Goal: Task Accomplishment & Management: Manage account settings

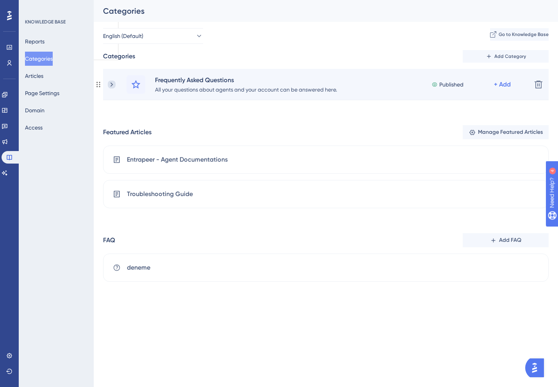
click at [113, 86] on icon at bounding box center [112, 85] width 8 height 8
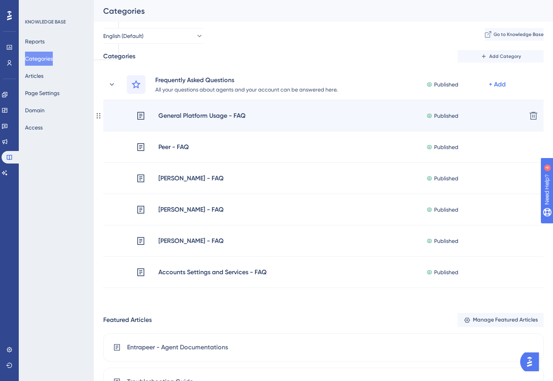
click at [194, 113] on div "General Platform Usage - FAQ" at bounding box center [202, 116] width 88 height 10
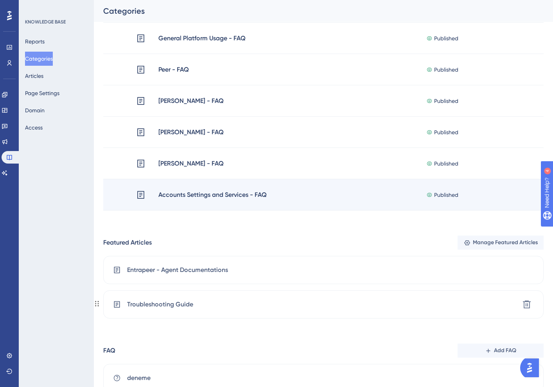
scroll to position [107, 0]
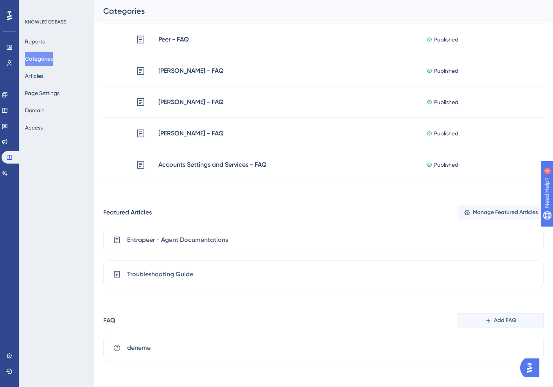
click at [507, 316] on span "Add FAQ" at bounding box center [505, 319] width 22 height 9
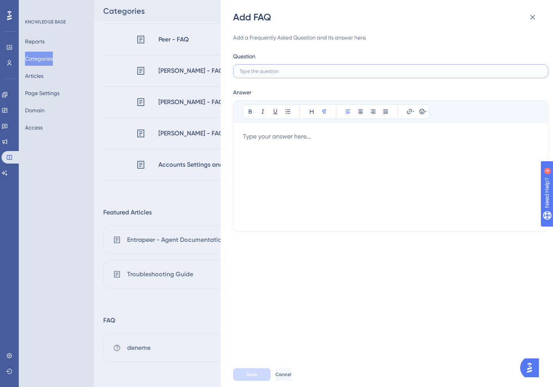
click at [303, 70] on input "text" at bounding box center [391, 70] width 302 height 5
paste input "Where can I start a conversation on the platform?"
type input "Where can I start a conversation on the platform?"
click at [301, 165] on div at bounding box center [390, 177] width 295 height 90
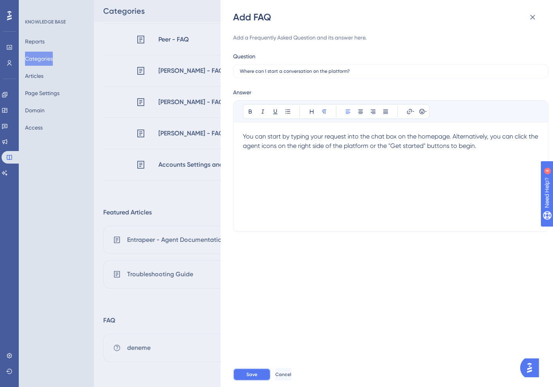
click at [254, 374] on span "Save" at bounding box center [251, 374] width 11 height 6
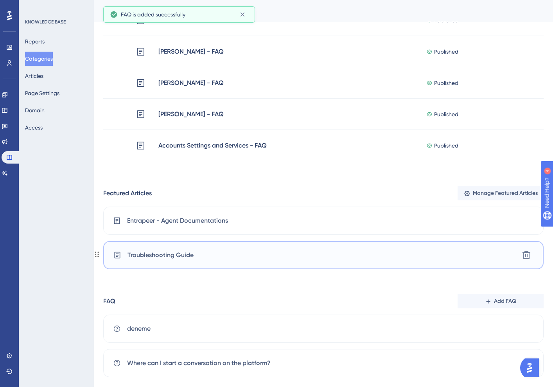
scroll to position [142, 0]
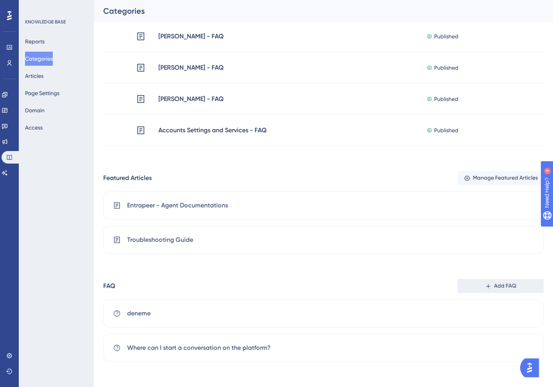
click at [488, 286] on icon at bounding box center [488, 286] width 4 height 4
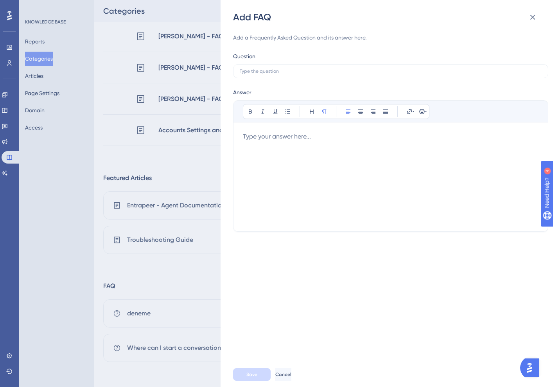
click at [279, 78] on div "Add a Frequently Asked Question and its answer here. Question Answer Bold Itali…" at bounding box center [390, 132] width 315 height 199
click at [278, 74] on label at bounding box center [390, 71] width 315 height 14
click at [278, 74] on input "text" at bounding box center [391, 70] width 302 height 5
paste input "What does the "Get started" button do?"
click at [299, 72] on input "What does the "Get started" button do?" at bounding box center [391, 70] width 302 height 5
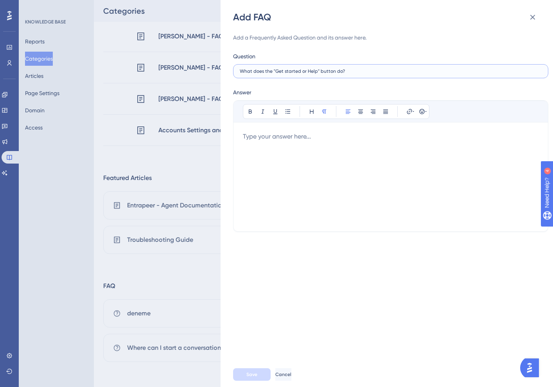
type input "What does the "Get started or Help" button do?"
click at [299, 144] on div at bounding box center [390, 177] width 295 height 90
paste div
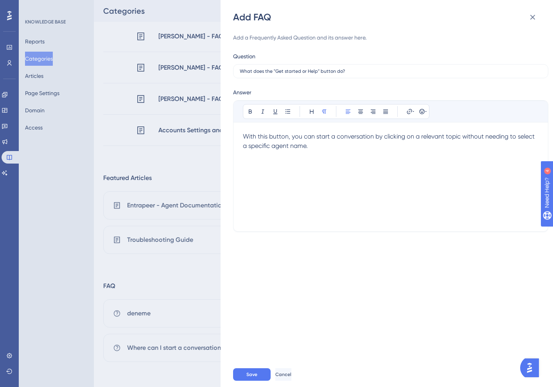
click at [320, 147] on p "With this button, you can start a conversation by clicking on a relevant topic …" at bounding box center [390, 141] width 295 height 19
click at [248, 372] on span "Save" at bounding box center [251, 374] width 11 height 6
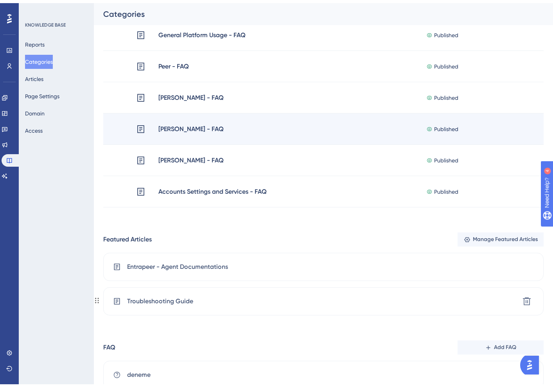
scroll to position [176, 0]
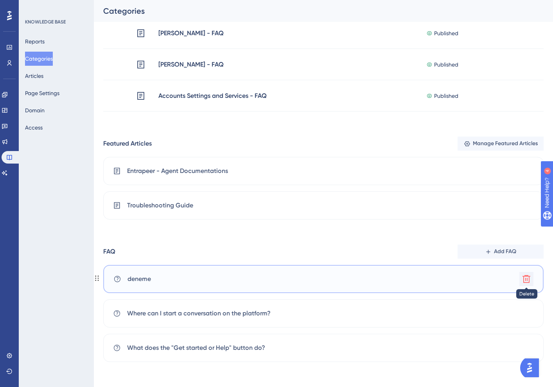
click at [524, 278] on icon at bounding box center [525, 278] width 9 height 9
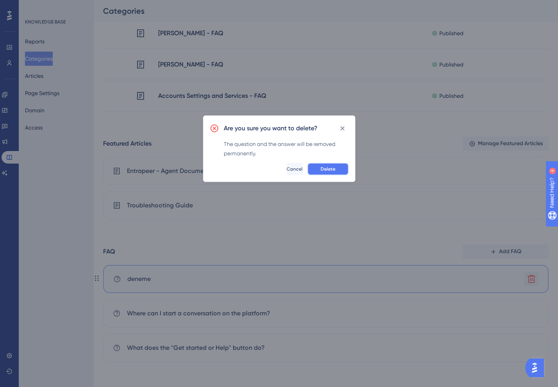
click at [326, 168] on span "Delete" at bounding box center [328, 169] width 15 height 6
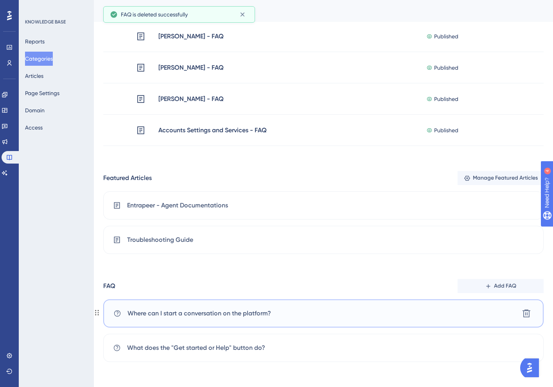
scroll to position [142, 0]
click at [528, 313] on icon at bounding box center [525, 312] width 9 height 9
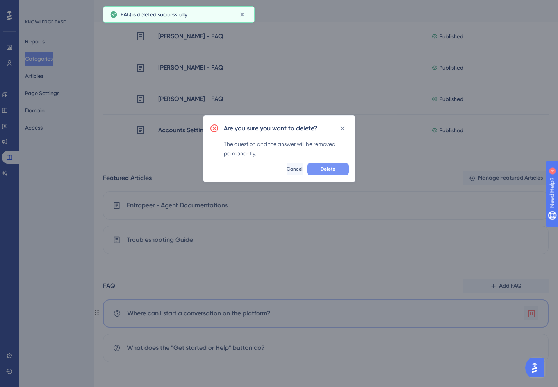
click at [328, 163] on button "Delete" at bounding box center [328, 169] width 41 height 13
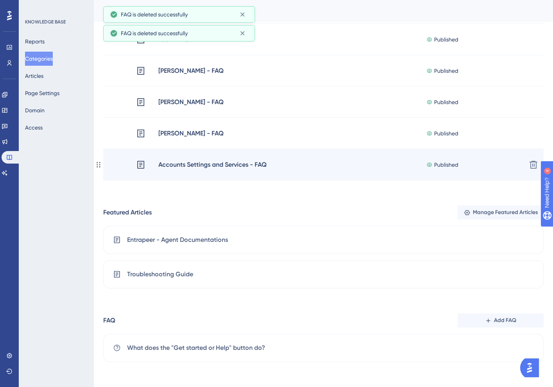
scroll to position [107, 0]
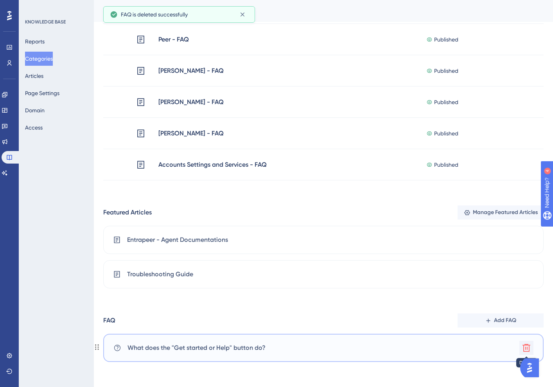
click at [522, 348] on icon at bounding box center [525, 347] width 9 height 9
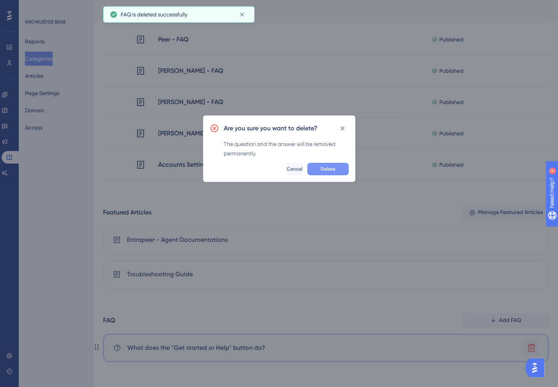
click at [328, 166] on span "Delete" at bounding box center [328, 169] width 15 height 6
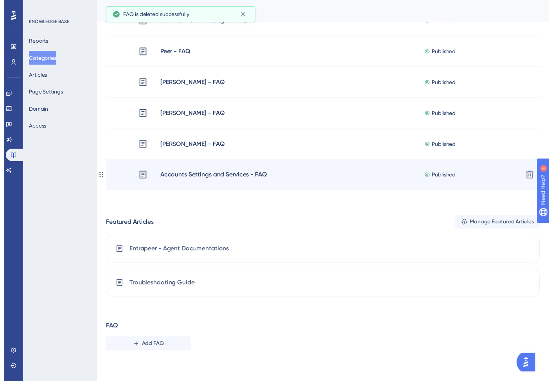
scroll to position [0, 0]
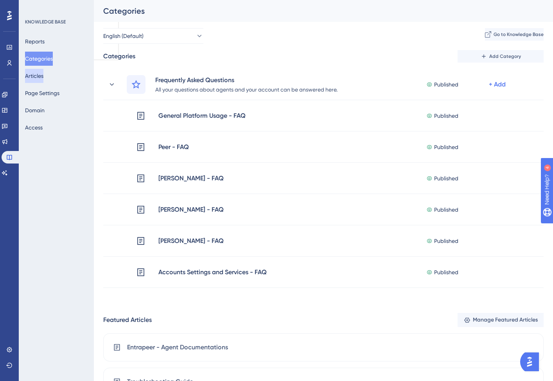
click at [33, 75] on button "Articles" at bounding box center [34, 76] width 18 height 14
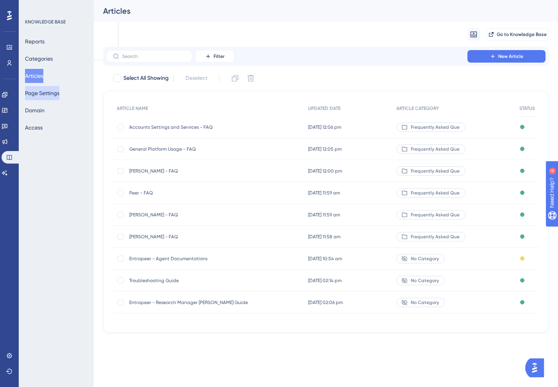
click at [35, 91] on button "Page Settings" at bounding box center [42, 93] width 34 height 14
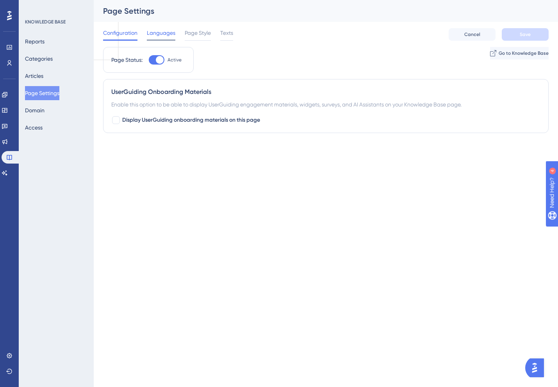
click at [160, 32] on span "Languages" at bounding box center [161, 32] width 29 height 9
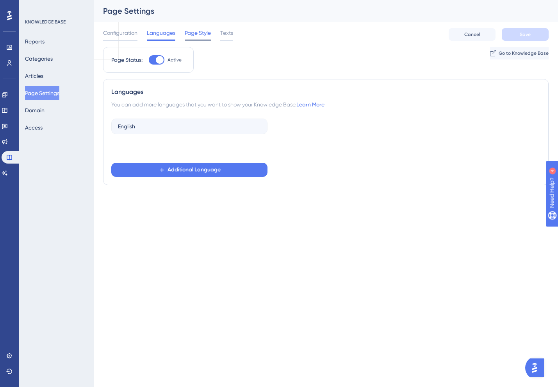
click at [190, 32] on span "Page Style" at bounding box center [198, 32] width 26 height 9
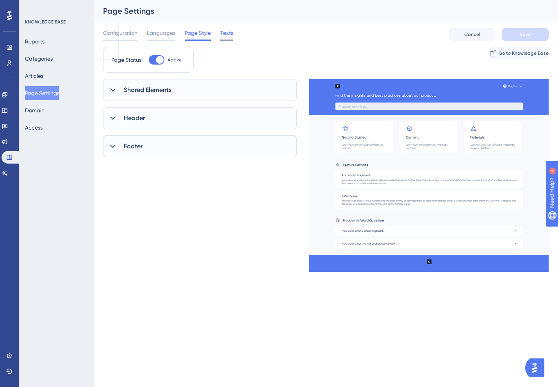
click at [229, 35] on span "Texts" at bounding box center [226, 32] width 13 height 9
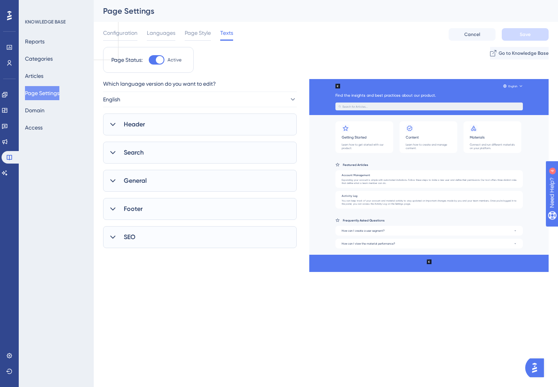
click at [159, 174] on div "General" at bounding box center [200, 181] width 194 height 22
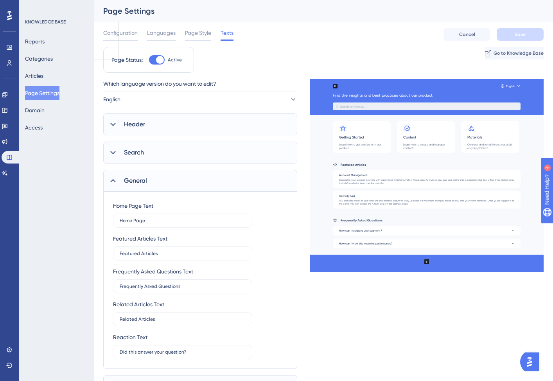
click at [151, 151] on div "Search" at bounding box center [200, 152] width 194 height 22
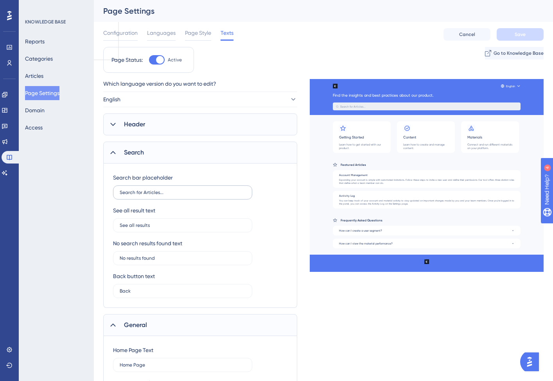
click at [150, 196] on label "Search for Articles..." at bounding box center [182, 192] width 139 height 14
click at [150, 195] on input "Search for Articles..." at bounding box center [183, 192] width 126 height 5
click at [150, 196] on label "Search for Articles..." at bounding box center [182, 192] width 139 height 14
click at [150, 195] on input "Search for Articles..." at bounding box center [183, 192] width 126 height 5
click at [152, 191] on input "Search for Articles..." at bounding box center [183, 192] width 126 height 5
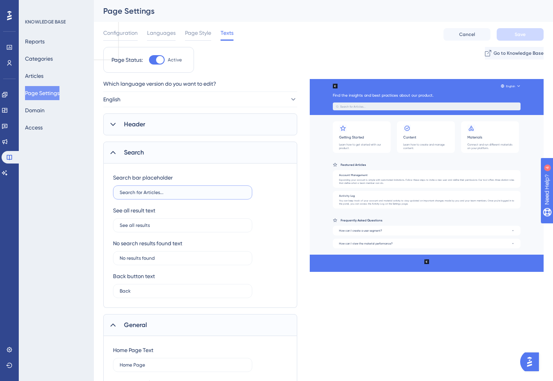
click at [150, 192] on input "Search for Articles..." at bounding box center [183, 192] width 126 height 5
click at [162, 193] on input "Search for Articles..." at bounding box center [183, 192] width 126 height 5
click at [151, 195] on input "Search for Articles..." at bounding box center [183, 192] width 126 height 5
type input "Search for v...vdvdf"
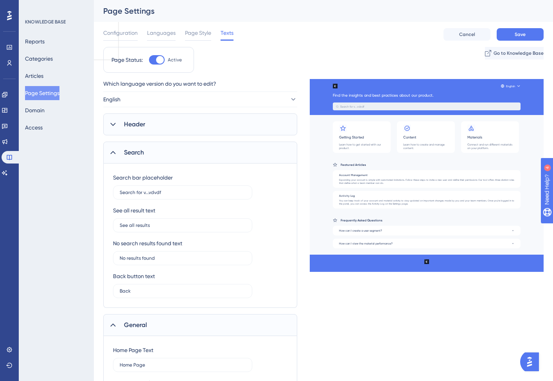
click at [43, 89] on button "Page Settings" at bounding box center [42, 93] width 34 height 14
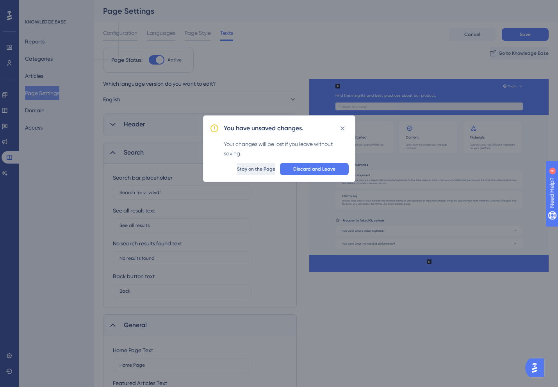
click at [237, 167] on span "Stay on the Page" at bounding box center [256, 169] width 38 height 6
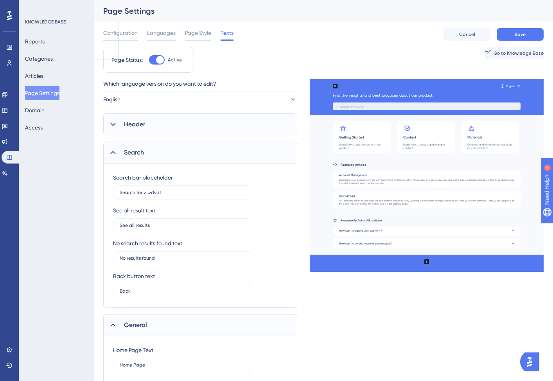
click at [55, 93] on button "Page Settings" at bounding box center [42, 93] width 34 height 14
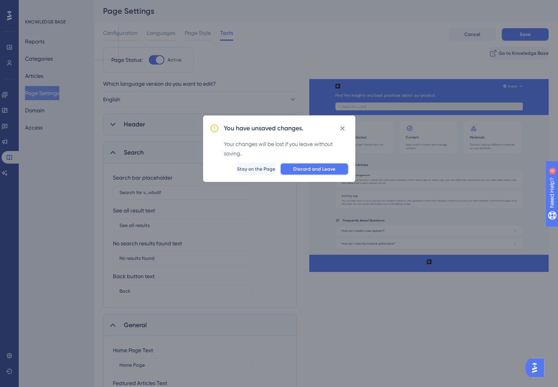
drag, startPoint x: 295, startPoint y: 165, endPoint x: 271, endPoint y: 175, distance: 26.1
click at [295, 165] on button "Discard and Leave" at bounding box center [314, 169] width 69 height 13
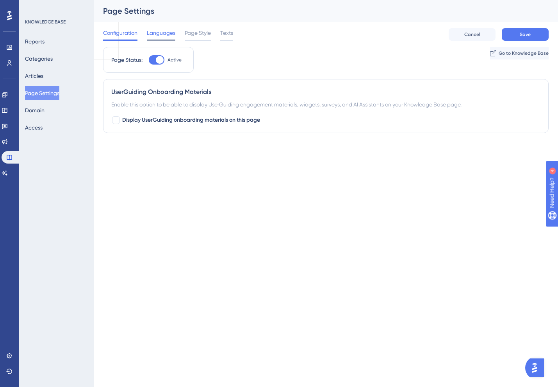
click at [168, 32] on span "Languages" at bounding box center [161, 32] width 29 height 9
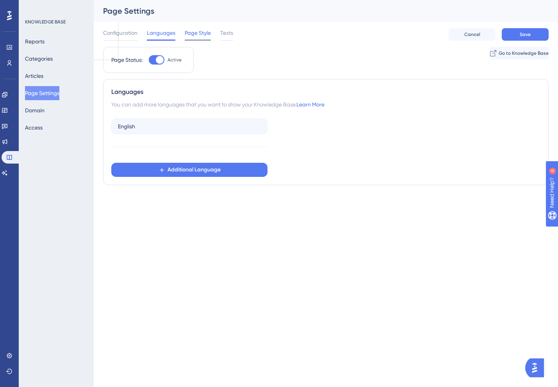
click at [192, 31] on span "Page Style" at bounding box center [198, 32] width 26 height 9
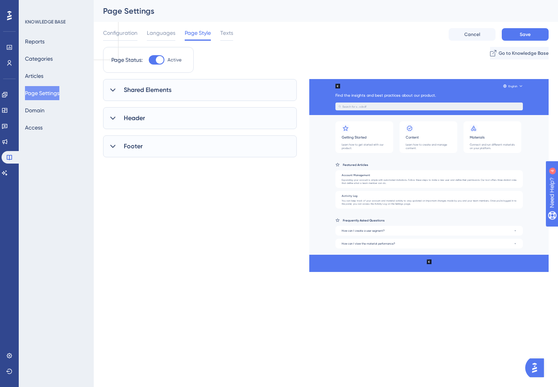
click at [45, 93] on button "Page Settings" at bounding box center [42, 93] width 34 height 14
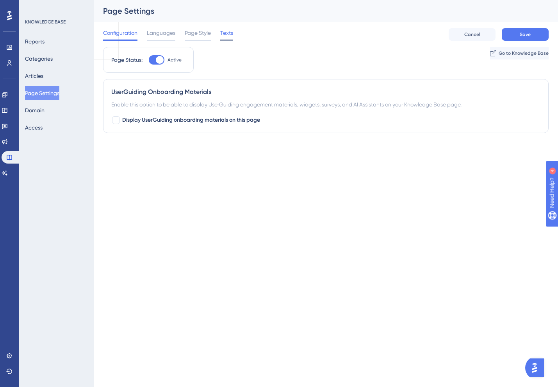
click at [223, 36] on span "Texts" at bounding box center [226, 32] width 13 height 9
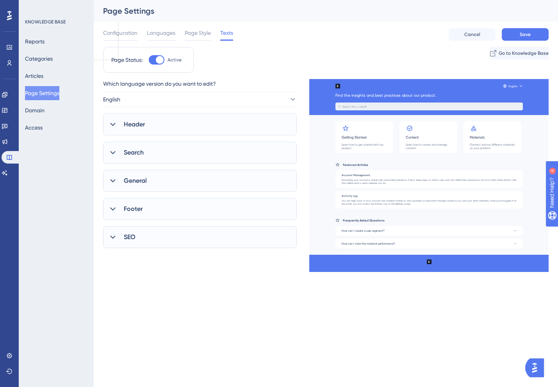
click at [114, 149] on icon at bounding box center [113, 153] width 8 height 8
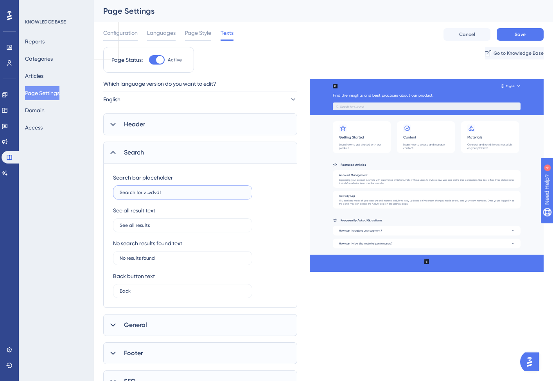
drag, startPoint x: 142, startPoint y: 195, endPoint x: 175, endPoint y: 195, distance: 32.8
click at [175, 195] on input "Search for v...vdvdf" at bounding box center [183, 192] width 126 height 5
type input "Search for Articles"
click at [196, 170] on div "Search bar placeholder Search for Articles See all result text See all results …" at bounding box center [200, 235] width 194 height 144
click at [165, 228] on label "See all results" at bounding box center [182, 225] width 139 height 14
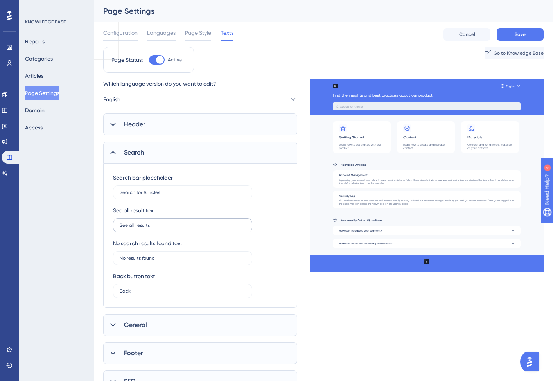
click at [165, 228] on input "See all results" at bounding box center [183, 224] width 126 height 5
click at [138, 250] on div "No search results found text No results found" at bounding box center [182, 251] width 139 height 27
click at [138, 260] on input "No results found" at bounding box center [183, 257] width 126 height 5
click at [112, 154] on icon at bounding box center [113, 153] width 8 height 8
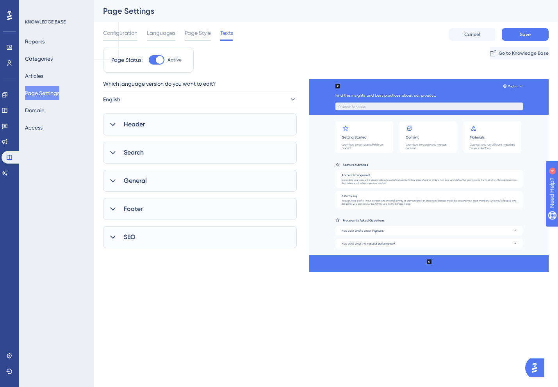
click at [115, 180] on icon at bounding box center [112, 180] width 5 height 3
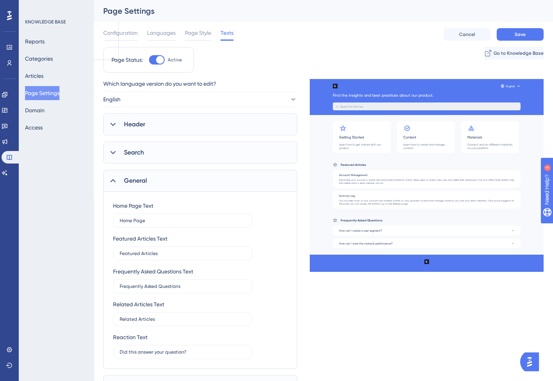
click at [115, 180] on icon at bounding box center [113, 181] width 8 height 8
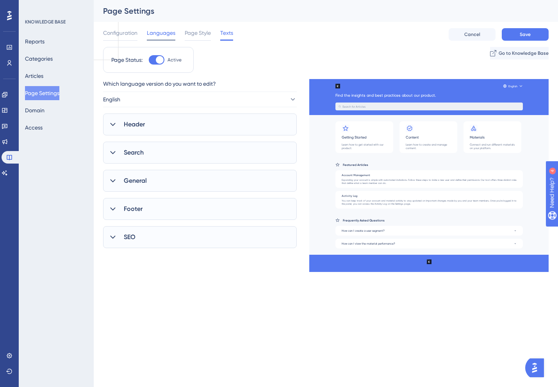
click at [154, 33] on span "Languages" at bounding box center [161, 32] width 29 height 9
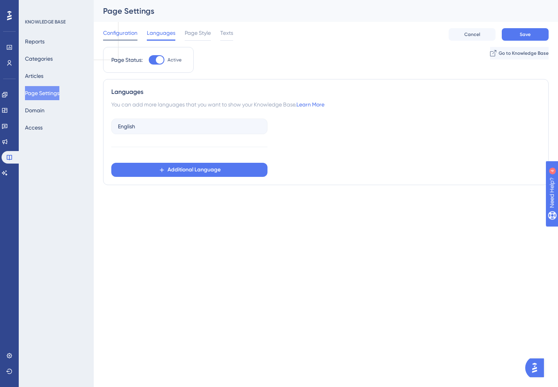
click at [133, 33] on span "Configuration" at bounding box center [120, 32] width 34 height 9
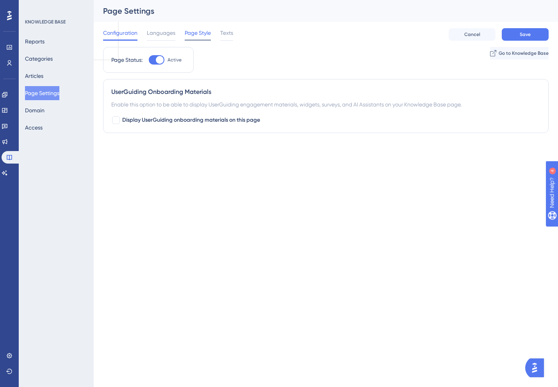
click at [187, 33] on span "Page Style" at bounding box center [198, 32] width 26 height 9
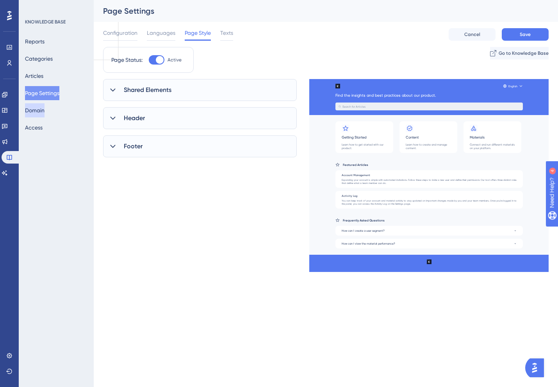
click at [33, 112] on button "Domain" at bounding box center [35, 110] width 20 height 14
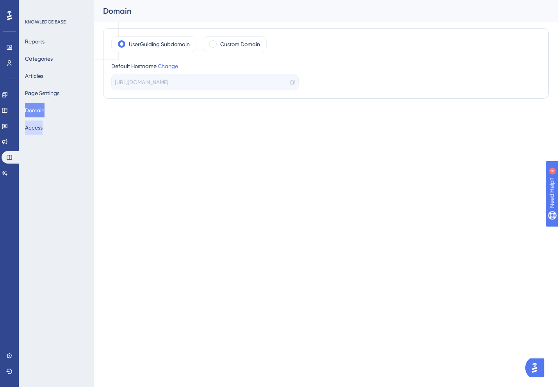
click at [42, 125] on button "Access" at bounding box center [34, 127] width 18 height 14
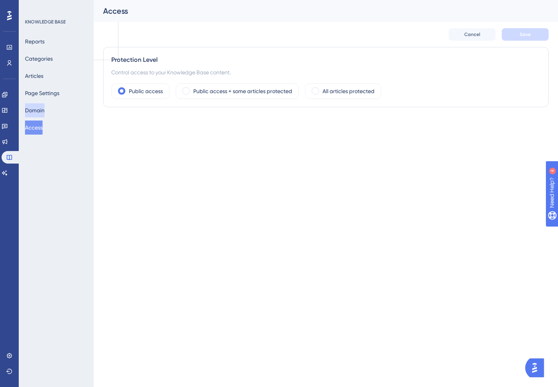
click at [42, 110] on button "Domain" at bounding box center [35, 110] width 20 height 14
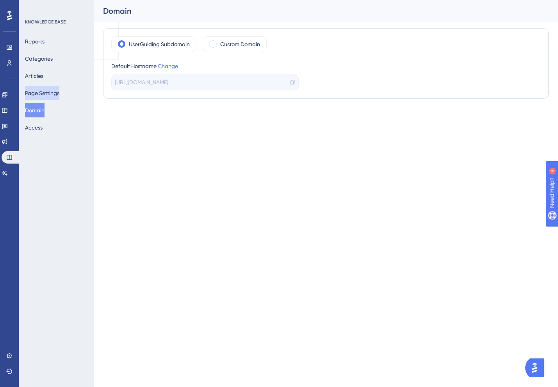
click at [37, 90] on button "Page Settings" at bounding box center [42, 93] width 34 height 14
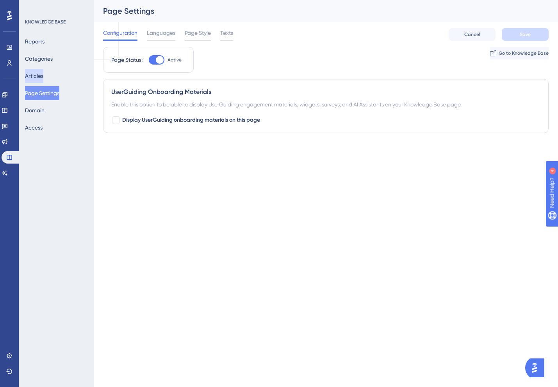
click at [38, 79] on button "Articles" at bounding box center [34, 76] width 18 height 14
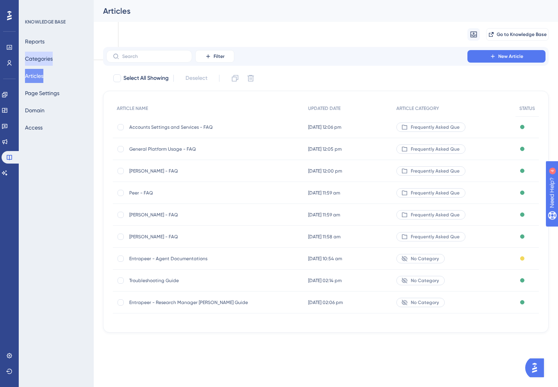
click at [41, 56] on button "Categories" at bounding box center [39, 59] width 28 height 14
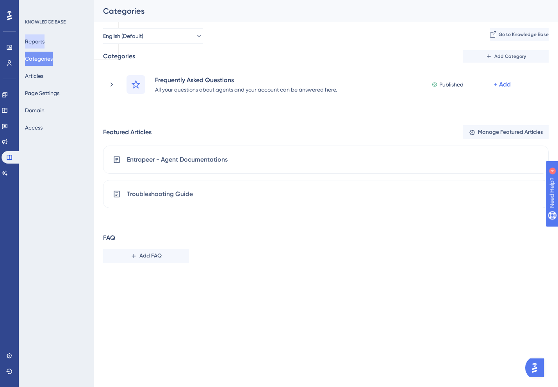
click at [42, 38] on button "Reports" at bounding box center [35, 41] width 20 height 14
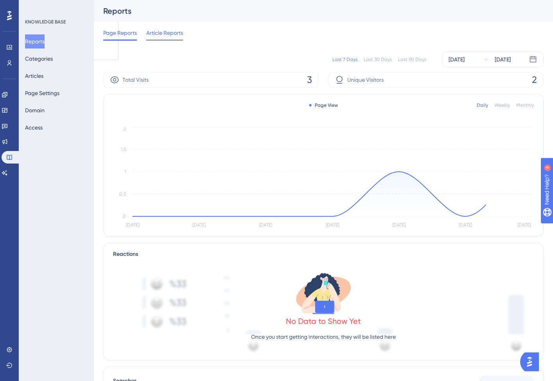
click at [156, 35] on span "Article Reports" at bounding box center [164, 32] width 37 height 9
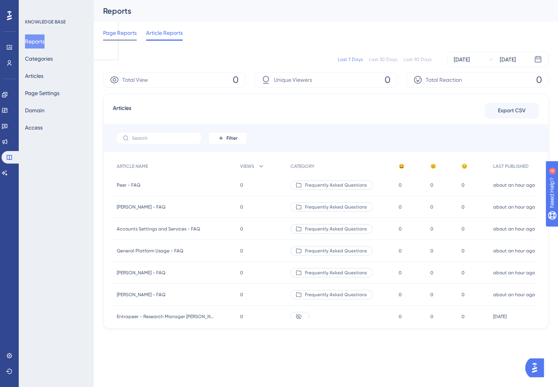
click at [122, 37] on span "Page Reports" at bounding box center [120, 32] width 34 height 9
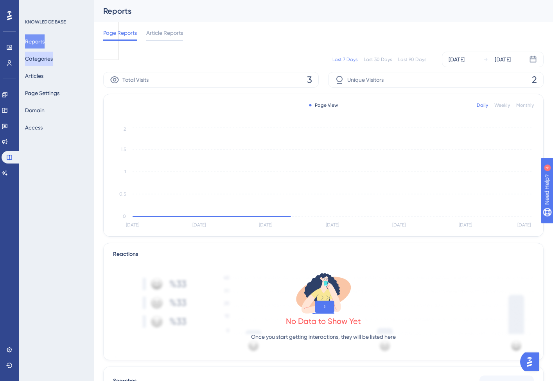
click at [53, 56] on button "Categories" at bounding box center [39, 59] width 28 height 14
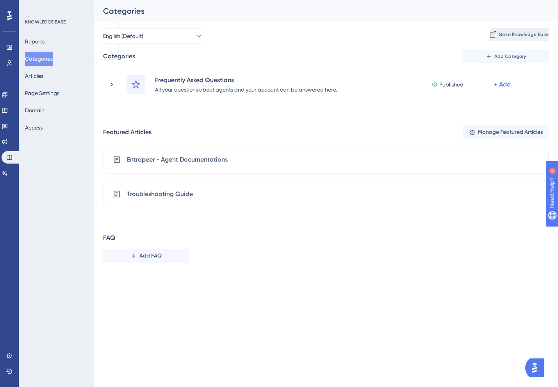
click at [499, 34] on span "Go to Knowledge Base" at bounding box center [524, 34] width 50 height 6
click at [46, 92] on button "Page Settings" at bounding box center [42, 93] width 34 height 14
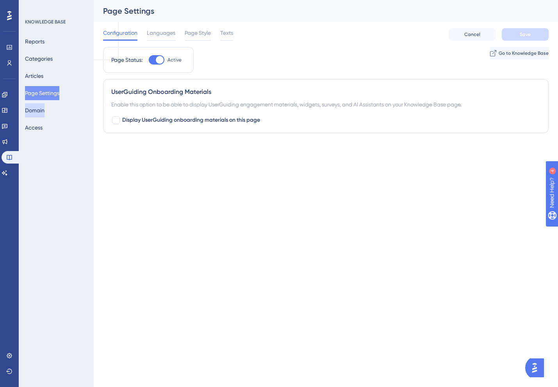
click at [44, 111] on button "Domain" at bounding box center [35, 110] width 20 height 14
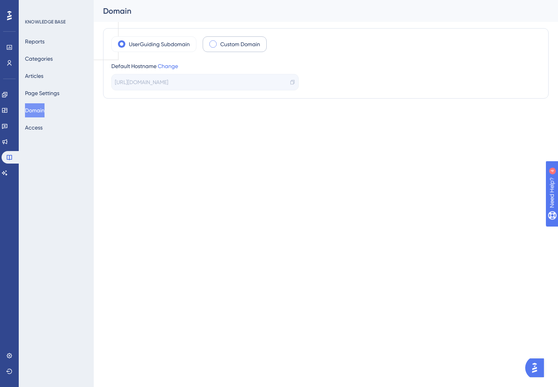
click at [238, 45] on label "Custom Domain" at bounding box center [240, 43] width 40 height 9
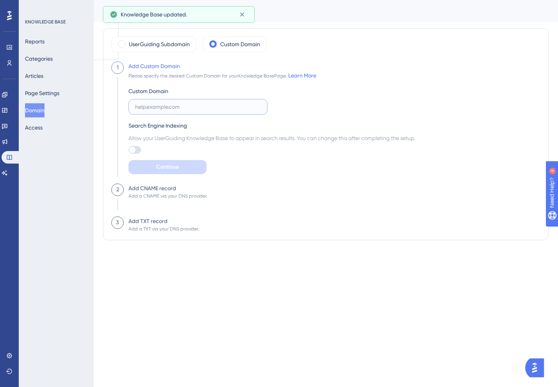
click at [159, 110] on input "text" at bounding box center [198, 106] width 126 height 9
click at [37, 109] on button "Domain" at bounding box center [35, 110] width 20 height 14
click at [135, 47] on label "UserGuiding Subdomain" at bounding box center [159, 43] width 61 height 9
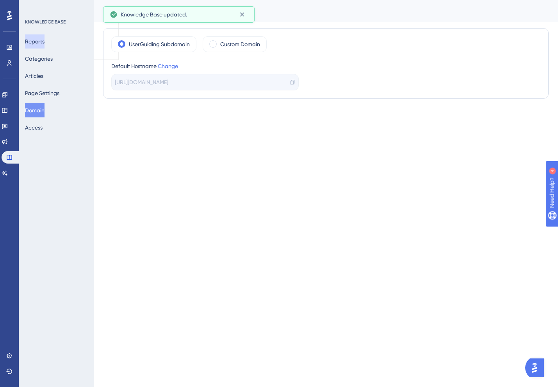
click at [45, 41] on button "Reports" at bounding box center [35, 41] width 20 height 14
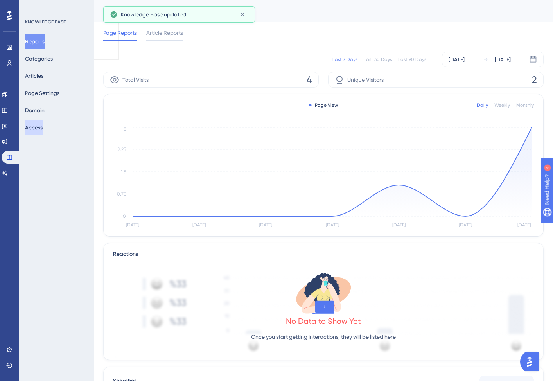
click at [41, 124] on button "Access" at bounding box center [34, 127] width 18 height 14
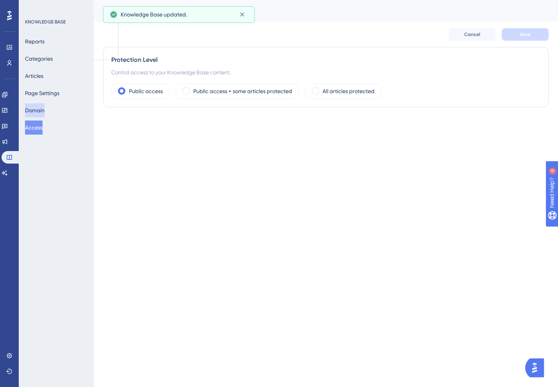
click at [38, 111] on button "Domain" at bounding box center [35, 110] width 20 height 14
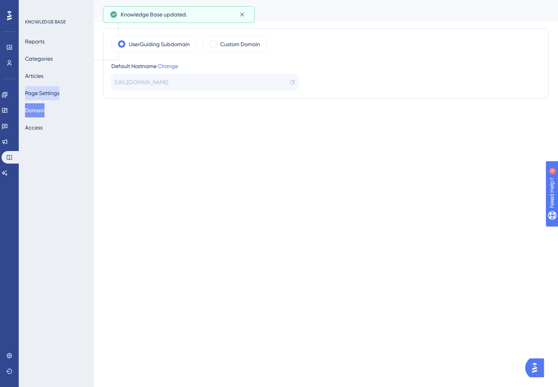
click at [38, 91] on button "Page Settings" at bounding box center [42, 93] width 34 height 14
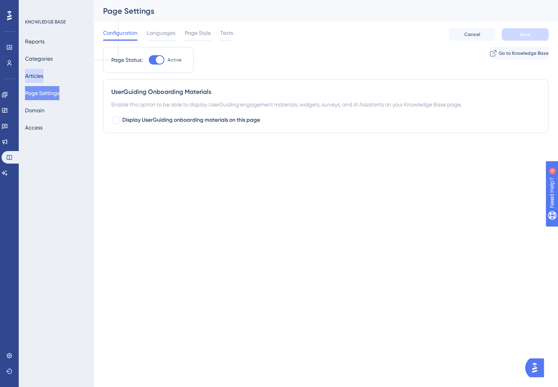
click at [39, 73] on button "Articles" at bounding box center [34, 76] width 18 height 14
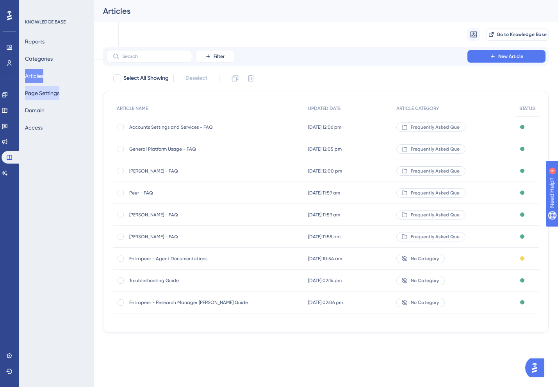
click at [40, 99] on button "Page Settings" at bounding box center [42, 93] width 34 height 14
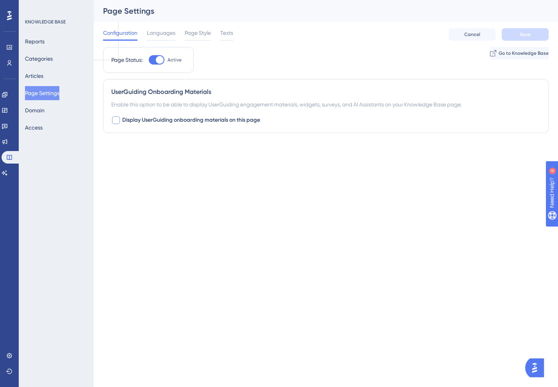
click at [119, 119] on div at bounding box center [116, 120] width 8 height 8
checkbox input "false"
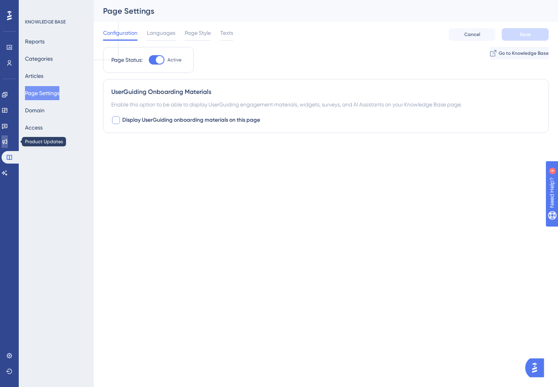
click at [8, 144] on icon at bounding box center [5, 141] width 6 height 6
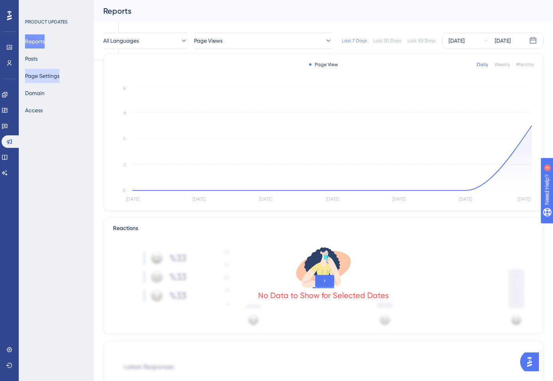
click at [37, 73] on button "Page Settings" at bounding box center [42, 76] width 34 height 14
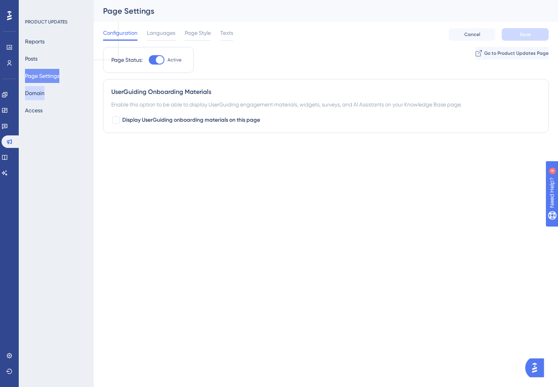
click at [37, 92] on button "Domain" at bounding box center [35, 93] width 20 height 14
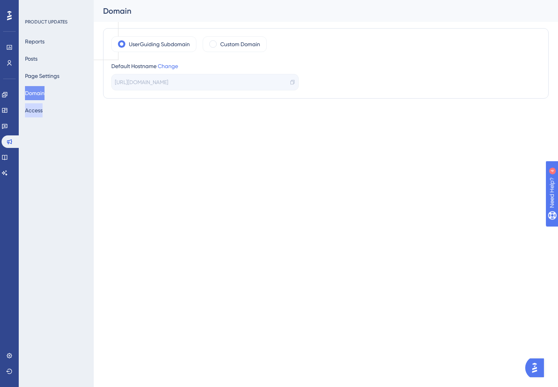
click at [38, 109] on button "Access" at bounding box center [34, 110] width 18 height 14
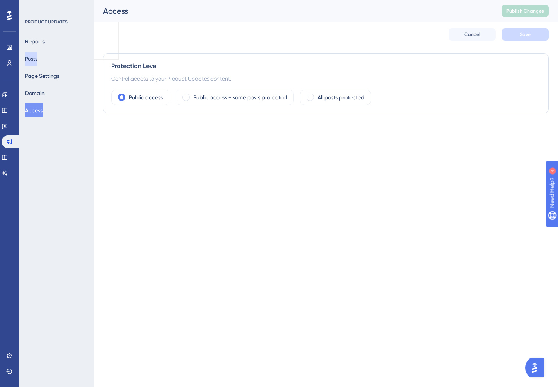
click at [38, 58] on button "Posts" at bounding box center [31, 59] width 13 height 14
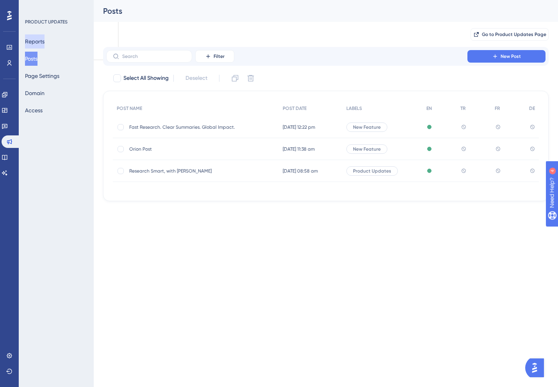
click at [41, 39] on button "Reports" at bounding box center [35, 41] width 20 height 14
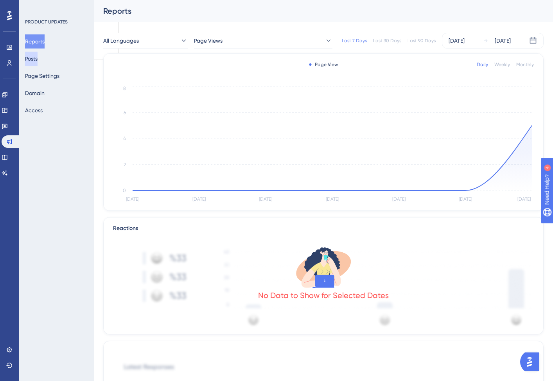
click at [38, 56] on button "Posts" at bounding box center [31, 59] width 13 height 14
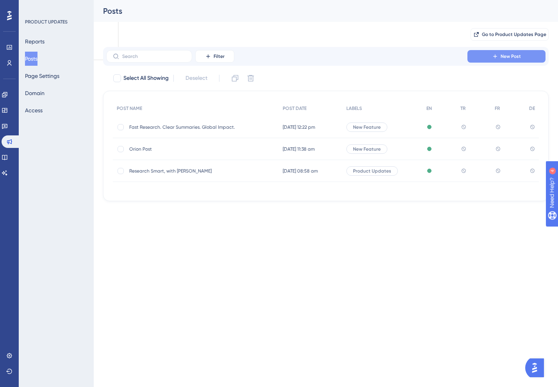
click at [514, 57] on span "New Post" at bounding box center [511, 56] width 20 height 6
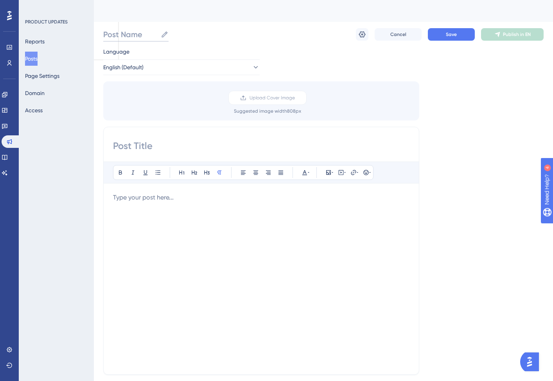
click at [131, 35] on input "Post Name" at bounding box center [130, 34] width 54 height 11
paste input "Turn Research into Podcasts. Share Innovation Like Never Before."
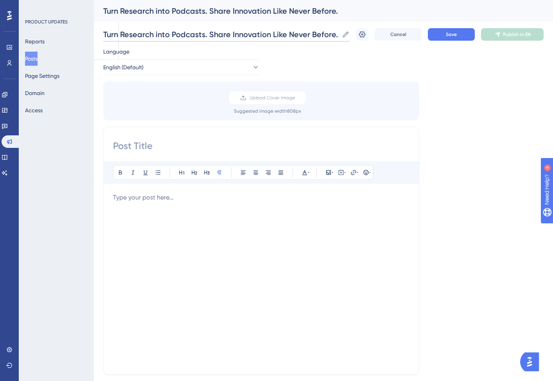
type input "Turn Research into Podcasts. Share Innovation Like Never Before."
drag, startPoint x: 142, startPoint y: 141, endPoint x: 139, endPoint y: 144, distance: 4.5
click at [141, 141] on input at bounding box center [261, 146] width 296 height 13
paste input "Turn Research into Podcasts. Share Innovation Like Never Before."
type input "Turn Research into Podcasts. Share Innovation Like Never Before."
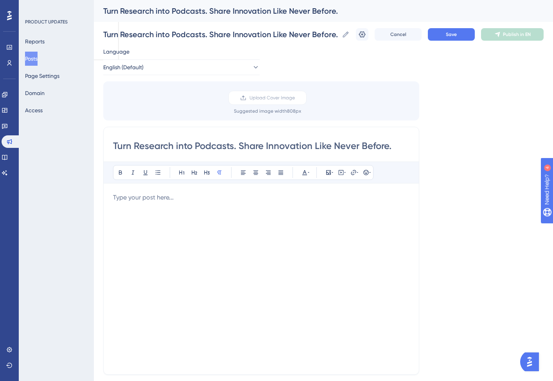
click at [192, 208] on div at bounding box center [261, 279] width 296 height 172
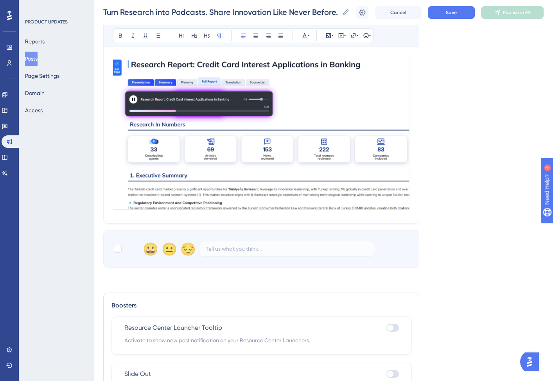
click at [247, 194] on img at bounding box center [261, 133] width 296 height 156
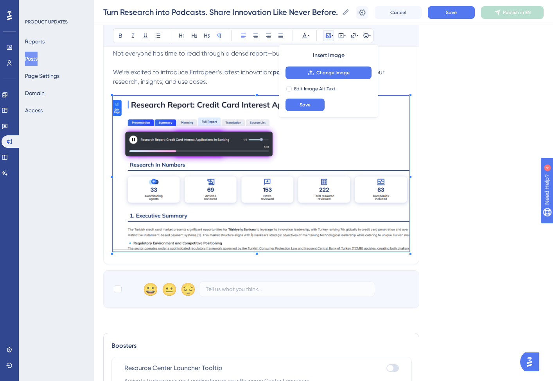
scroll to position [145, 0]
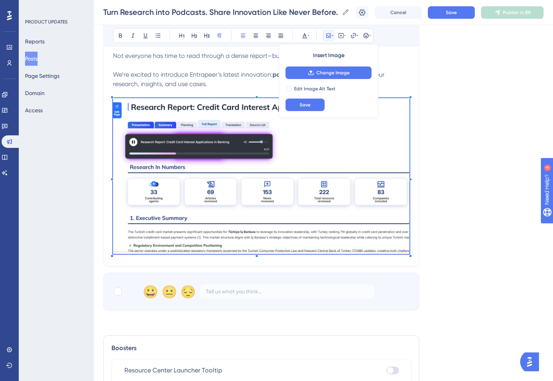
click at [334, 196] on img at bounding box center [261, 176] width 296 height 156
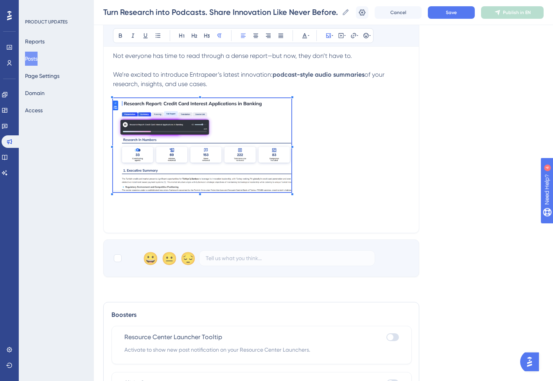
click at [281, 183] on p at bounding box center [261, 146] width 296 height 97
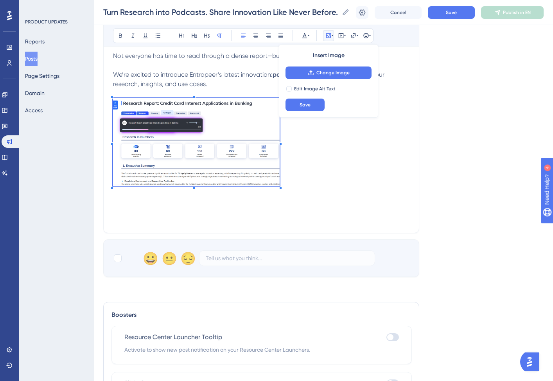
click at [266, 140] on img at bounding box center [196, 142] width 166 height 88
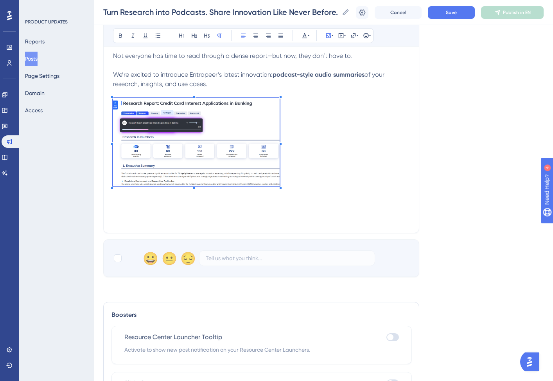
click at [325, 145] on p at bounding box center [261, 143] width 296 height 90
click at [220, 136] on img at bounding box center [196, 142] width 166 height 88
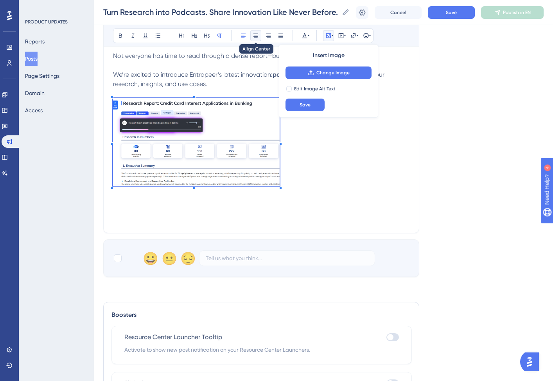
click at [258, 34] on icon at bounding box center [255, 35] width 6 height 6
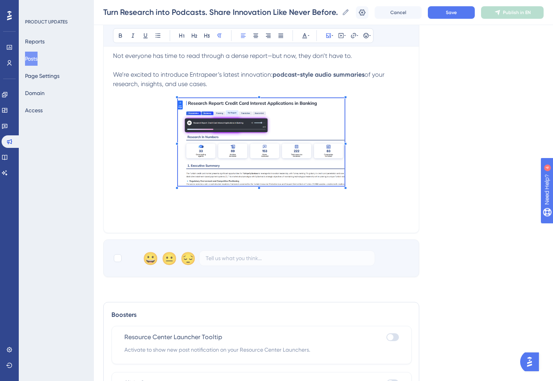
click at [233, 83] on p "We’re excited to introduce Entrapeer’s latest innovation: podcast-style audio s…" at bounding box center [261, 79] width 296 height 19
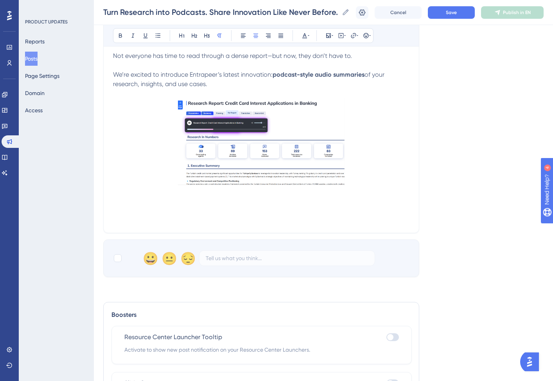
click at [360, 169] on p at bounding box center [261, 143] width 296 height 90
click at [240, 33] on icon at bounding box center [243, 35] width 6 height 6
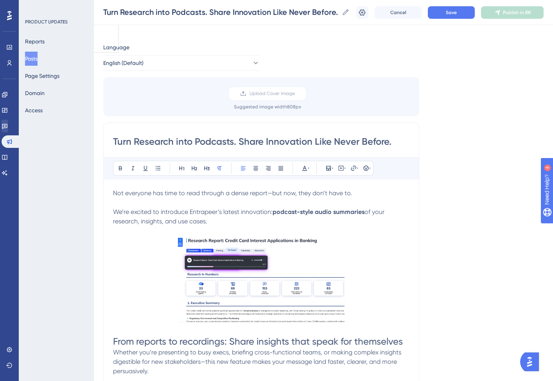
scroll to position [0, 0]
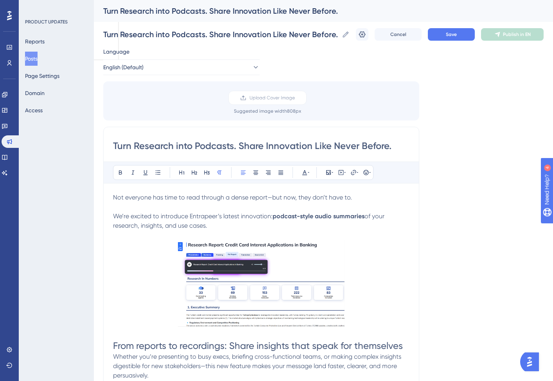
click at [172, 145] on input "Turn Research into Podcasts. Share Innovation Like Never Before." at bounding box center [261, 146] width 296 height 13
click at [161, 222] on span "of your research, insights, and use cases." at bounding box center [249, 220] width 273 height 17
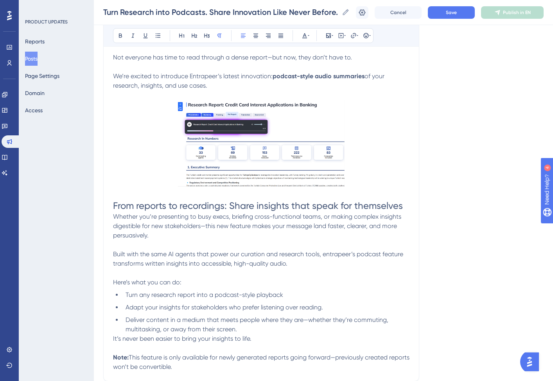
scroll to position [209, 0]
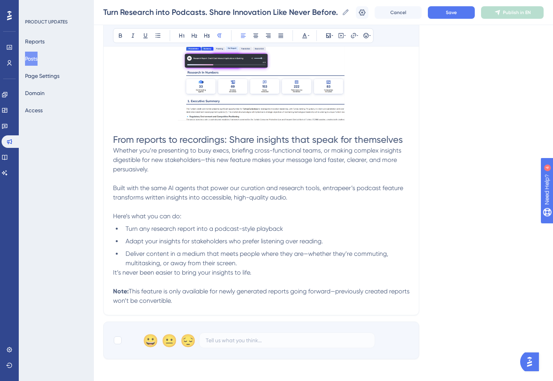
click at [154, 175] on p at bounding box center [261, 178] width 296 height 9
click at [153, 143] on span "From reports to recordings: Share insights that speak for themselves" at bounding box center [258, 139] width 290 height 11
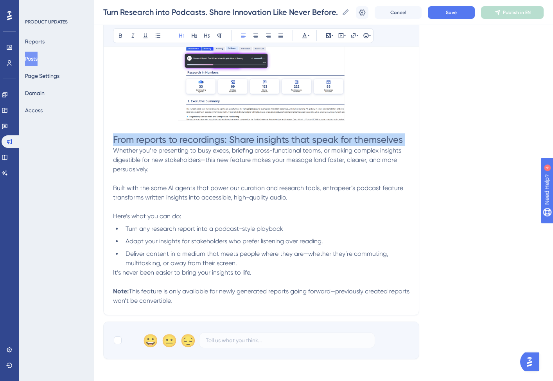
click at [153, 143] on span "From reports to recordings: Share insights that speak for themselves" at bounding box center [258, 139] width 290 height 11
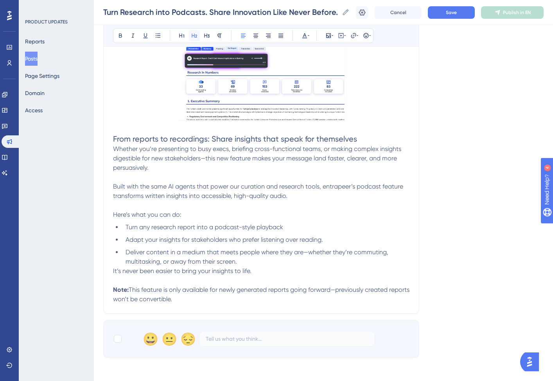
click at [191, 36] on button at bounding box center [194, 35] width 11 height 11
click at [189, 135] on span "From reports to recordings: Share insights that speak for themselves" at bounding box center [235, 138] width 244 height 9
click at [370, 138] on h2 "From reports to recordings: Share insights that speak for themselves" at bounding box center [261, 138] width 296 height 11
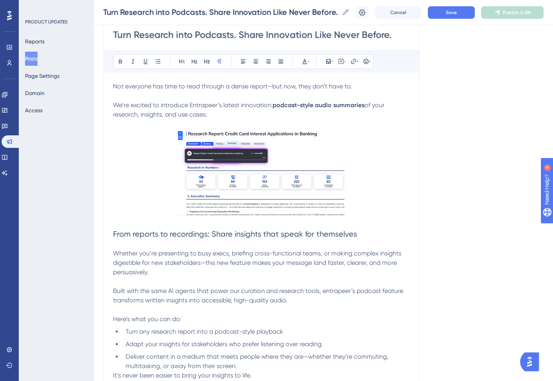
scroll to position [0, 0]
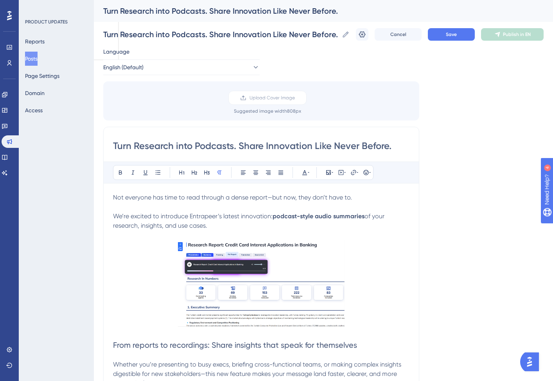
click at [113, 195] on span "Not everyone has time to read through a dense report—but now, they don’t have t…" at bounding box center [232, 196] width 239 height 7
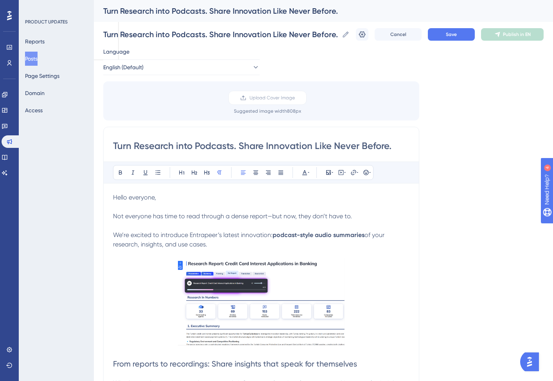
click at [140, 197] on span "Hello everyone," at bounding box center [134, 196] width 43 height 7
click at [146, 222] on p at bounding box center [261, 225] width 296 height 9
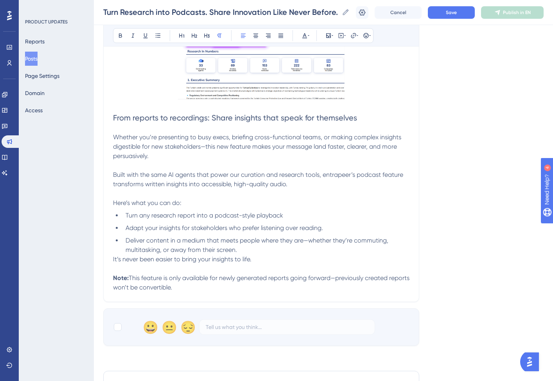
scroll to position [250, 0]
click at [204, 285] on p "Note: This feature is only available for newly generated reports going forward—…" at bounding box center [261, 281] width 296 height 19
click at [116, 329] on div at bounding box center [118, 326] width 8 height 8
checkbox input "true"
click at [202, 290] on p "Note: This feature is only available for newly generated reports going forward—…" at bounding box center [261, 281] width 296 height 19
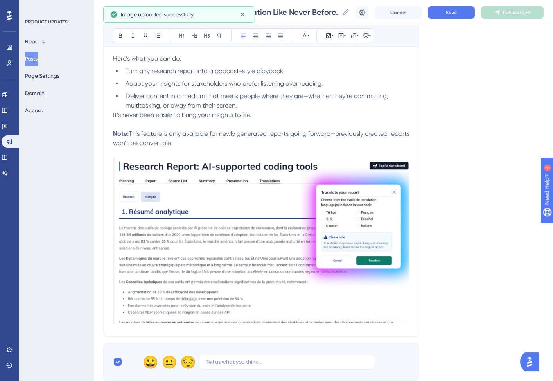
scroll to position [400, 0]
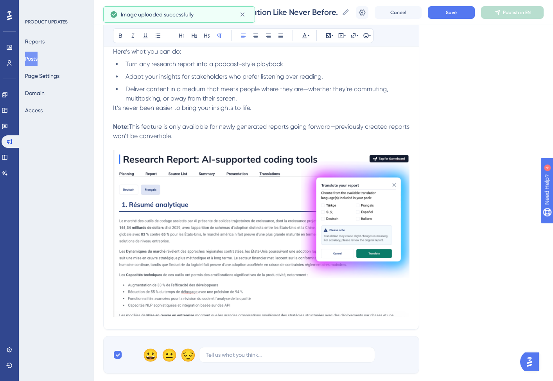
click at [204, 192] on img at bounding box center [261, 233] width 296 height 167
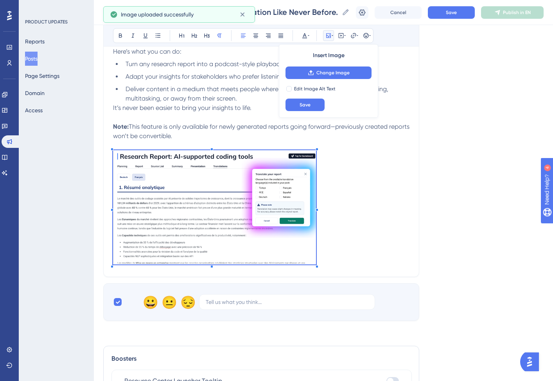
click at [317, 268] on div at bounding box center [316, 266] width 3 height 3
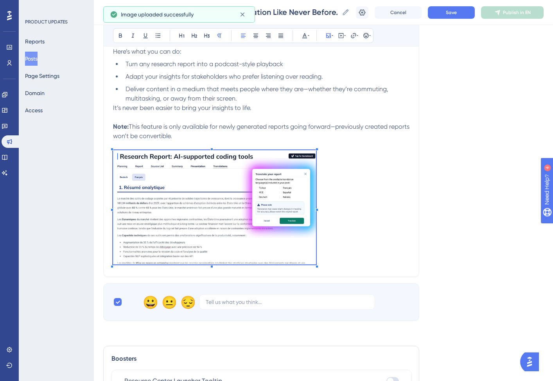
click at [260, 232] on img at bounding box center [214, 207] width 203 height 114
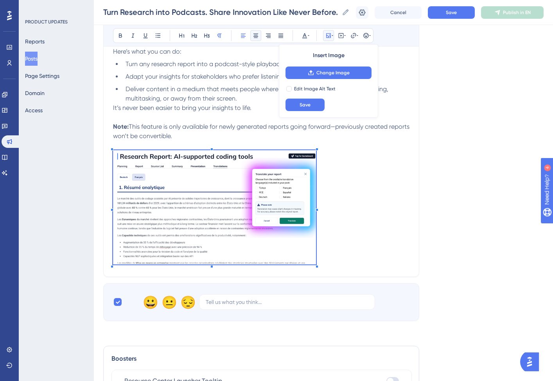
click at [254, 41] on button at bounding box center [255, 35] width 11 height 11
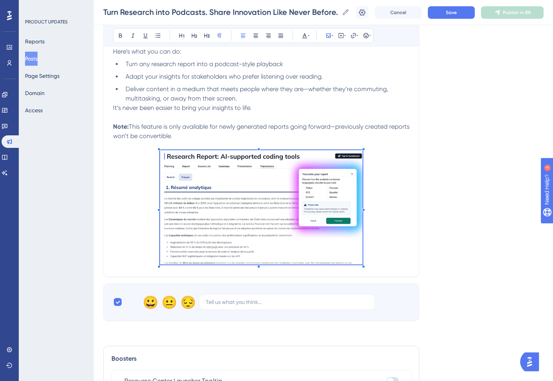
click at [384, 183] on p at bounding box center [261, 208] width 296 height 117
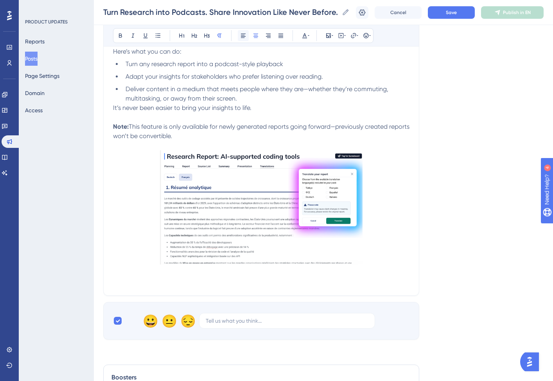
click at [239, 33] on button at bounding box center [243, 35] width 11 height 11
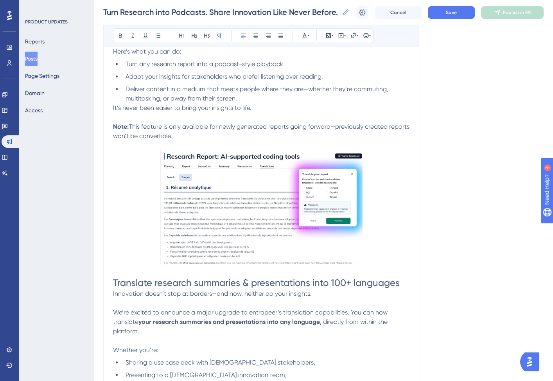
scroll to position [483, 0]
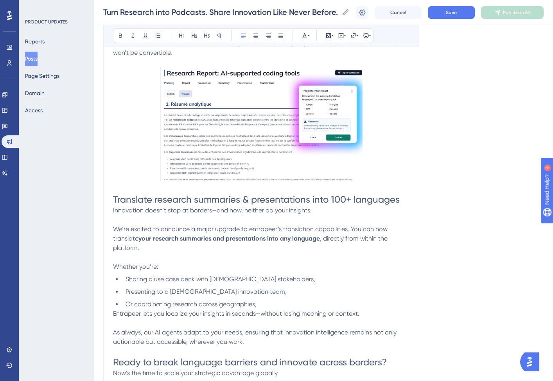
click at [208, 200] on span "Translate research summaries & presentations into 100+ languages" at bounding box center [256, 199] width 286 height 11
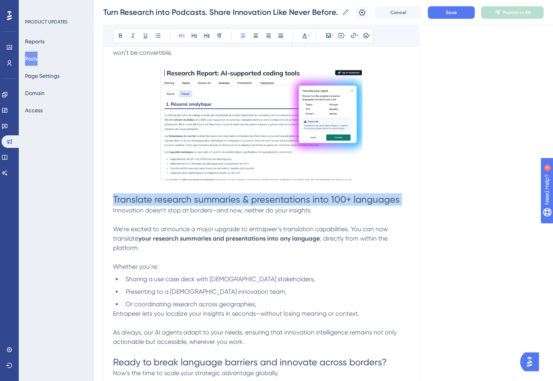
click at [208, 200] on span "Translate research summaries & presentations into 100+ languages" at bounding box center [256, 199] width 286 height 11
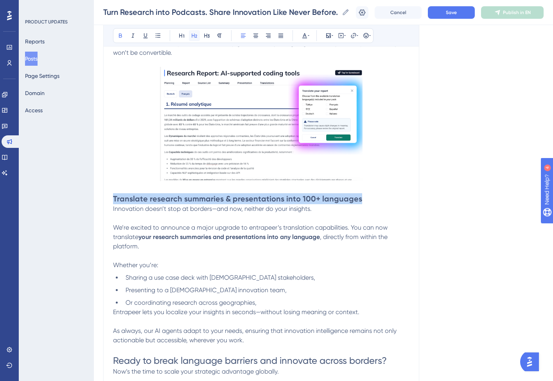
click at [197, 36] on icon at bounding box center [194, 35] width 6 height 6
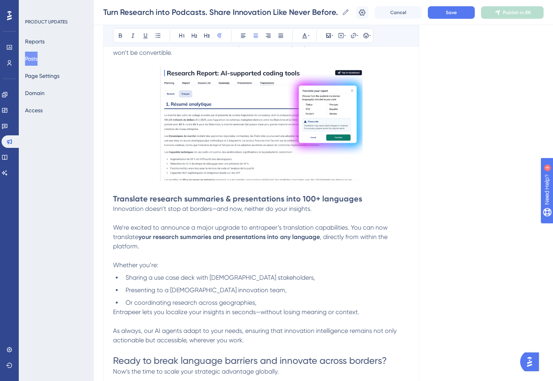
click at [401, 184] on p at bounding box center [261, 188] width 296 height 9
click at [383, 194] on h2 "Translate research summaries & presentations into 100+ languages" at bounding box center [261, 198] width 296 height 11
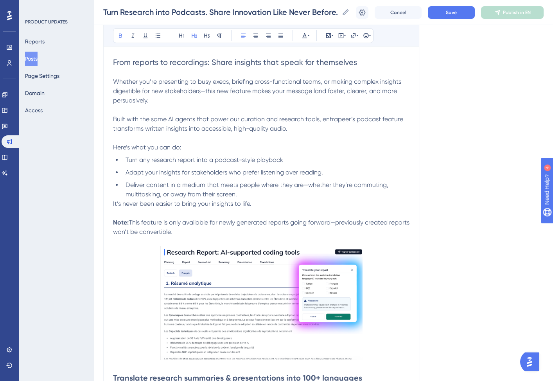
scroll to position [141, 0]
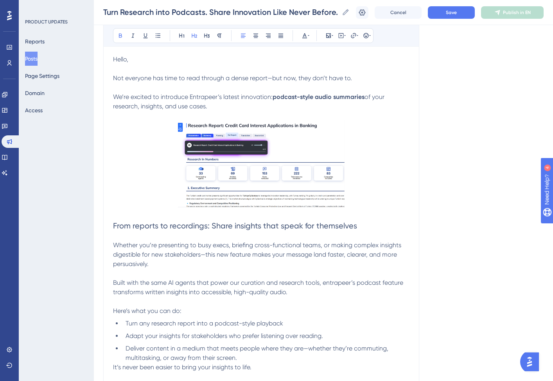
click at [121, 227] on span "From reports to recordings: Share insights that speak for themselves" at bounding box center [235, 225] width 244 height 9
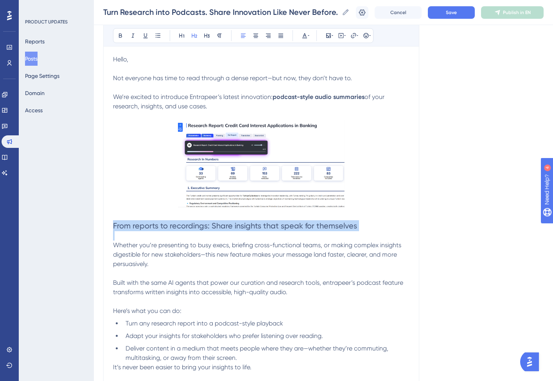
click at [121, 227] on span "From reports to recordings: Share insights that speak for themselves" at bounding box center [235, 225] width 244 height 9
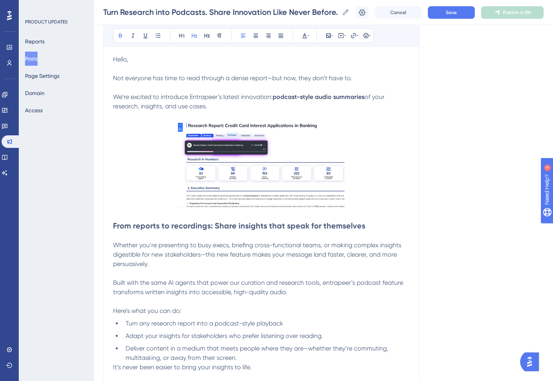
click at [121, 227] on strong "From reports to recordings: Share insights that speak for themselves" at bounding box center [239, 225] width 252 height 9
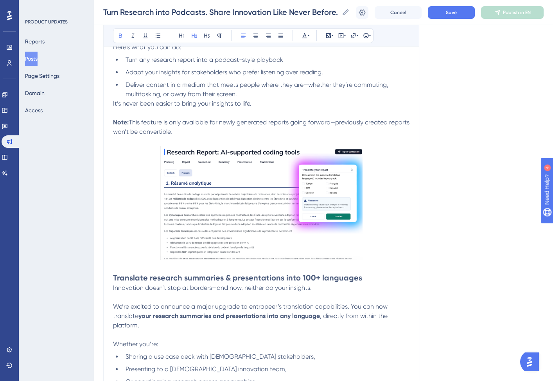
scroll to position [405, 0]
click at [110, 276] on div "Turn Research into Podcasts. Share Innovation Like Never Before. Bold Italic Un…" at bounding box center [261, 99] width 316 height 749
click at [113, 277] on div "Turn Research into Podcasts. Share Innovation Like Never Before. Bold Italic Un…" at bounding box center [261, 99] width 316 height 749
click at [114, 279] on strong "Translate research summaries & presentations into 100+ languages" at bounding box center [237, 276] width 249 height 9
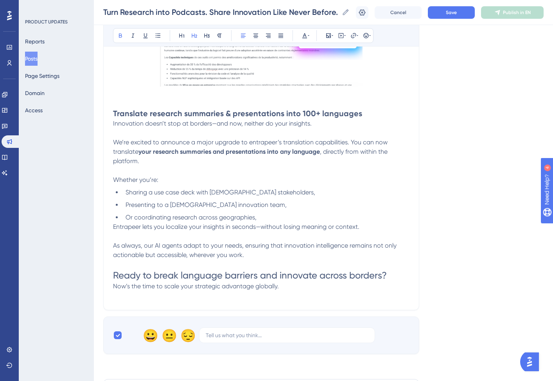
scroll to position [592, 0]
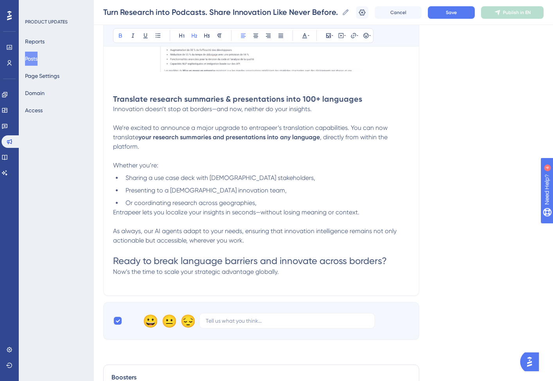
click at [215, 265] on span "Ready to break language barriers and innovate across borders?" at bounding box center [250, 260] width 274 height 11
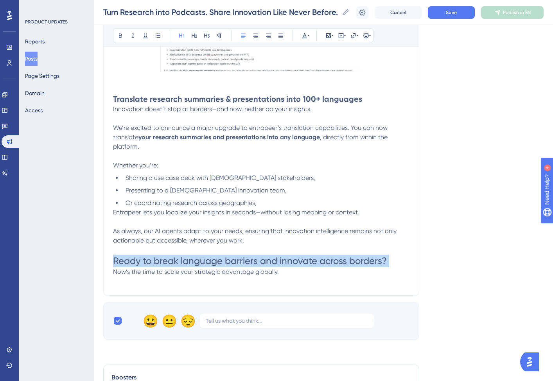
click at [215, 265] on span "Ready to break language barriers and innovate across borders?" at bounding box center [250, 260] width 274 height 11
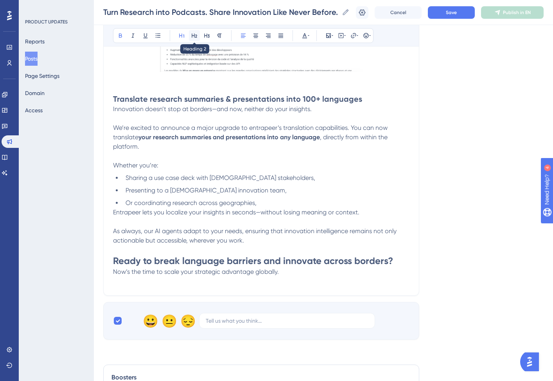
click at [191, 35] on icon at bounding box center [194, 35] width 6 height 6
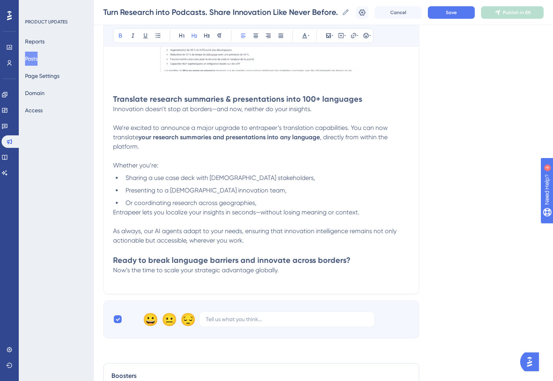
click at [229, 282] on p at bounding box center [261, 279] width 296 height 9
click at [335, 260] on strong "Ready to break language barriers and innovate across borders?" at bounding box center [231, 259] width 237 height 9
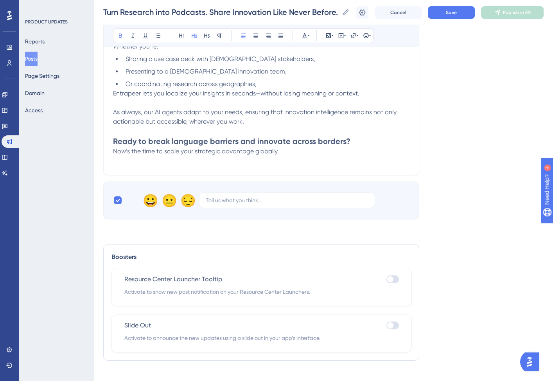
scroll to position [723, 0]
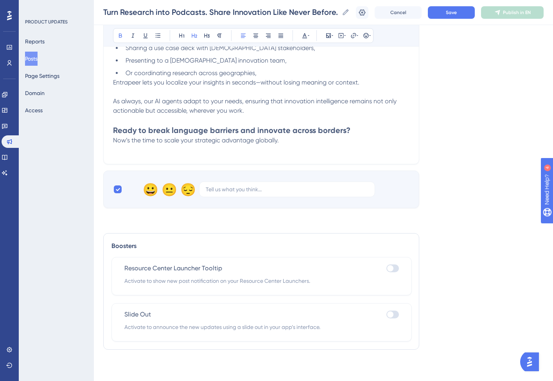
click at [392, 314] on div at bounding box center [390, 314] width 6 height 6
click at [386, 314] on input "checkbox" at bounding box center [386, 314] width 0 height 0
click at [392, 314] on div at bounding box center [395, 313] width 6 height 6
click at [386, 314] on input "checkbox" at bounding box center [386, 313] width 0 height 0
checkbox input "false"
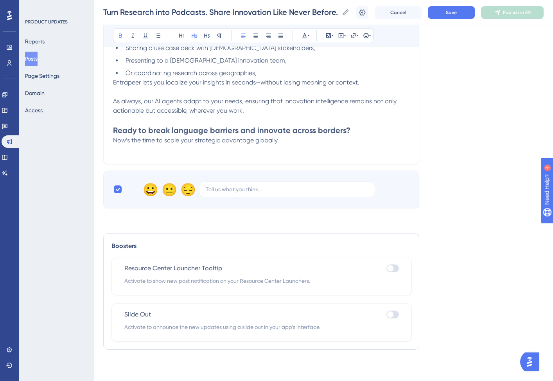
click at [394, 271] on div at bounding box center [392, 268] width 13 height 8
click at [386, 268] on input "checkbox" at bounding box center [386, 268] width 0 height 0
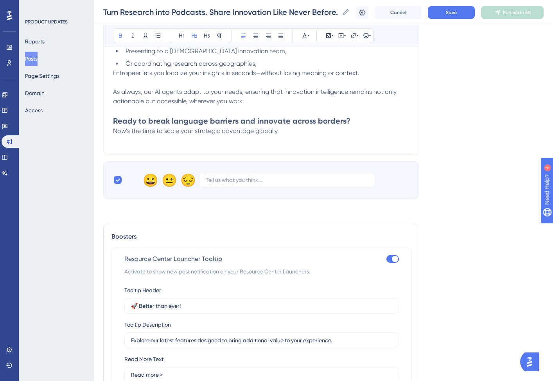
scroll to position [732, 0]
click at [395, 257] on div at bounding box center [395, 258] width 6 height 6
click at [386, 258] on input "checkbox" at bounding box center [386, 258] width 0 height 0
checkbox input "false"
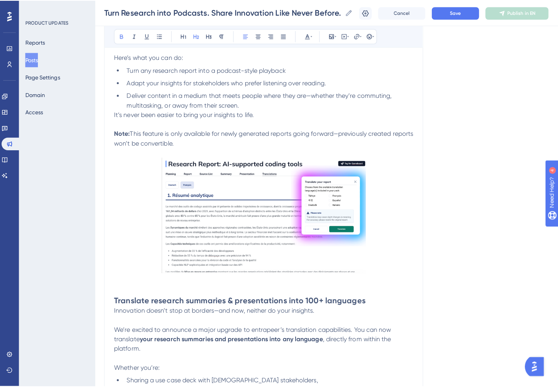
scroll to position [0, 0]
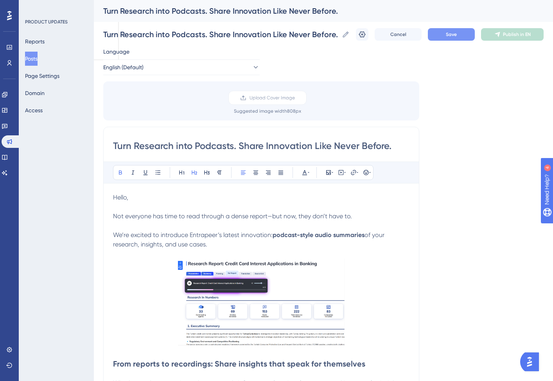
click at [463, 37] on button "Save" at bounding box center [451, 34] width 47 height 13
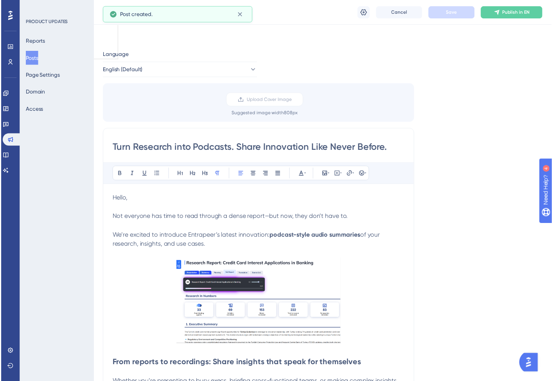
scroll to position [298, 0]
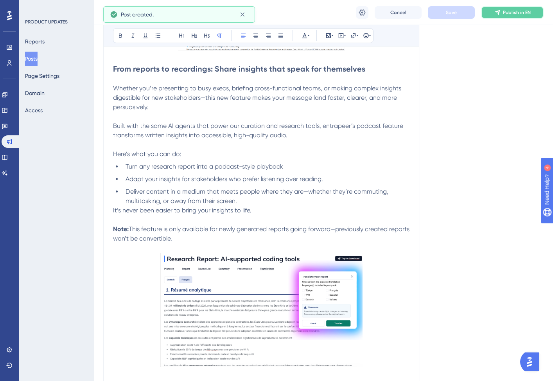
click at [501, 16] on button "Publish in EN" at bounding box center [512, 12] width 63 height 13
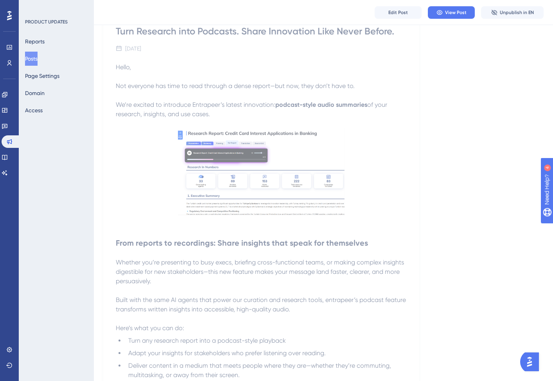
scroll to position [0, 0]
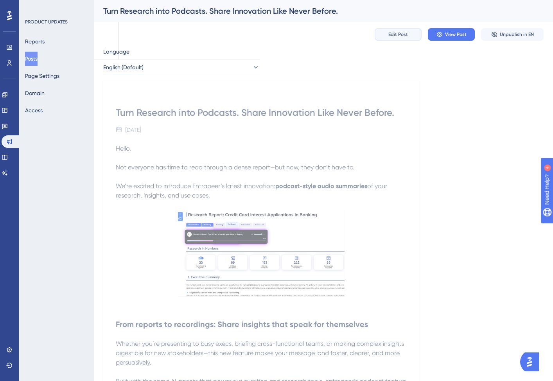
click at [387, 30] on button "Edit Post" at bounding box center [397, 34] width 47 height 13
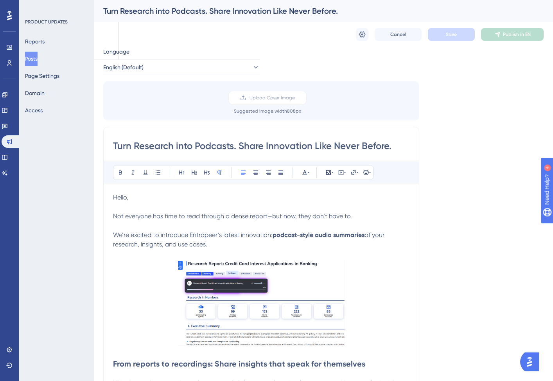
scroll to position [140, 0]
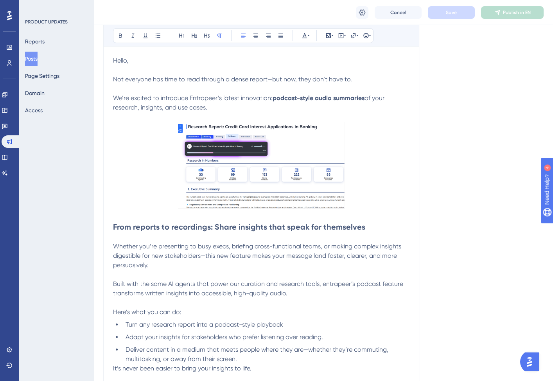
click at [207, 227] on strong "From reports to recordings: Share insights that speak for themselves" at bounding box center [239, 226] width 252 height 9
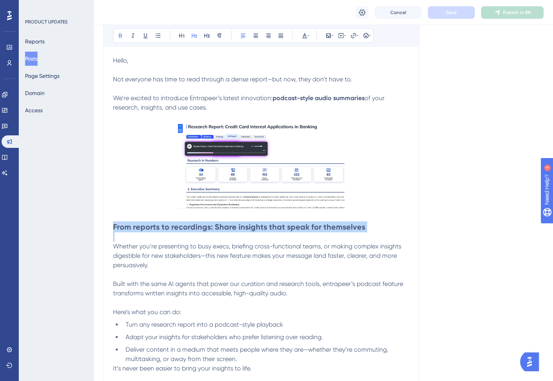
drag, startPoint x: 207, startPoint y: 227, endPoint x: 207, endPoint y: 191, distance: 36.7
click at [207, 227] on strong "From reports to recordings: Share insights that speak for themselves" at bounding box center [239, 226] width 252 height 9
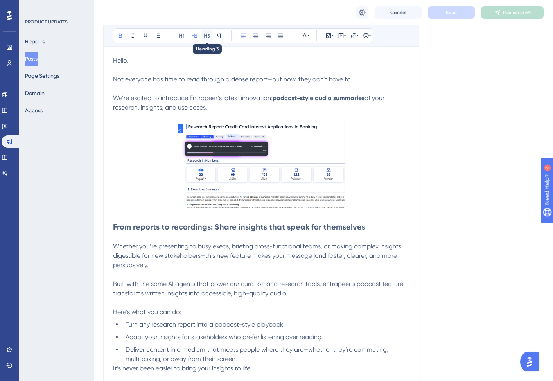
click at [210, 36] on button at bounding box center [206, 35] width 11 height 11
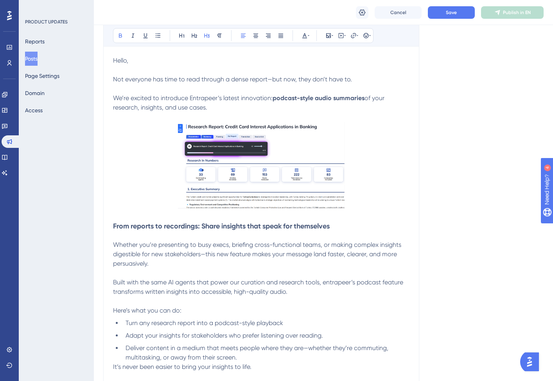
click at [181, 234] on p at bounding box center [261, 235] width 296 height 9
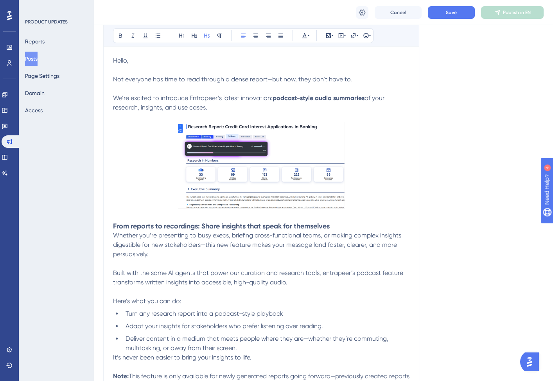
scroll to position [0, 0]
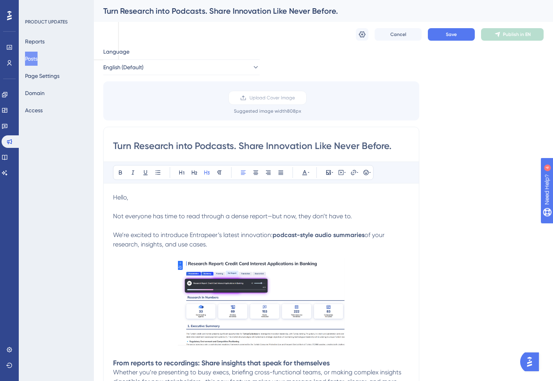
click at [150, 227] on p at bounding box center [261, 225] width 296 height 9
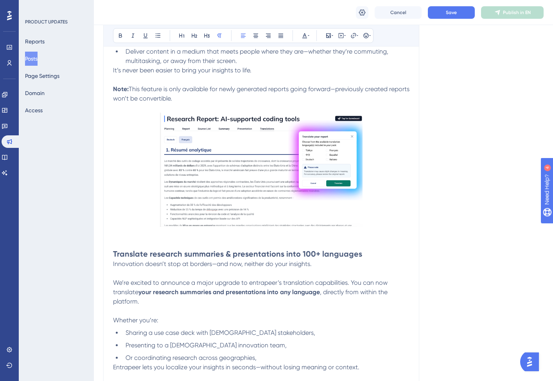
scroll to position [427, 0]
click at [149, 254] on strong "Translate research summaries & presentations into 100+ languages" at bounding box center [237, 253] width 249 height 9
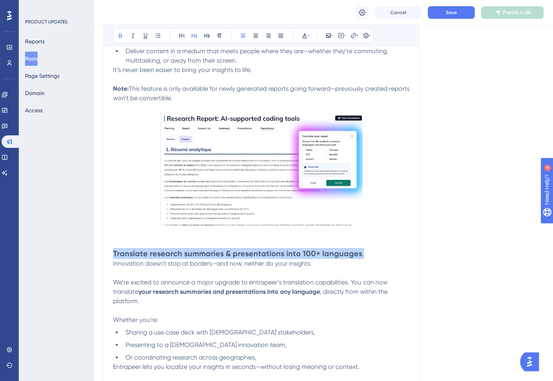
click at [149, 254] on strong "Translate research summaries & presentations into 100+ languages" at bounding box center [237, 253] width 249 height 9
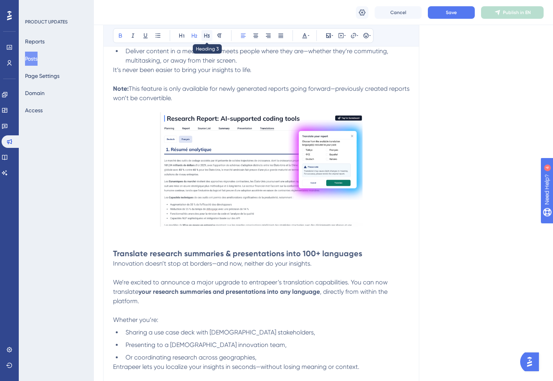
click at [208, 35] on icon at bounding box center [207, 35] width 6 height 6
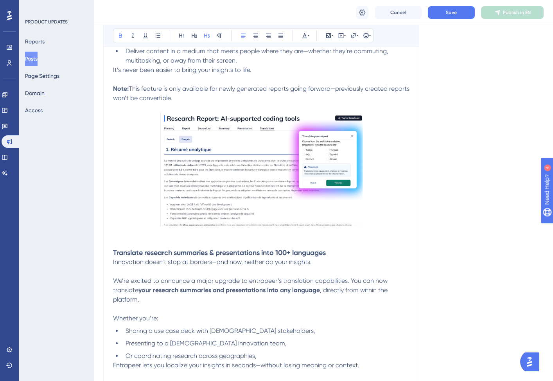
click at [144, 247] on p at bounding box center [261, 242] width 296 height 9
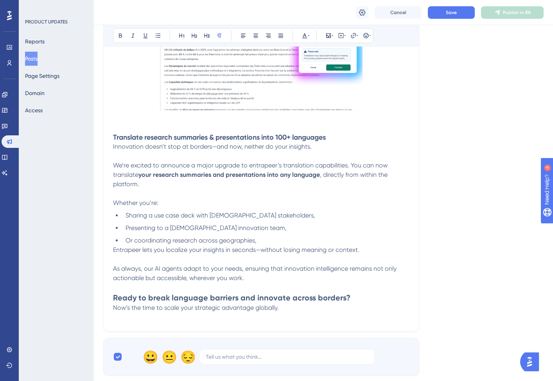
scroll to position [543, 0]
click at [139, 293] on strong "Ready to break language barriers and innovate across borders?" at bounding box center [231, 296] width 237 height 9
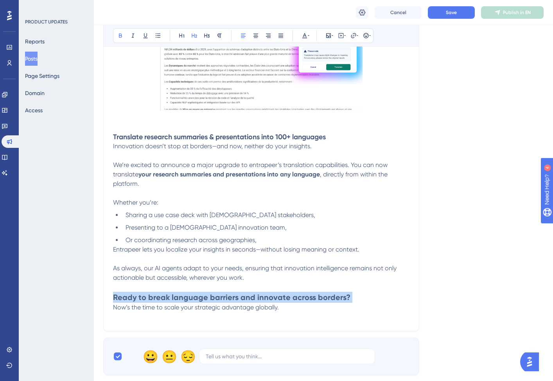
click at [139, 293] on strong "Ready to break language barriers and innovate across borders?" at bounding box center [231, 296] width 237 height 9
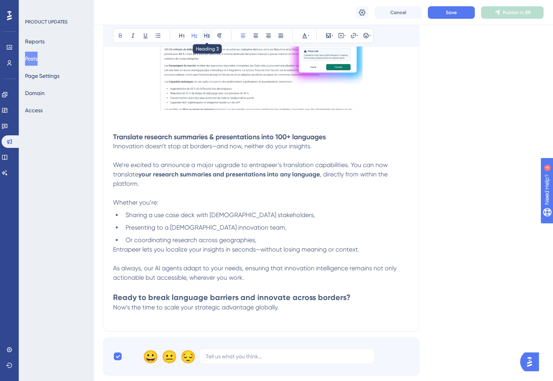
click at [211, 38] on button at bounding box center [206, 35] width 11 height 11
click at [202, 243] on span "Or coordinating research across geographies," at bounding box center [190, 239] width 131 height 7
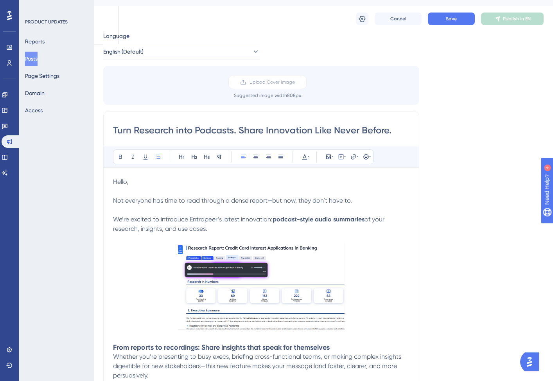
scroll to position [0, 0]
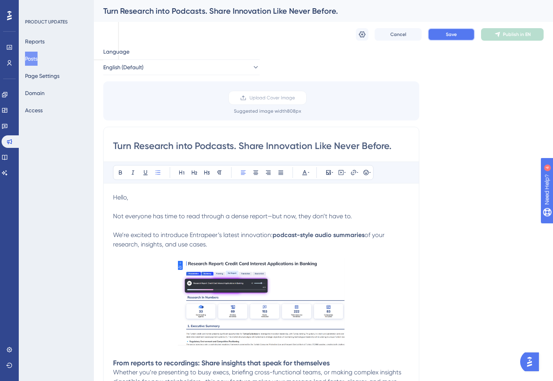
click at [451, 31] on button "Save" at bounding box center [451, 34] width 47 height 13
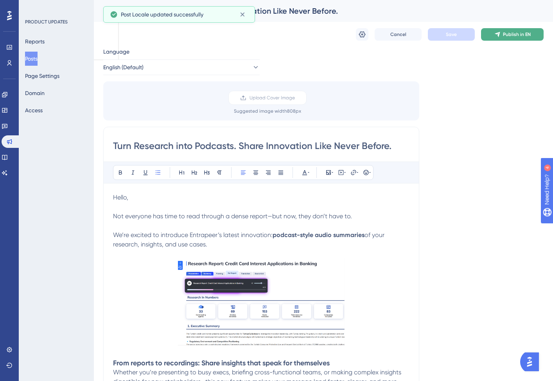
click at [506, 32] on span "Publish in EN" at bounding box center [517, 34] width 28 height 6
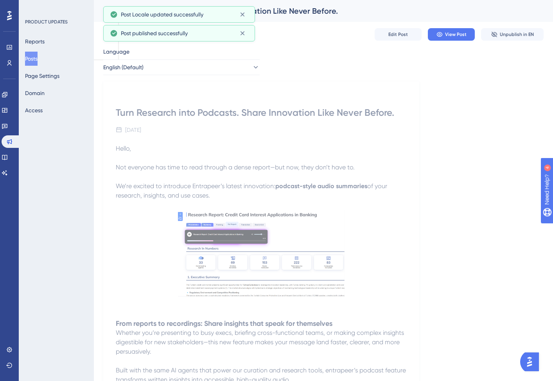
click at [36, 55] on button "Posts" at bounding box center [31, 59] width 13 height 14
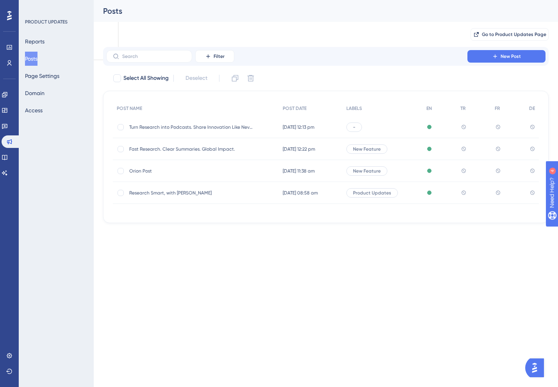
click at [359, 127] on div "-" at bounding box center [355, 126] width 16 height 9
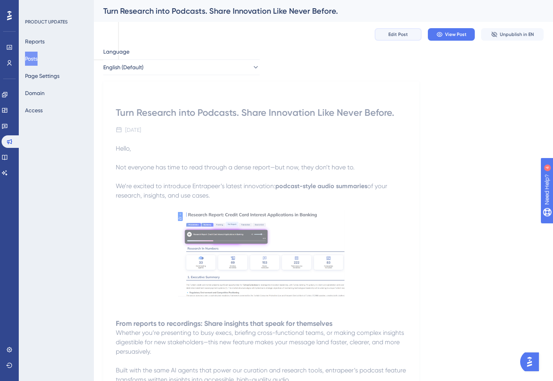
click at [405, 34] on span "Edit Post" at bounding box center [398, 34] width 20 height 6
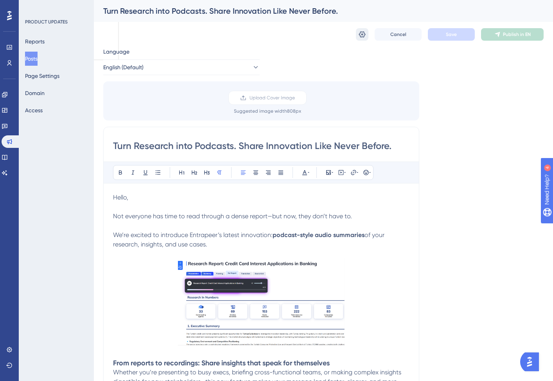
click at [362, 36] on icon at bounding box center [362, 34] width 7 height 6
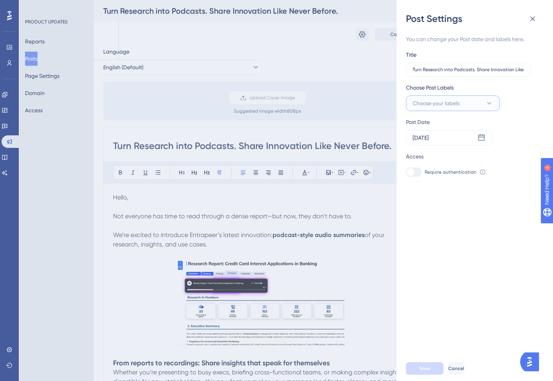
click at [432, 100] on span "Choose your labels" at bounding box center [435, 102] width 47 height 9
click at [424, 170] on div "New Feature New Feature" at bounding box center [445, 166] width 68 height 9
click at [417, 167] on div at bounding box center [415, 166] width 6 height 6
checkbox input "true"
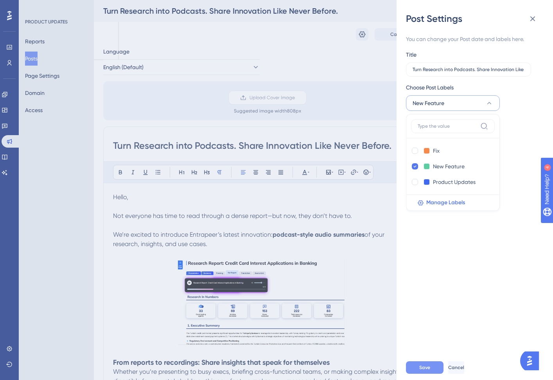
click at [425, 371] on span "Save" at bounding box center [424, 368] width 11 height 6
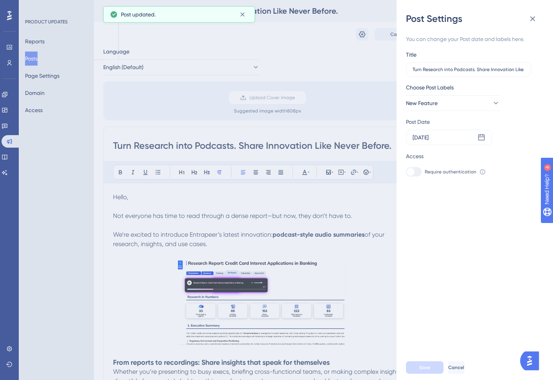
click at [218, 128] on div "Post Settings You can change your Post date and labels here. Title Turn Researc…" at bounding box center [276, 190] width 553 height 380
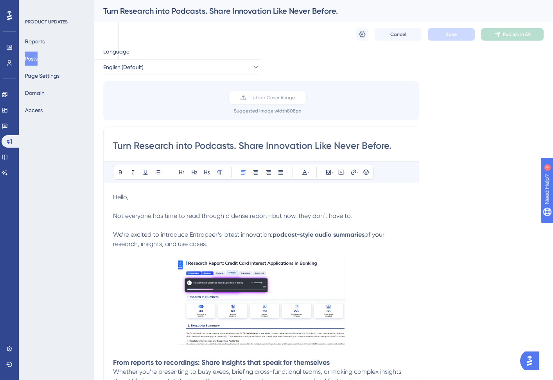
click at [32, 54] on button "Posts" at bounding box center [31, 59] width 13 height 14
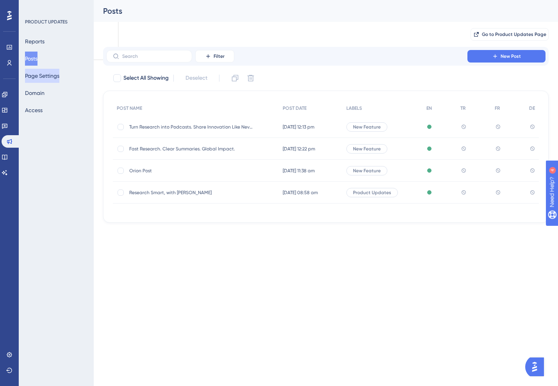
click at [38, 73] on button "Page Settings" at bounding box center [42, 76] width 34 height 14
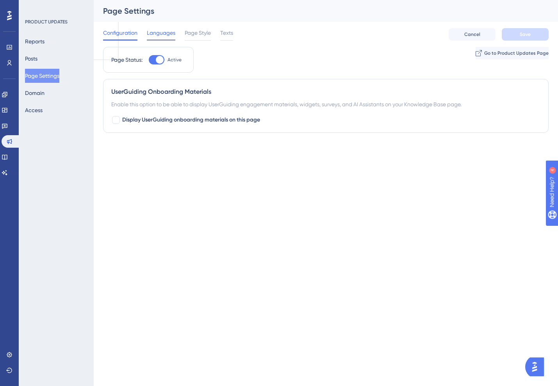
click at [160, 38] on div "Languages" at bounding box center [161, 34] width 29 height 13
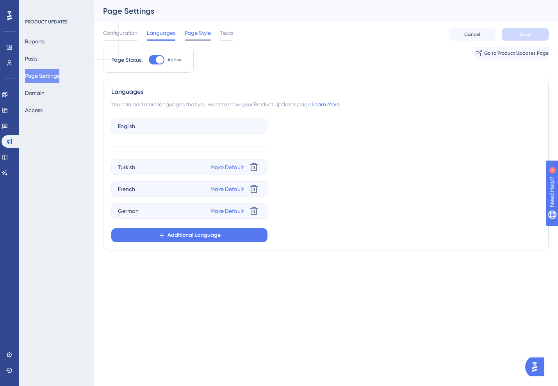
click at [188, 36] on span "Page Style" at bounding box center [198, 32] width 26 height 9
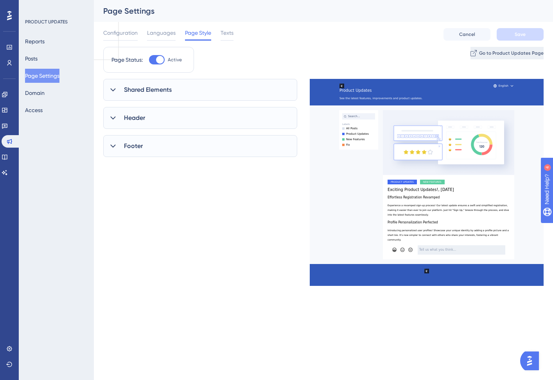
click at [487, 55] on span "Go to Product Updates Page" at bounding box center [511, 53] width 64 height 6
click at [217, 37] on div "Configuration Languages Page Style Texts" at bounding box center [168, 34] width 130 height 13
click at [223, 34] on span "Texts" at bounding box center [226, 32] width 13 height 9
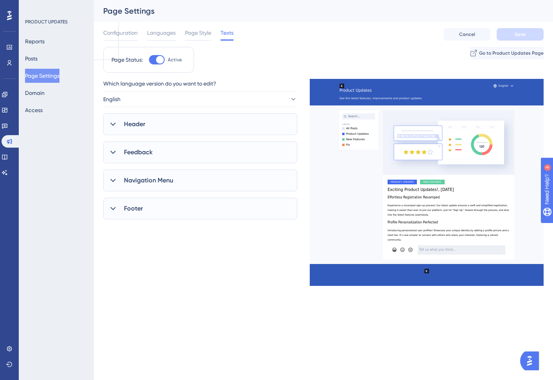
click at [147, 180] on span "Navigation Menu" at bounding box center [148, 180] width 49 height 9
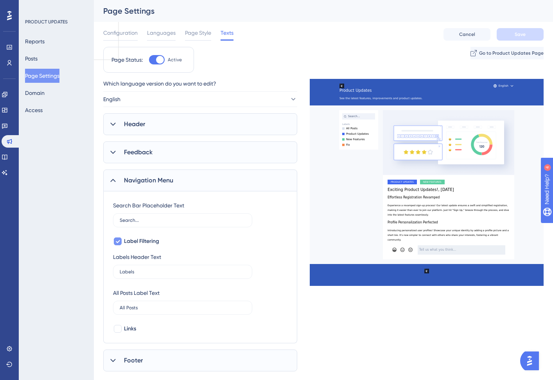
click at [128, 243] on span "Label Filtering" at bounding box center [141, 241] width 35 height 9
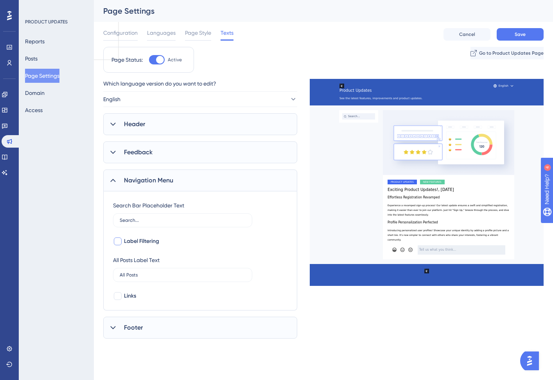
click at [130, 238] on span "Label Filtering" at bounding box center [141, 241] width 35 height 9
checkbox input "true"
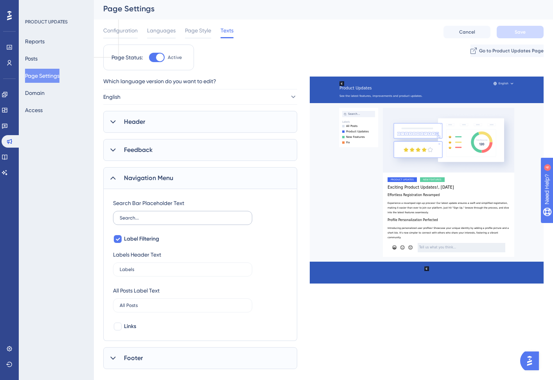
scroll to position [85, 0]
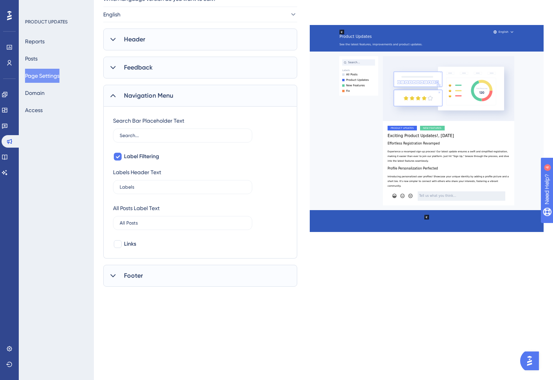
click at [121, 277] on div "Footer" at bounding box center [200, 276] width 194 height 22
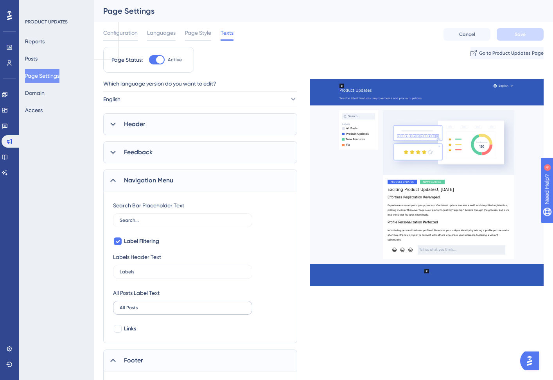
scroll to position [0, 0]
click at [145, 158] on div "Feedback" at bounding box center [200, 152] width 194 height 22
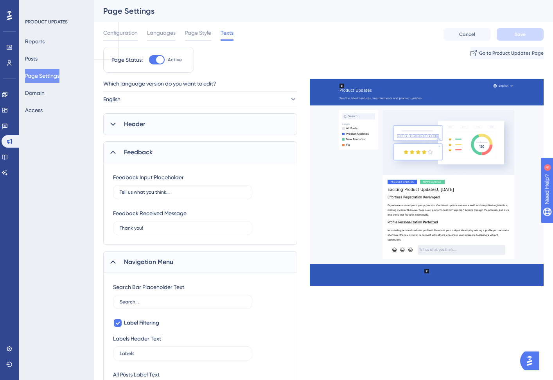
click at [145, 129] on div "Header" at bounding box center [200, 124] width 194 height 22
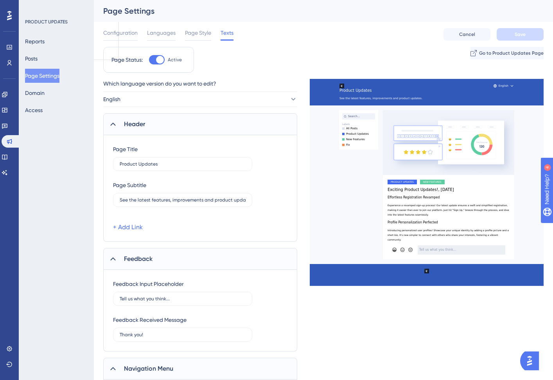
click at [120, 27] on div "Configuration Languages Page Style Texts Cancel Save" at bounding box center [323, 34] width 440 height 25
click at [120, 31] on span "Configuration" at bounding box center [120, 32] width 34 height 9
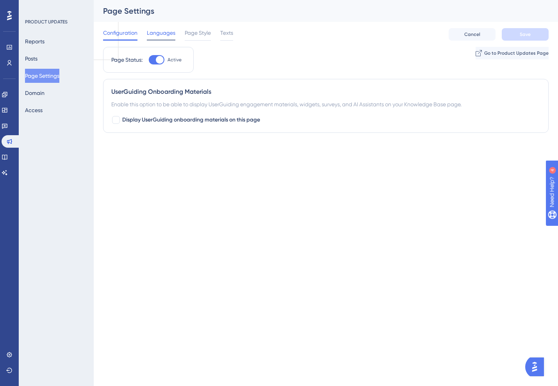
click at [150, 37] on span "Languages" at bounding box center [161, 32] width 29 height 9
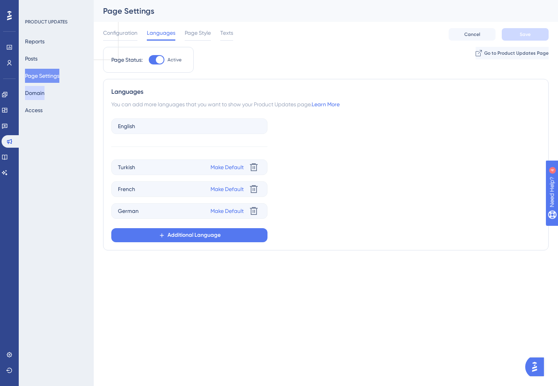
click at [38, 90] on button "Domain" at bounding box center [35, 93] width 20 height 14
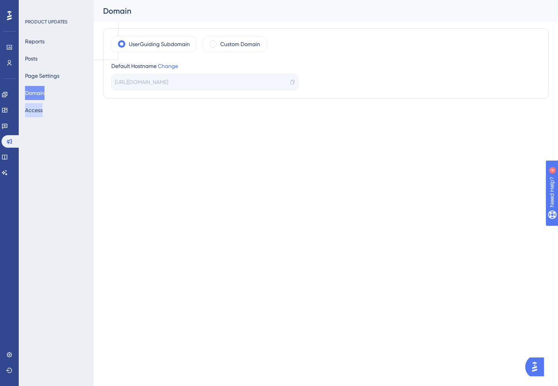
click at [38, 106] on button "Access" at bounding box center [34, 110] width 18 height 14
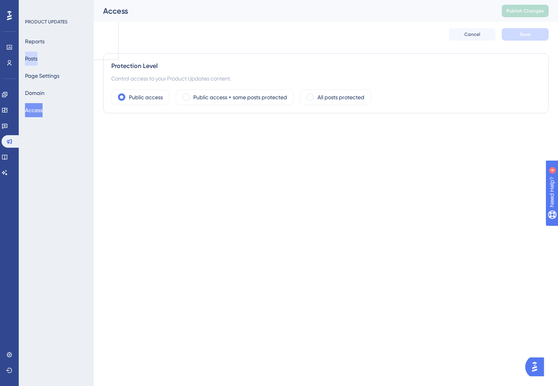
click at [38, 62] on button "Posts" at bounding box center [31, 59] width 13 height 14
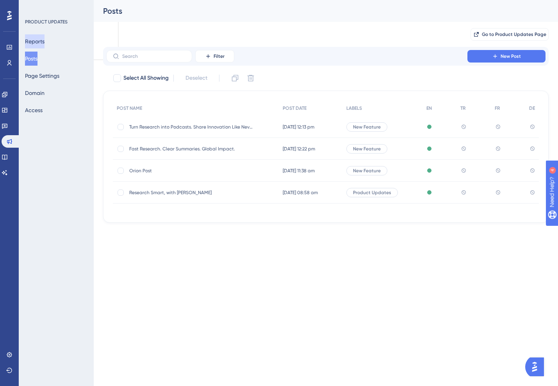
click at [37, 44] on button "Reports" at bounding box center [35, 41] width 20 height 14
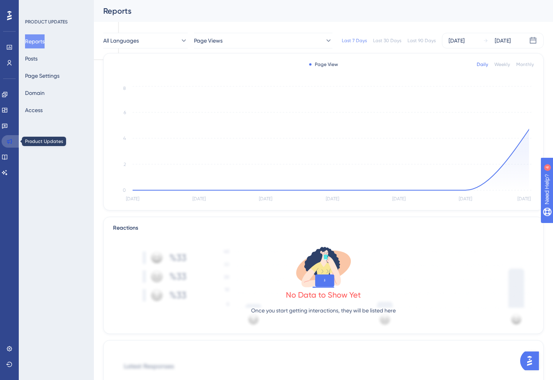
click at [13, 145] on link at bounding box center [11, 141] width 19 height 13
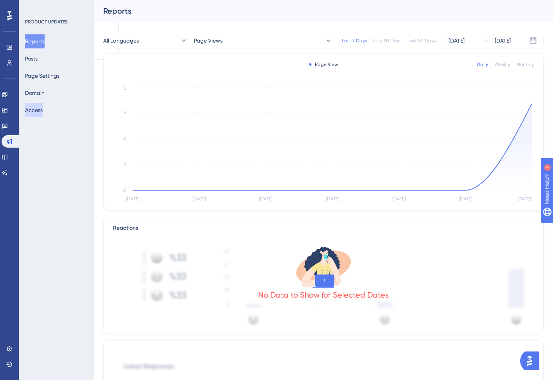
click at [36, 107] on button "Access" at bounding box center [34, 110] width 18 height 14
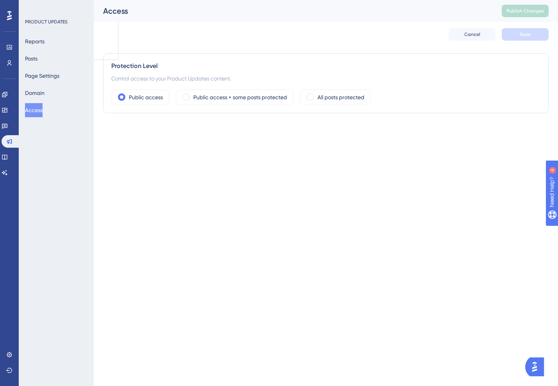
click at [38, 85] on div "Reports Posts Page Settings Domain Access" at bounding box center [56, 75] width 63 height 83
click at [39, 76] on button "Page Settings" at bounding box center [42, 76] width 34 height 14
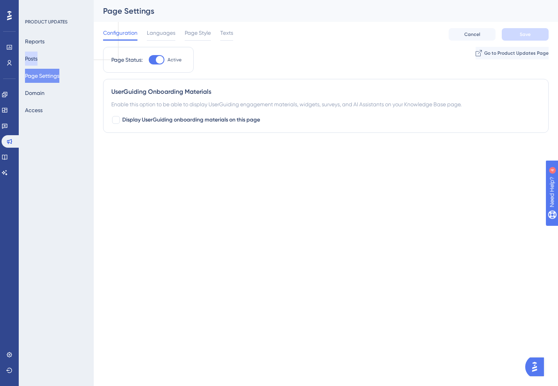
click at [37, 63] on button "Posts" at bounding box center [31, 59] width 13 height 14
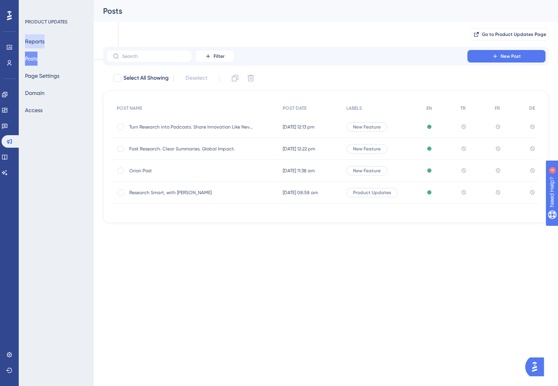
click at [40, 41] on button "Reports" at bounding box center [35, 41] width 20 height 14
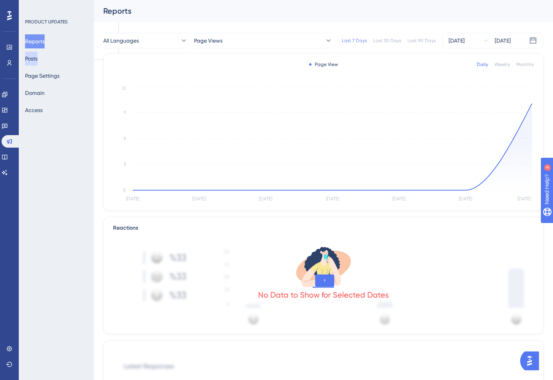
click at [36, 60] on button "Posts" at bounding box center [31, 59] width 13 height 14
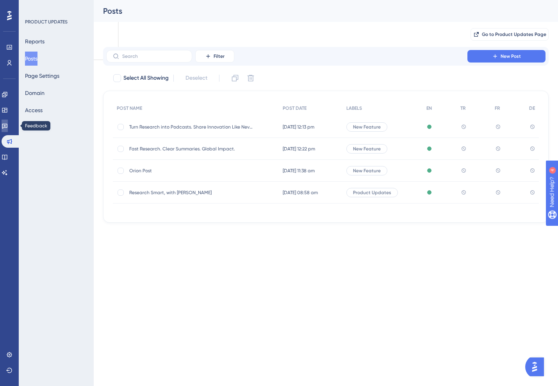
click at [8, 123] on link at bounding box center [5, 126] width 6 height 13
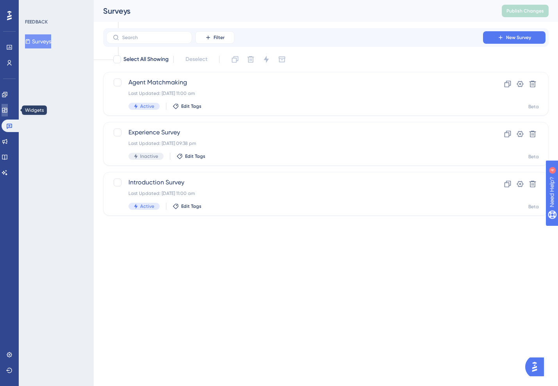
click at [8, 106] on link at bounding box center [5, 110] width 6 height 13
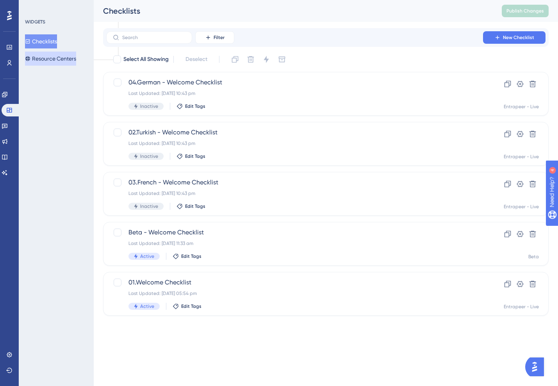
click at [60, 60] on button "Resource Centers" at bounding box center [50, 59] width 51 height 14
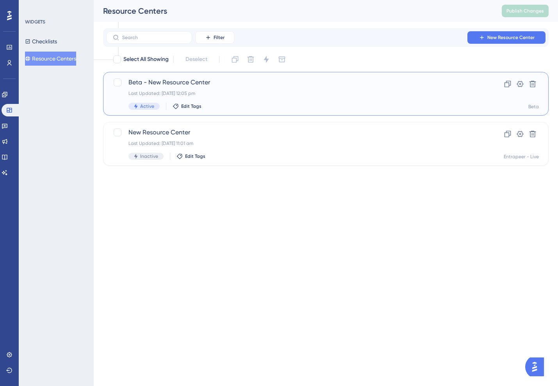
click at [137, 82] on span "Beta - New Resource Center" at bounding box center [295, 82] width 333 height 9
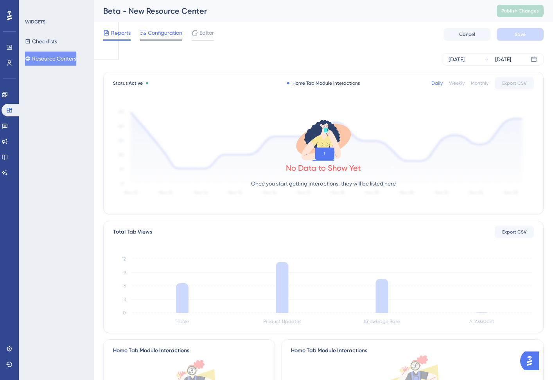
click at [156, 35] on span "Configuration" at bounding box center [165, 32] width 34 height 9
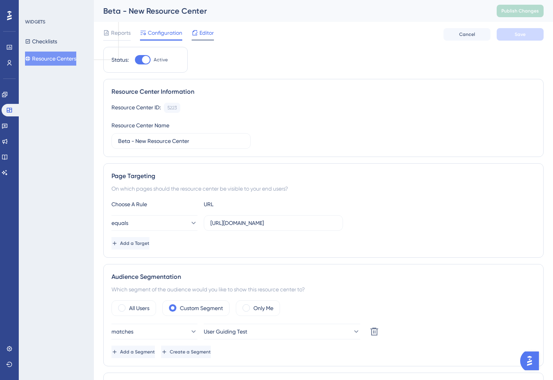
click at [200, 31] on span "Editor" at bounding box center [206, 32] width 14 height 9
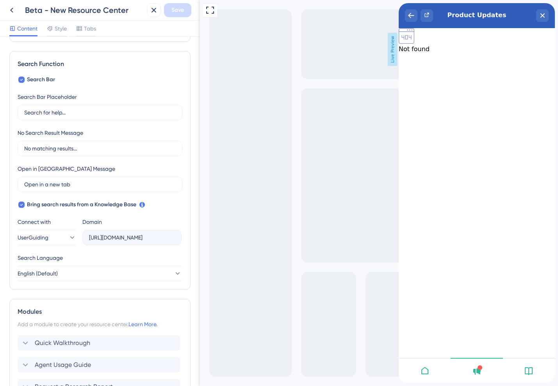
scroll to position [101, 0]
click at [70, 188] on input "Open in a new tab" at bounding box center [97, 184] width 146 height 9
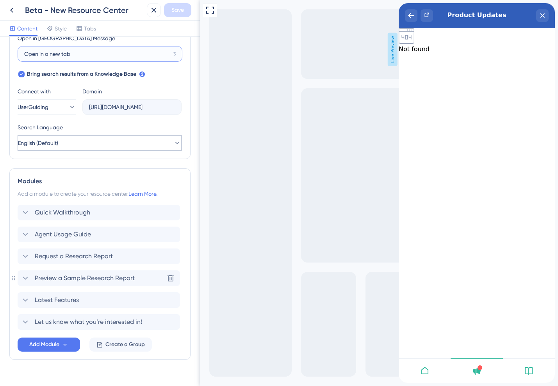
scroll to position [245, 0]
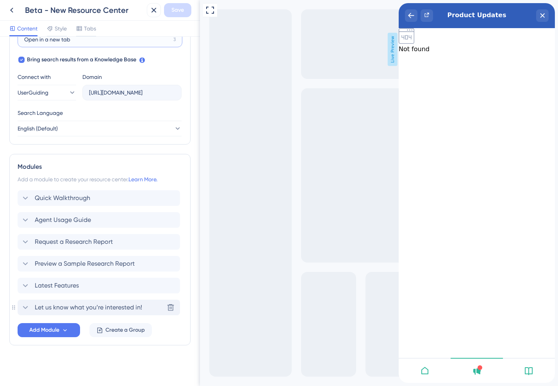
click at [49, 310] on span "Let us know what you’re interested in!" at bounding box center [88, 307] width 107 height 9
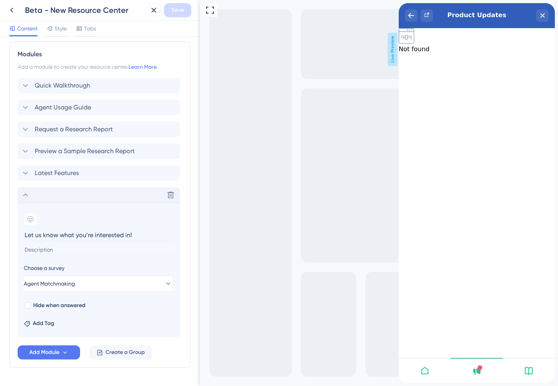
scroll to position [380, 0]
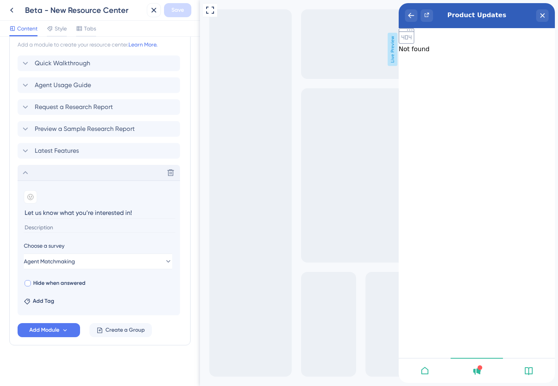
click at [42, 283] on span "Hide when answered" at bounding box center [59, 283] width 52 height 9
checkbox input "true"
click at [172, 5] on span "Save" at bounding box center [178, 9] width 13 height 9
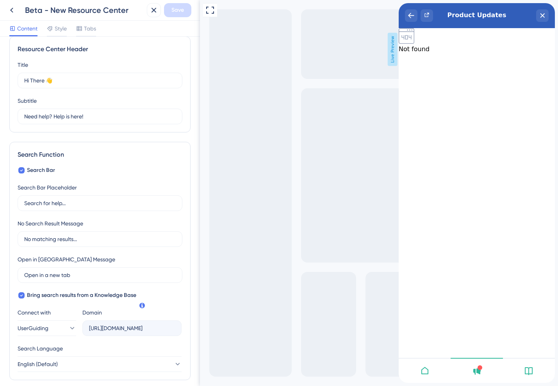
scroll to position [0, 0]
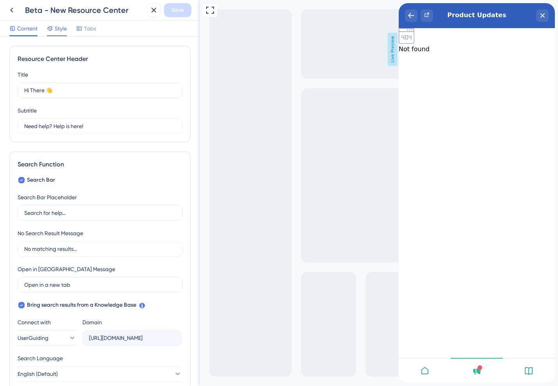
click at [57, 31] on span "Style" at bounding box center [61, 28] width 12 height 9
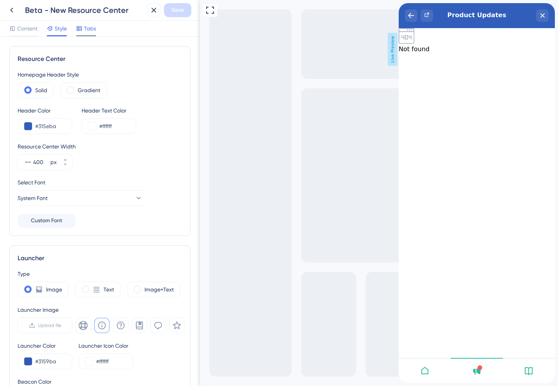
click at [87, 27] on span "Tabs" at bounding box center [90, 28] width 12 height 9
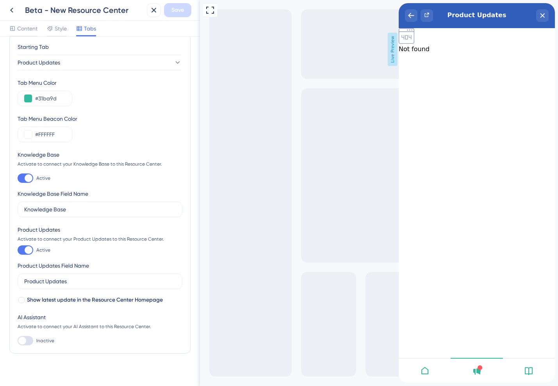
scroll to position [12, 0]
click at [30, 301] on span "Show latest update in the Resource Center Homepage" at bounding box center [95, 300] width 136 height 9
checkbox input "false"
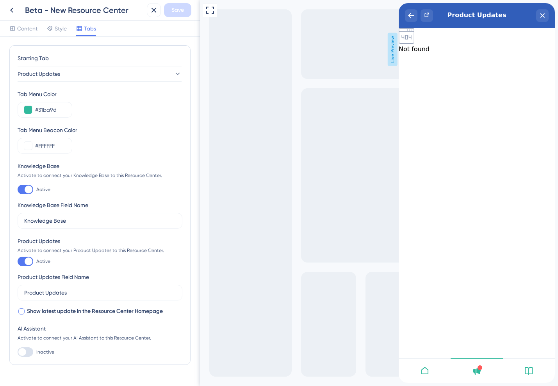
scroll to position [0, 0]
click at [56, 81] on button "Product Updates" at bounding box center [100, 75] width 164 height 16
click at [51, 97] on div "Home Home" at bounding box center [99, 99] width 141 height 16
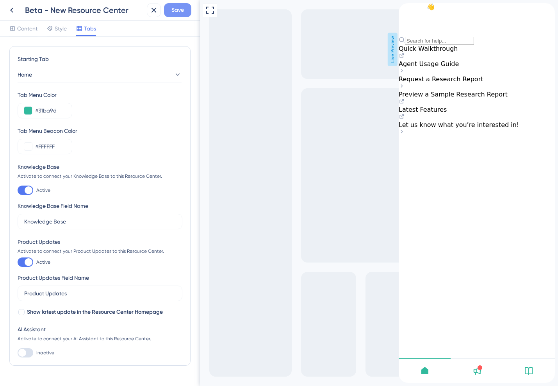
click at [177, 11] on span "Save" at bounding box center [178, 9] width 13 height 9
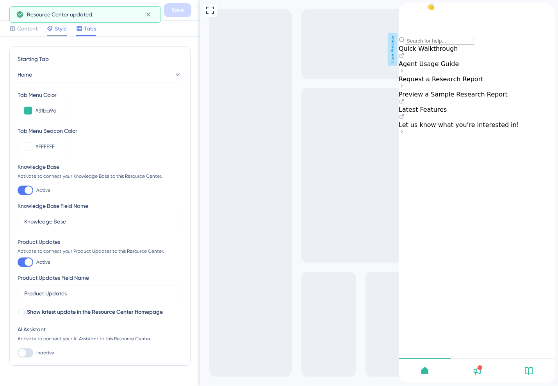
click at [57, 32] on span "Style" at bounding box center [61, 28] width 12 height 9
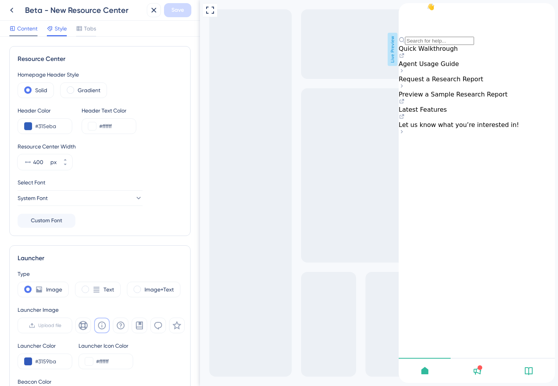
click at [26, 28] on span "Content" at bounding box center [27, 28] width 20 height 9
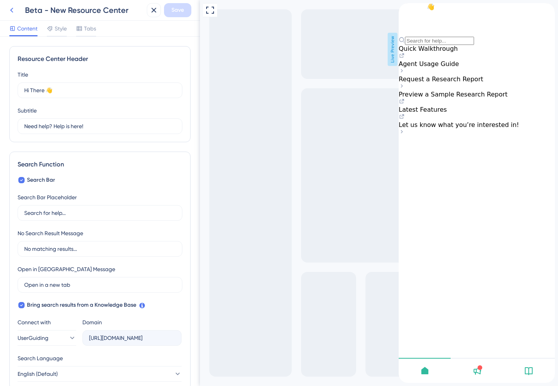
click at [12, 12] on icon at bounding box center [11, 10] width 3 height 5
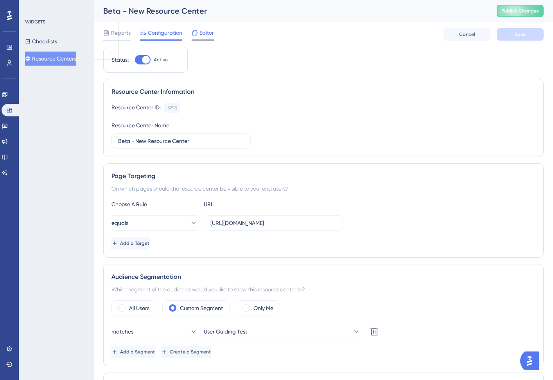
click at [208, 30] on span "Editor" at bounding box center [206, 32] width 14 height 9
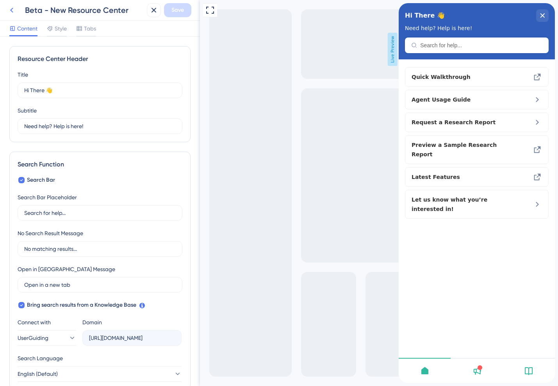
click at [13, 9] on icon at bounding box center [11, 9] width 9 height 9
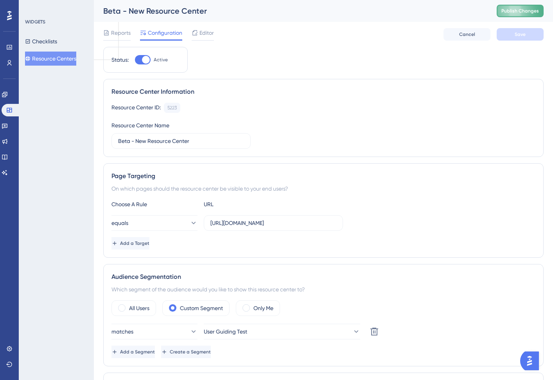
click at [533, 16] on button "Publish Changes" at bounding box center [519, 11] width 47 height 13
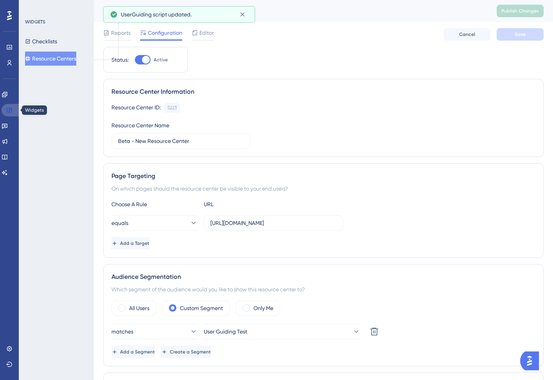
click at [8, 108] on icon at bounding box center [9, 110] width 6 height 6
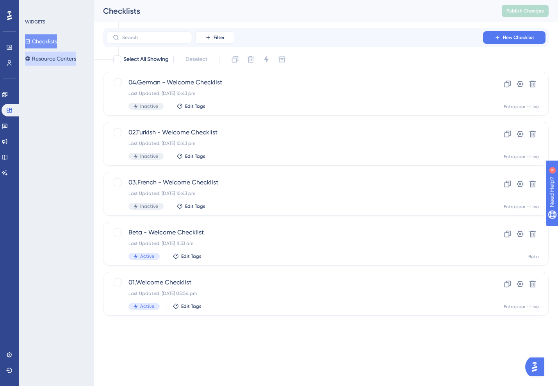
click at [53, 57] on button "Resource Centers" at bounding box center [50, 59] width 51 height 14
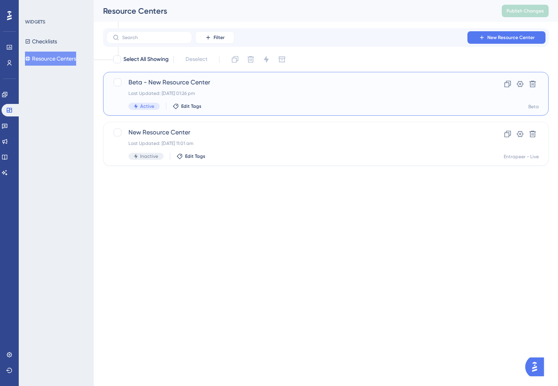
click at [216, 89] on div "Beta - New Resource Center Last Updated: [DATE] 01:26 pm Active Edit Tags" at bounding box center [295, 94] width 333 height 32
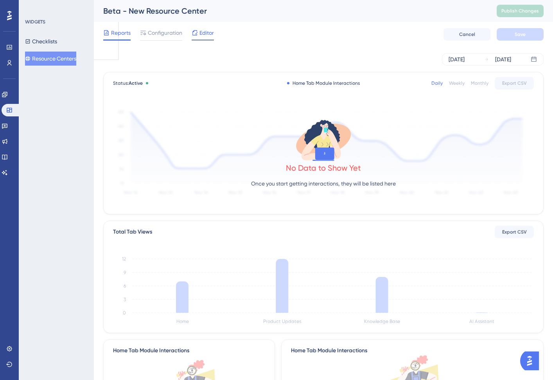
click at [200, 30] on span "Editor" at bounding box center [206, 32] width 14 height 9
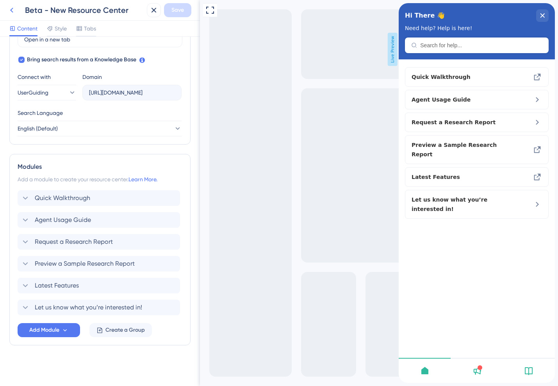
click at [14, 8] on icon at bounding box center [11, 9] width 9 height 9
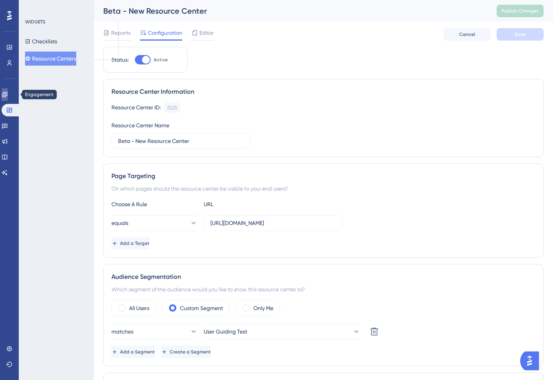
click at [7, 94] on icon at bounding box center [4, 94] width 5 height 5
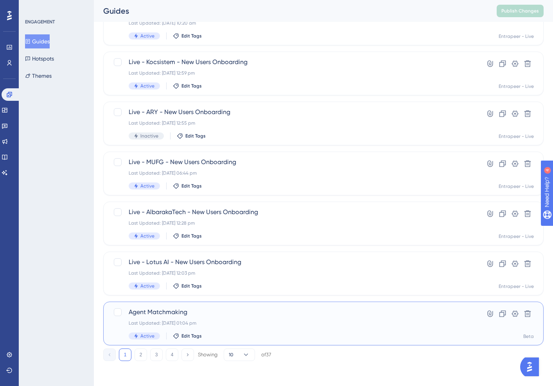
click at [183, 315] on span "Agent Matchmaking" at bounding box center [292, 312] width 327 height 9
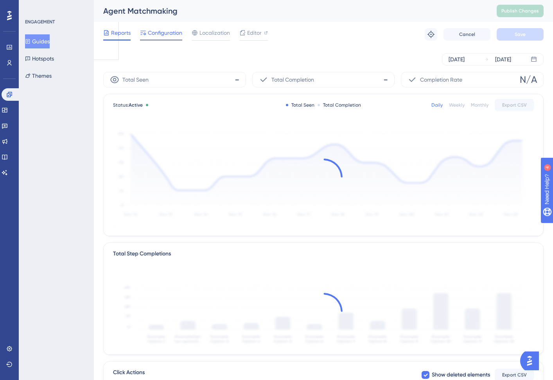
click at [171, 34] on span "Configuration" at bounding box center [165, 32] width 34 height 9
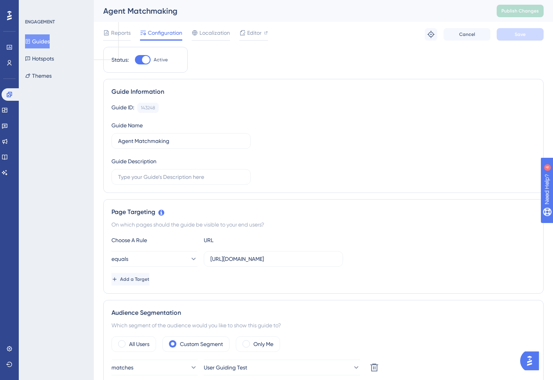
click at [147, 61] on div at bounding box center [146, 60] width 8 height 8
click at [135, 60] on input "Active" at bounding box center [134, 60] width 0 height 0
checkbox input "false"
click at [518, 39] on button "Save" at bounding box center [519, 34] width 47 height 13
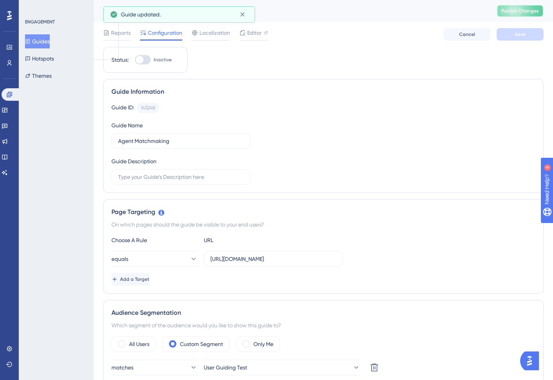
click at [521, 9] on span "Publish Changes" at bounding box center [520, 11] width 38 height 6
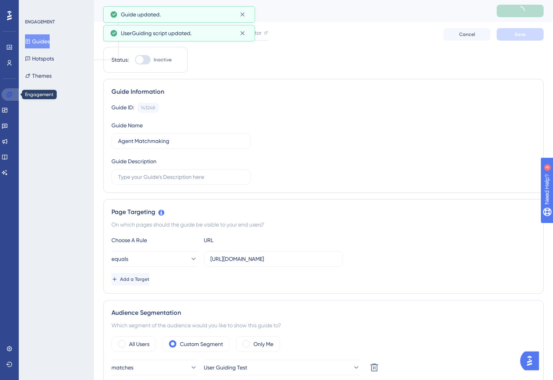
click at [5, 93] on link at bounding box center [11, 94] width 19 height 13
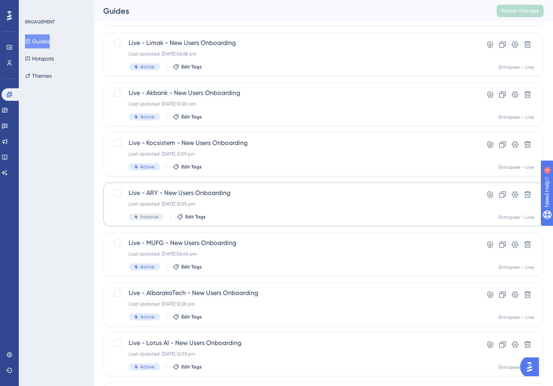
scroll to position [85, 0]
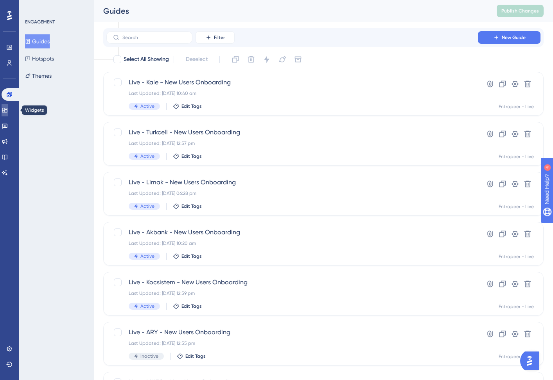
click at [7, 110] on icon at bounding box center [4, 110] width 5 height 5
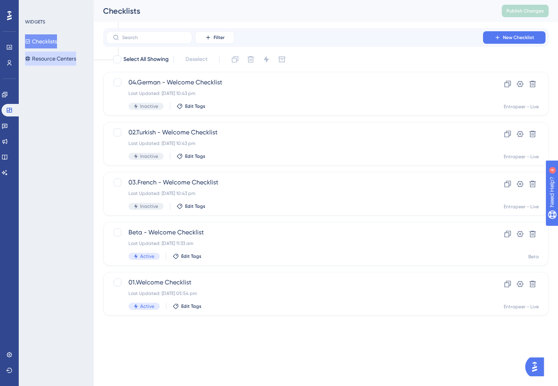
click at [45, 61] on button "Resource Centers" at bounding box center [50, 59] width 51 height 14
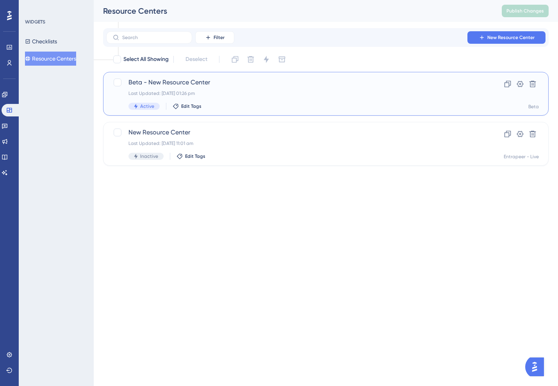
click at [166, 88] on div "Beta - New Resource Center Last Updated: [DATE] 01:26 pm Active Edit Tags" at bounding box center [295, 94] width 333 height 32
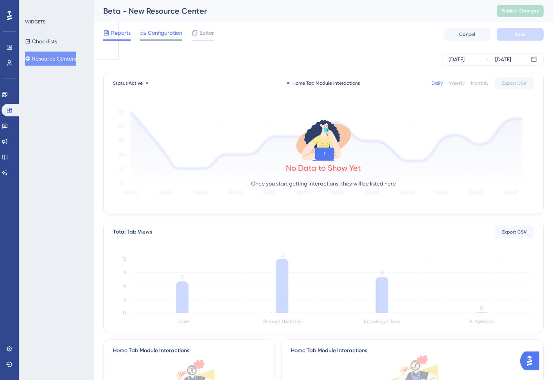
click at [159, 34] on span "Configuration" at bounding box center [165, 32] width 34 height 9
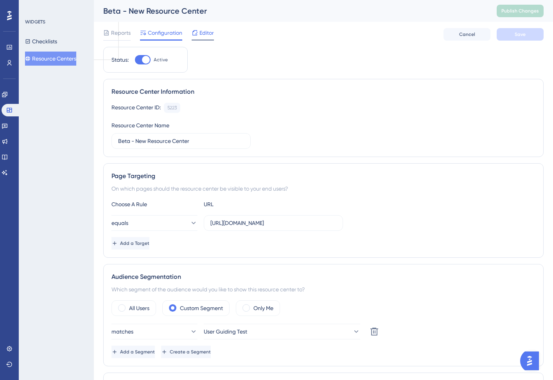
click at [209, 31] on span "Editor" at bounding box center [206, 32] width 14 height 9
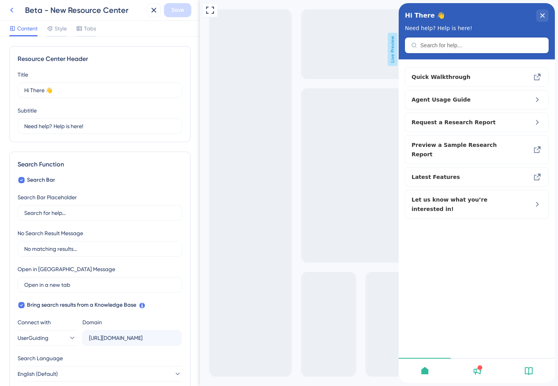
click at [10, 10] on icon at bounding box center [11, 9] width 9 height 9
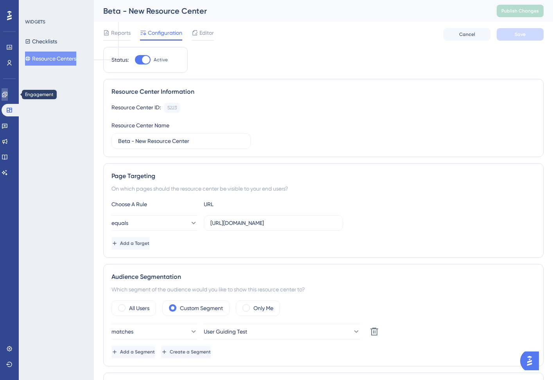
click at [8, 96] on icon at bounding box center [5, 94] width 6 height 6
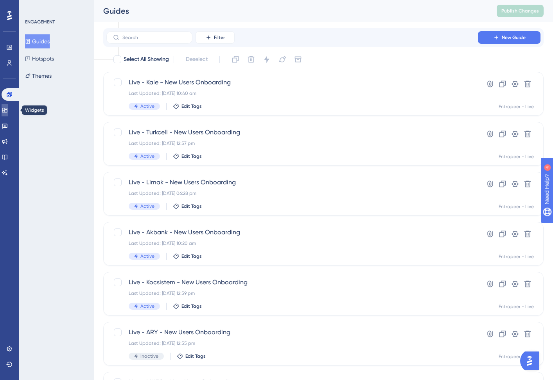
click at [7, 108] on icon at bounding box center [4, 110] width 5 height 5
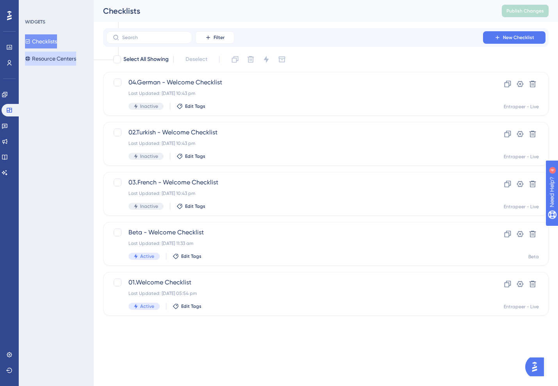
click at [56, 59] on button "Resource Centers" at bounding box center [50, 59] width 51 height 14
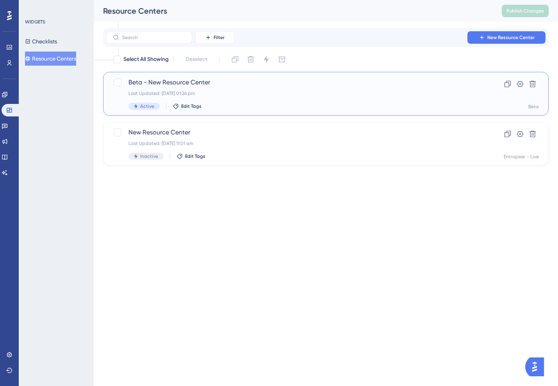
click at [170, 84] on span "Beta - New Resource Center" at bounding box center [295, 82] width 333 height 9
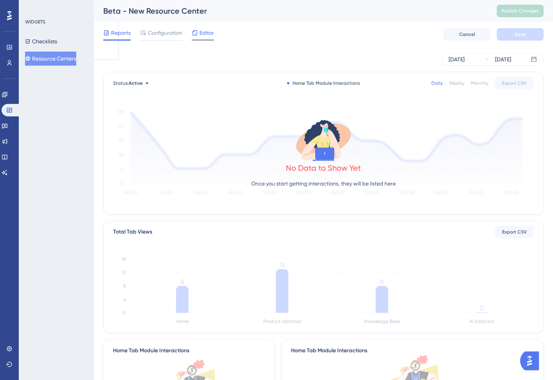
click at [203, 30] on span "Editor" at bounding box center [206, 32] width 14 height 9
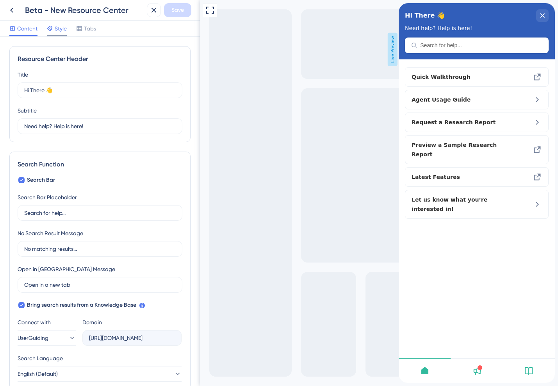
click at [51, 31] on icon at bounding box center [50, 28] width 6 height 6
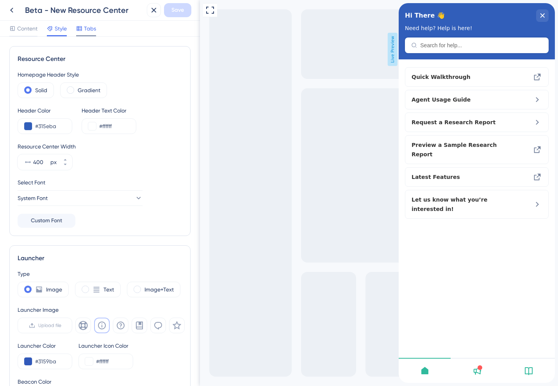
click at [85, 28] on span "Tabs" at bounding box center [90, 28] width 12 height 9
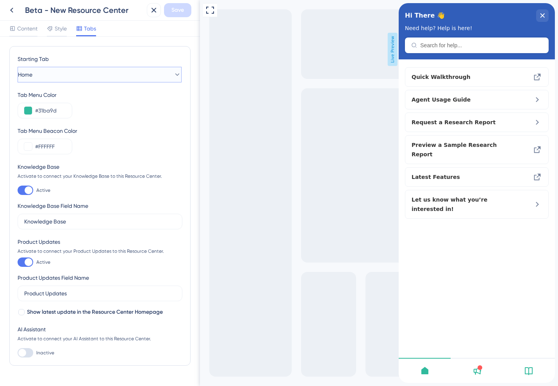
click at [67, 68] on button "Home" at bounding box center [100, 75] width 164 height 16
click at [63, 96] on div "Home Home" at bounding box center [99, 99] width 141 height 16
click at [52, 24] on div at bounding box center [50, 28] width 6 height 9
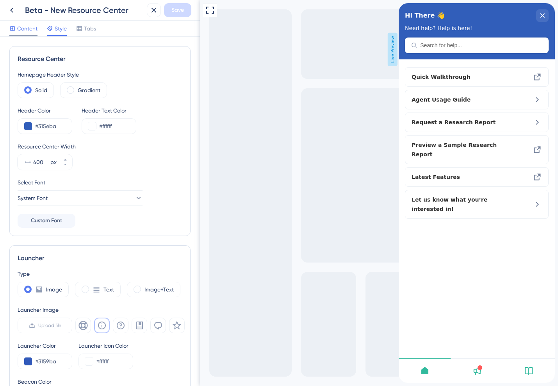
click at [27, 25] on span "Content" at bounding box center [27, 28] width 20 height 9
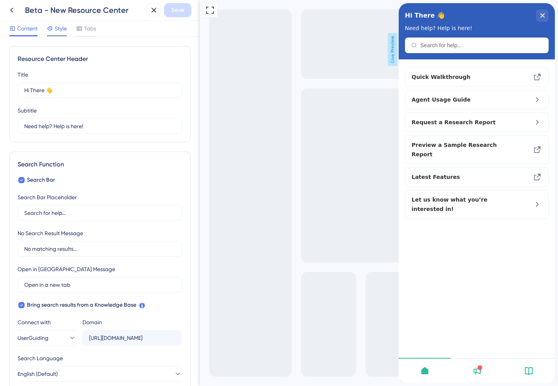
click at [52, 29] on icon at bounding box center [50, 28] width 6 height 6
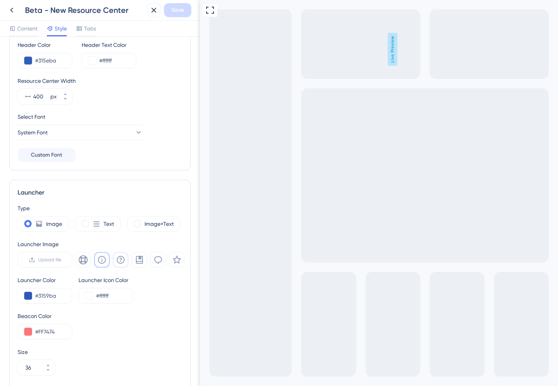
click at [122, 261] on icon at bounding box center [120, 259] width 9 height 9
click at [140, 262] on icon at bounding box center [139, 259] width 9 height 9
click at [121, 259] on icon at bounding box center [121, 260] width 8 height 8
click at [156, 260] on icon at bounding box center [158, 259] width 9 height 9
click at [119, 261] on icon at bounding box center [120, 259] width 9 height 9
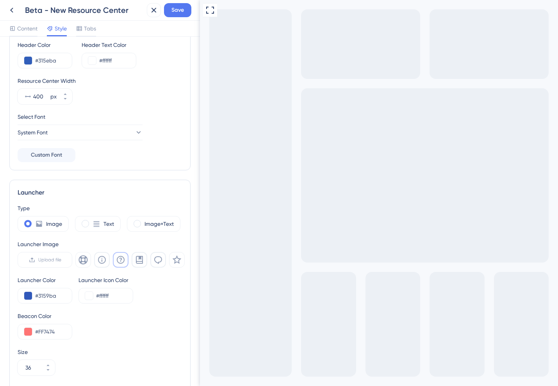
click at [105, 262] on icon at bounding box center [102, 260] width 8 height 8
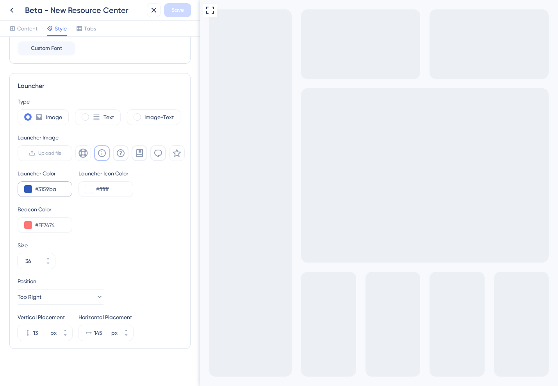
scroll to position [176, 0]
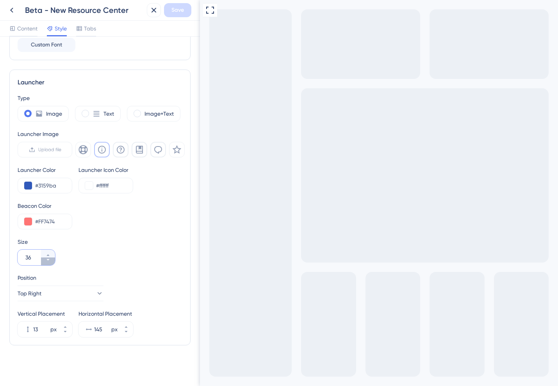
click at [47, 260] on icon at bounding box center [48, 260] width 5 height 5
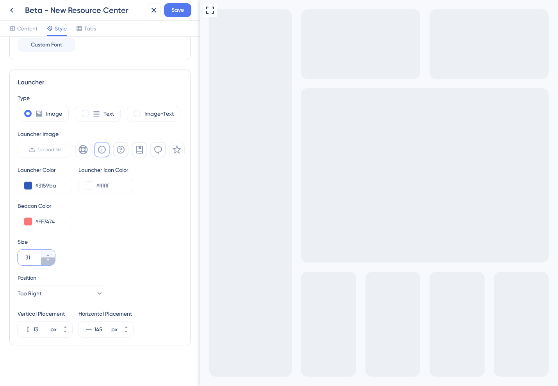
click at [47, 260] on icon at bounding box center [48, 260] width 5 height 5
click at [51, 252] on button "30" at bounding box center [48, 254] width 14 height 8
click at [51, 252] on button "31" at bounding box center [48, 254] width 14 height 8
click at [51, 252] on button "32" at bounding box center [48, 254] width 14 height 8
click at [51, 252] on button "33" at bounding box center [48, 254] width 14 height 8
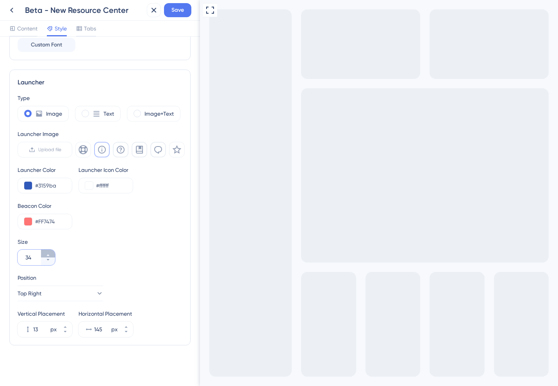
click at [51, 252] on button "34" at bounding box center [48, 254] width 14 height 8
type input "35"
click at [68, 333] on button "13 px" at bounding box center [65, 333] width 14 height 8
click at [68, 333] on button "12 px" at bounding box center [65, 333] width 14 height 8
click at [66, 327] on icon at bounding box center [65, 327] width 5 height 5
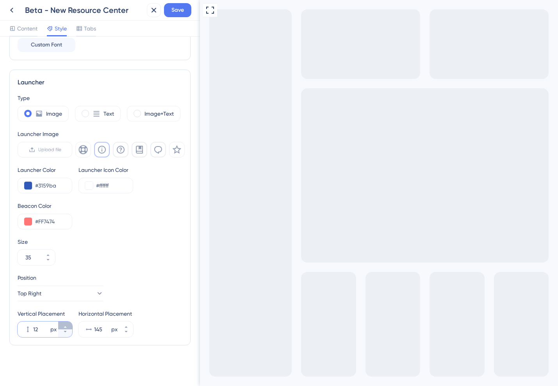
click at [66, 327] on icon at bounding box center [65, 327] width 5 height 5
type input "13"
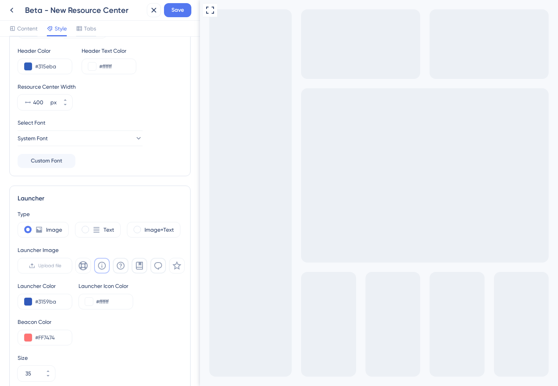
scroll to position [0, 0]
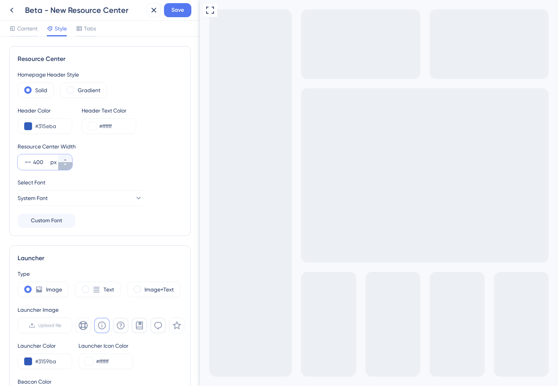
click at [62, 169] on button "400 px" at bounding box center [65, 166] width 14 height 8
click at [62, 169] on button "399 px" at bounding box center [65, 166] width 14 height 8
click at [62, 169] on button "398 px" at bounding box center [65, 166] width 14 height 8
click at [62, 169] on button "397 px" at bounding box center [65, 166] width 14 height 8
click at [62, 169] on button "396 px" at bounding box center [65, 166] width 14 height 8
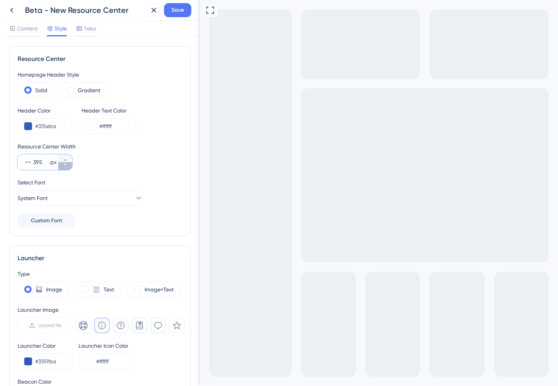
click at [62, 169] on button "395 px" at bounding box center [65, 166] width 14 height 8
click at [62, 169] on button "394 px" at bounding box center [65, 166] width 14 height 8
click at [62, 169] on button "393 px" at bounding box center [65, 166] width 14 height 8
click at [62, 169] on button "392 px" at bounding box center [65, 166] width 14 height 8
click at [62, 169] on button "391 px" at bounding box center [65, 166] width 14 height 8
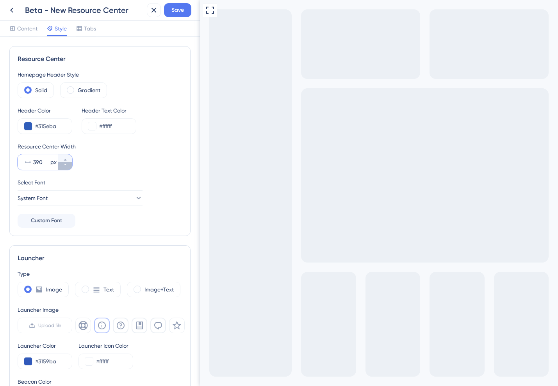
click at [66, 169] on button "390 px" at bounding box center [65, 166] width 14 height 8
click at [66, 169] on button "389 px" at bounding box center [65, 166] width 14 height 8
click at [64, 166] on icon at bounding box center [65, 164] width 5 height 5
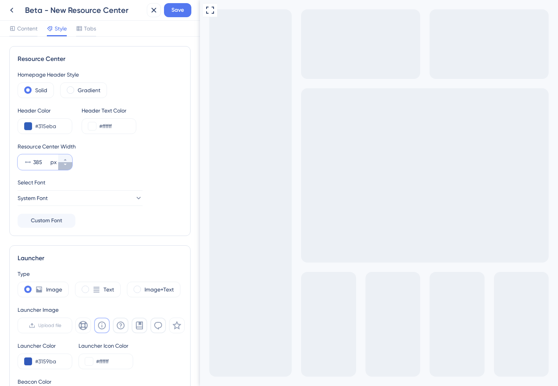
click at [64, 166] on icon at bounding box center [65, 164] width 5 height 5
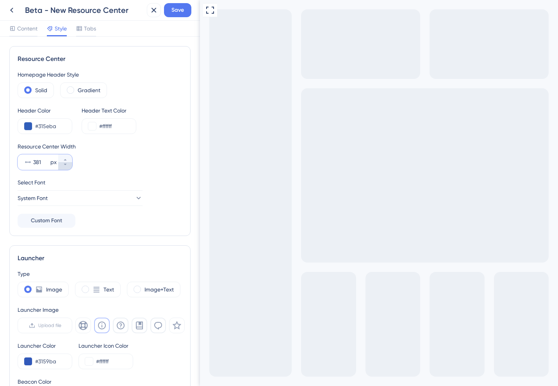
type input "380"
click at [93, 194] on button "System Font" at bounding box center [80, 198] width 125 height 16
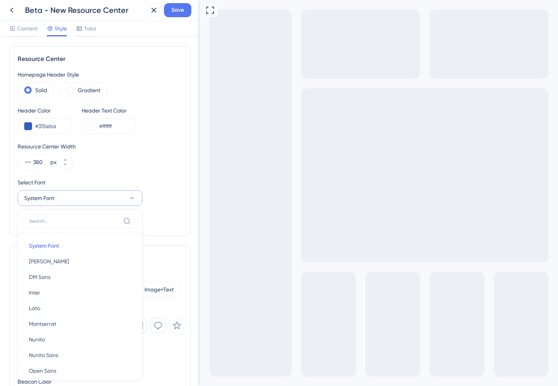
scroll to position [82, 0]
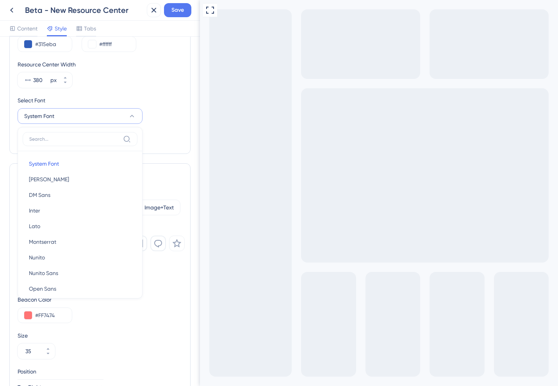
click at [152, 130] on div "Homepage Header Style Solid Gradient Header Color #315eba Header Text Color #ff…" at bounding box center [100, 67] width 165 height 158
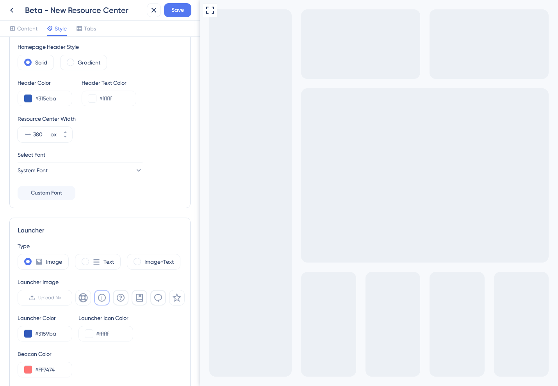
scroll to position [0, 0]
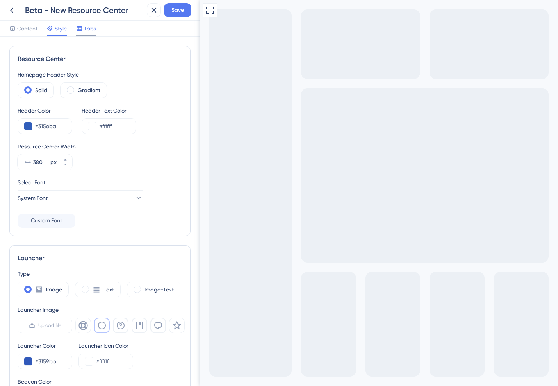
click at [87, 27] on span "Tabs" at bounding box center [90, 28] width 12 height 9
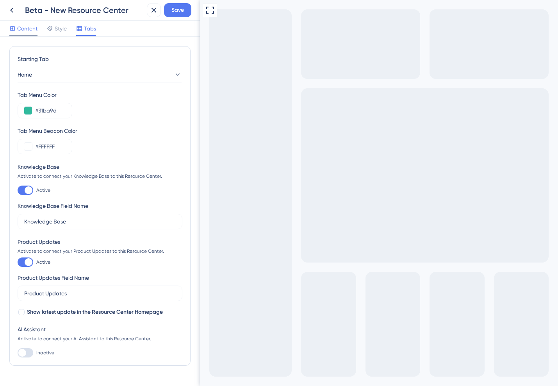
click at [19, 29] on span "Content" at bounding box center [27, 28] width 20 height 9
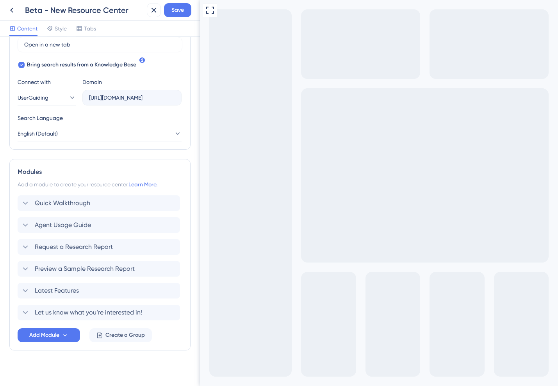
scroll to position [245, 0]
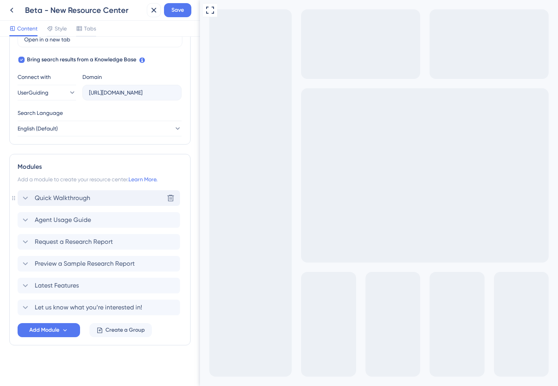
click at [64, 199] on span "Quick Walkthrough" at bounding box center [62, 197] width 55 height 9
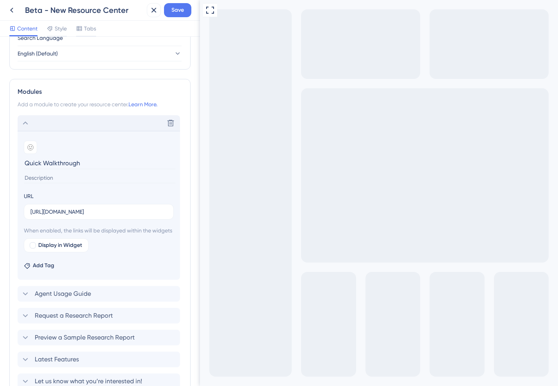
scroll to position [340, 0]
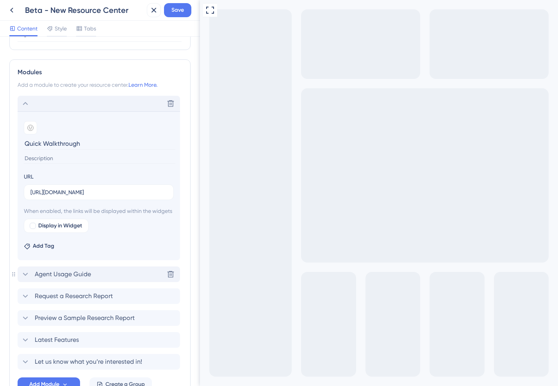
click at [62, 279] on span "Agent Usage Guide" at bounding box center [63, 274] width 56 height 9
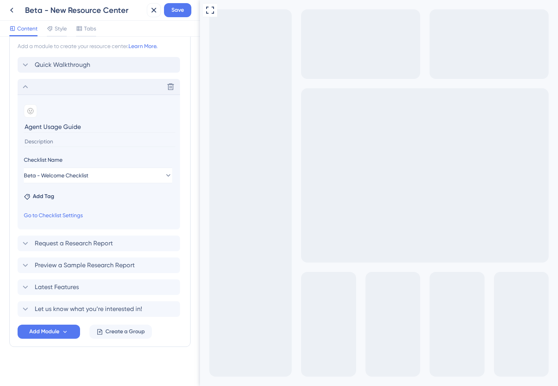
scroll to position [380, 0]
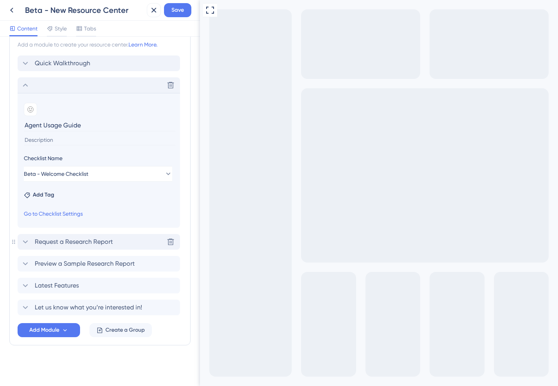
click at [72, 242] on span "Request a Research Report" at bounding box center [74, 241] width 78 height 9
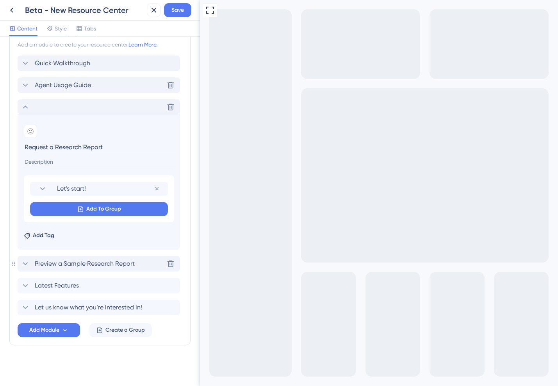
click at [69, 262] on span "Preview a Sample Research Report" at bounding box center [85, 263] width 100 height 9
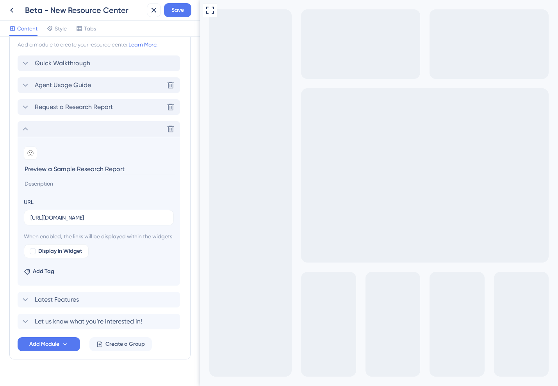
scroll to position [404, 0]
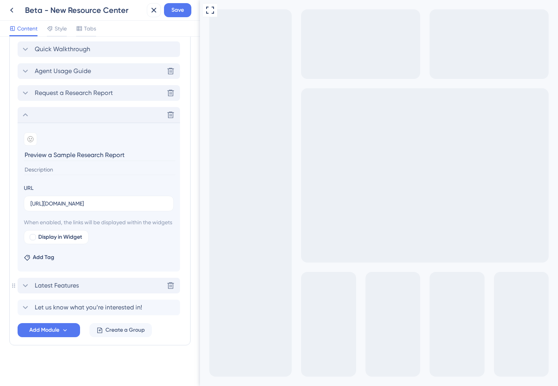
click at [82, 285] on div "Latest Features Delete" at bounding box center [99, 286] width 163 height 16
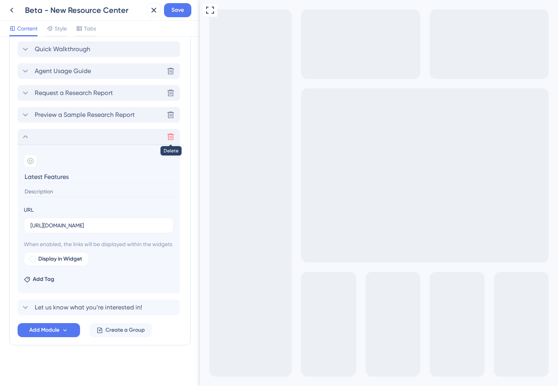
click at [169, 133] on icon at bounding box center [171, 137] width 8 height 8
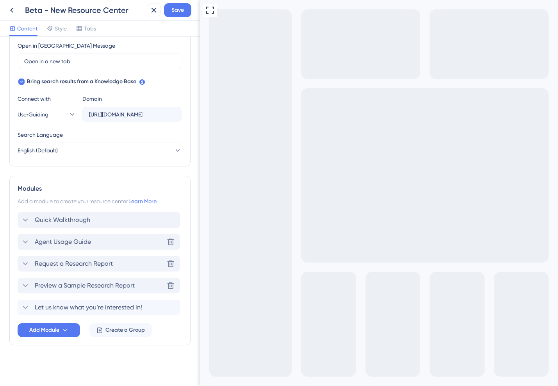
scroll to position [224, 0]
click at [104, 309] on span "Let us know what you’re interested in!" at bounding box center [88, 307] width 107 height 9
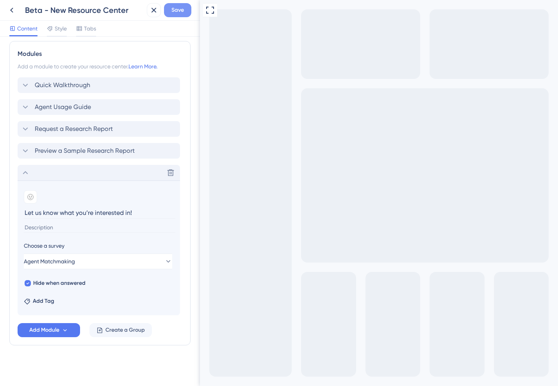
click at [174, 9] on span "Save" at bounding box center [178, 9] width 13 height 9
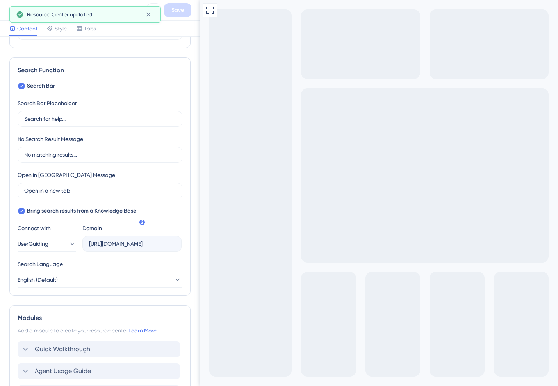
scroll to position [0, 0]
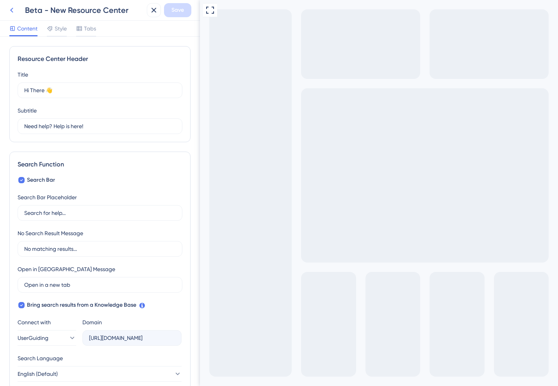
click at [11, 13] on icon at bounding box center [11, 9] width 9 height 9
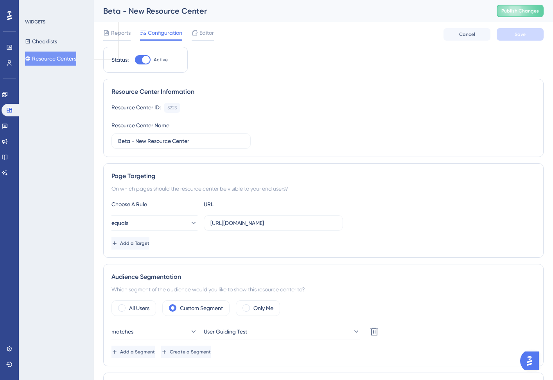
click at [528, 3] on div "Beta - New Resource Center Publish Changes" at bounding box center [323, 11] width 459 height 22
click at [522, 9] on span "Publish Changes" at bounding box center [520, 11] width 38 height 6
click at [52, 62] on button "Resource Centers" at bounding box center [50, 59] width 51 height 14
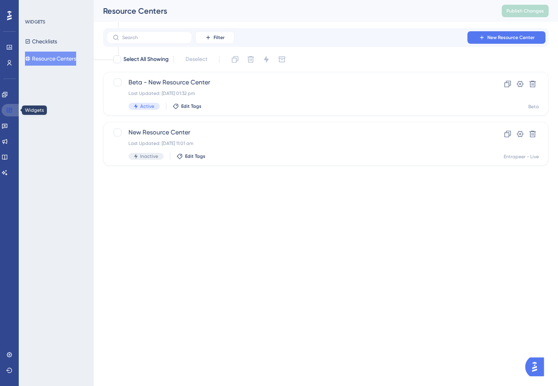
click at [10, 109] on icon at bounding box center [9, 110] width 5 height 5
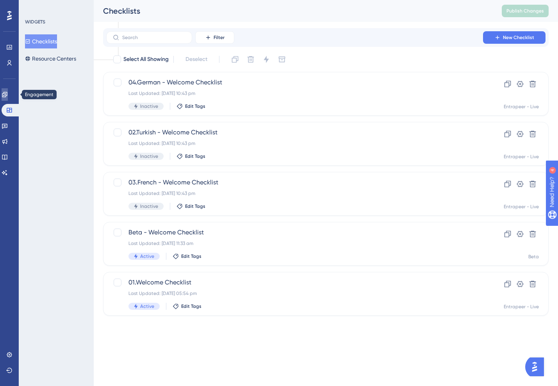
click at [8, 95] on icon at bounding box center [5, 94] width 6 height 6
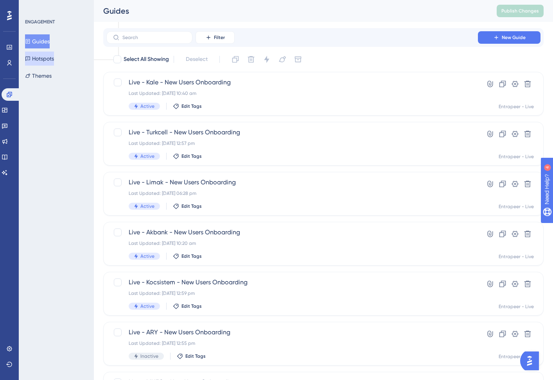
click at [43, 61] on button "Hotspots" at bounding box center [39, 59] width 29 height 14
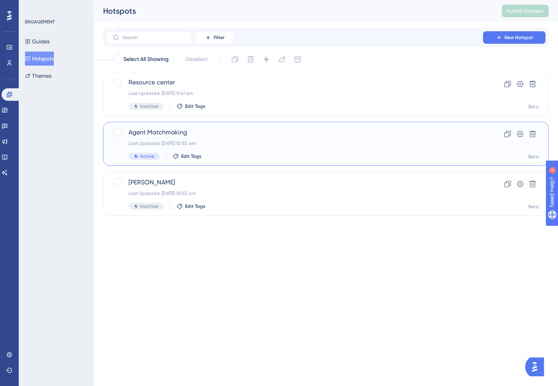
click at [160, 136] on span "Agent Matchmaking" at bounding box center [295, 132] width 333 height 9
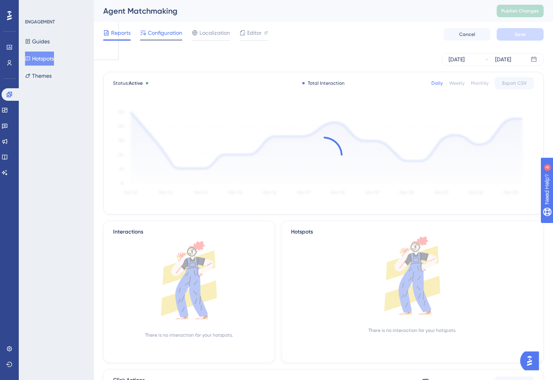
click at [164, 35] on span "Configuration" at bounding box center [165, 32] width 34 height 9
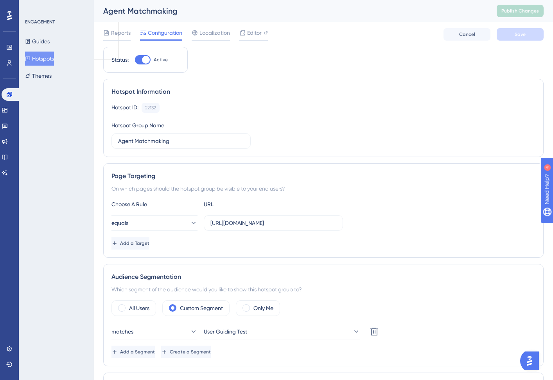
click at [143, 61] on div at bounding box center [146, 60] width 8 height 8
click at [135, 60] on input "Active" at bounding box center [134, 60] width 0 height 0
checkbox input "false"
click at [526, 37] on button "Save" at bounding box center [519, 34] width 47 height 13
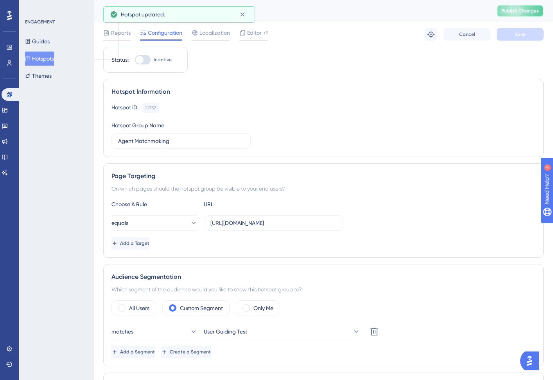
click at [524, 12] on span "Publish Changes" at bounding box center [520, 11] width 38 height 6
click at [14, 95] on link at bounding box center [11, 94] width 19 height 13
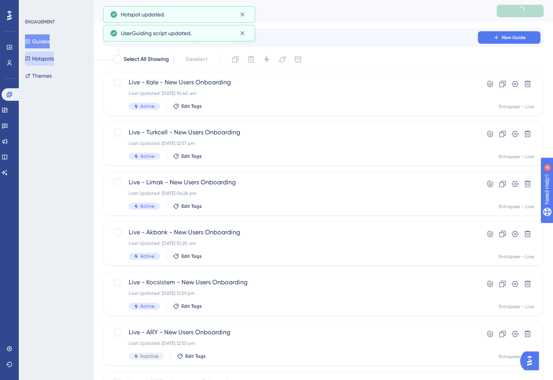
click at [43, 60] on button "Hotspots" at bounding box center [39, 59] width 29 height 14
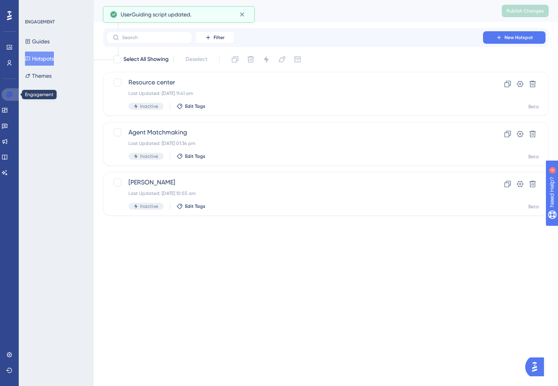
click at [9, 96] on icon at bounding box center [9, 94] width 6 height 6
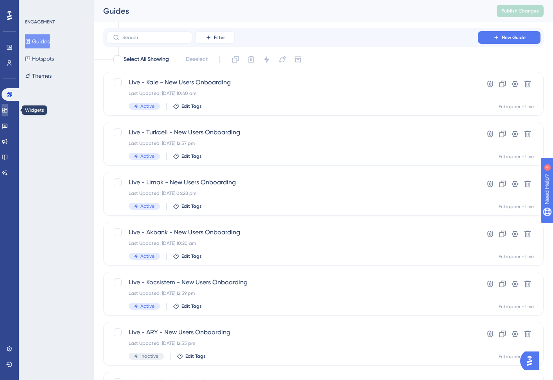
click at [8, 109] on icon at bounding box center [5, 110] width 6 height 6
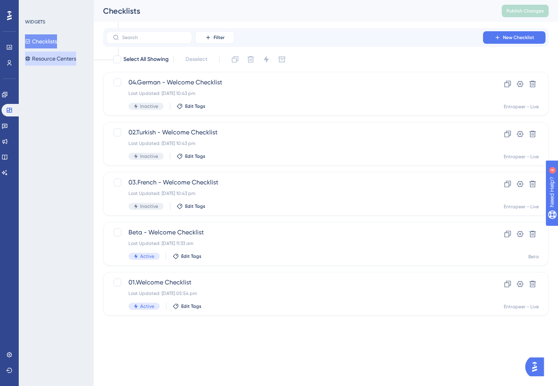
click at [63, 57] on button "Resource Centers" at bounding box center [50, 59] width 51 height 14
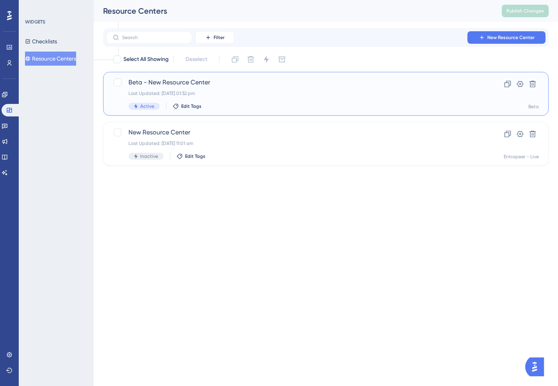
click at [193, 86] on span "Beta - New Resource Center" at bounding box center [295, 82] width 333 height 9
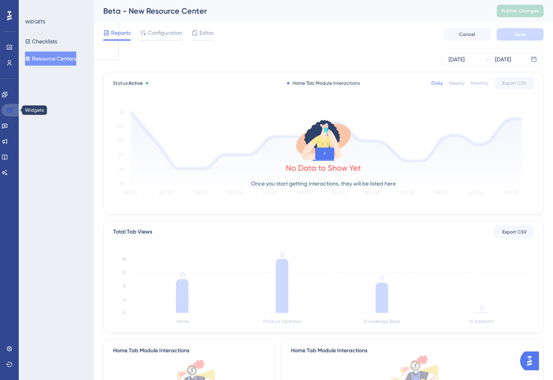
click at [13, 111] on link at bounding box center [11, 110] width 19 height 13
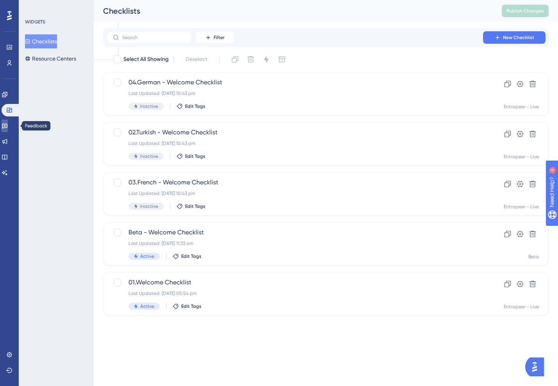
click at [7, 125] on icon at bounding box center [4, 126] width 5 height 5
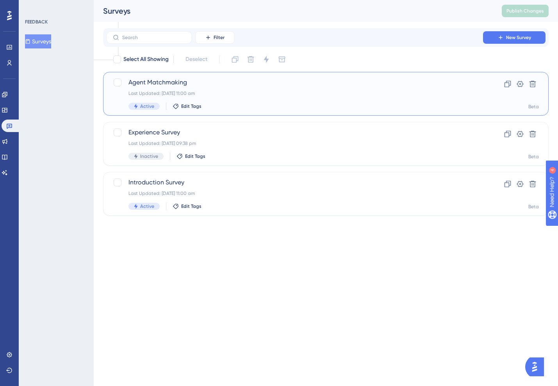
click at [184, 81] on span "Agent Matchmaking" at bounding box center [295, 82] width 333 height 9
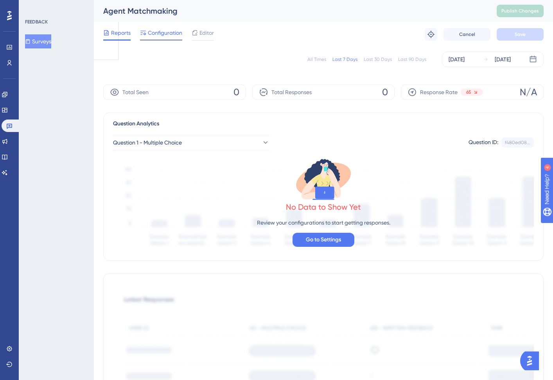
click at [178, 35] on span "Configuration" at bounding box center [165, 32] width 34 height 9
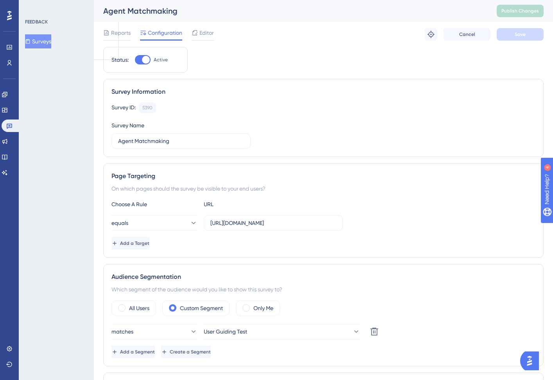
click at [145, 60] on div at bounding box center [146, 60] width 8 height 8
click at [135, 60] on input "Active" at bounding box center [134, 60] width 0 height 0
checkbox input "false"
click at [507, 36] on button "Save" at bounding box center [519, 34] width 47 height 13
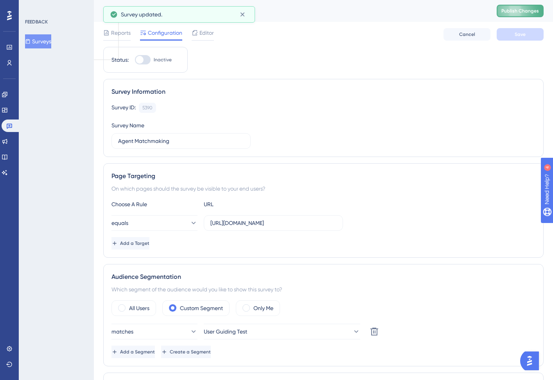
click at [517, 13] on span "Publish Changes" at bounding box center [520, 11] width 38 height 6
click at [9, 123] on icon at bounding box center [9, 126] width 6 height 6
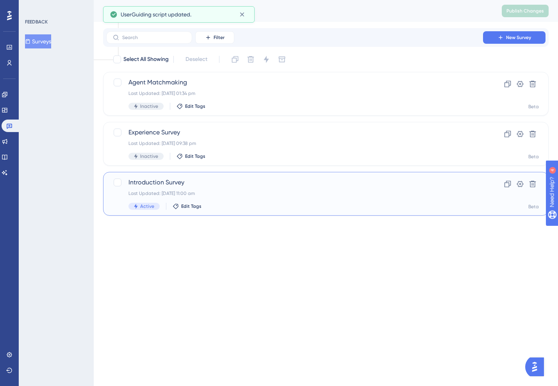
click at [199, 183] on span "Introduction Survey" at bounding box center [295, 182] width 333 height 9
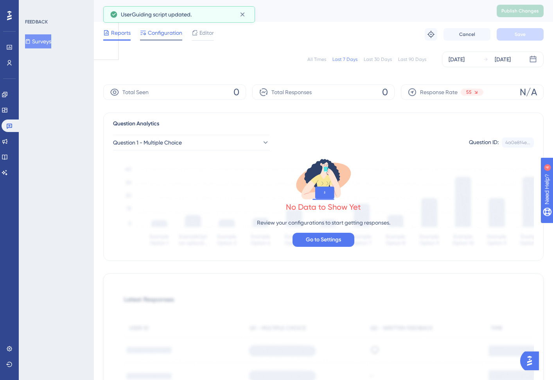
click at [159, 33] on span "Configuration" at bounding box center [165, 32] width 34 height 9
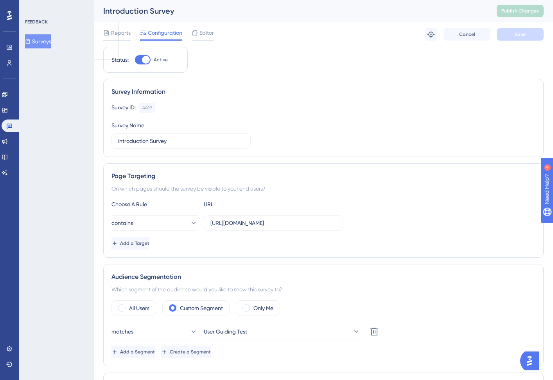
click at [149, 61] on div at bounding box center [146, 60] width 8 height 8
click at [135, 60] on input "Active" at bounding box center [134, 60] width 0 height 0
checkbox input "false"
click at [527, 35] on button "Save" at bounding box center [519, 34] width 47 height 13
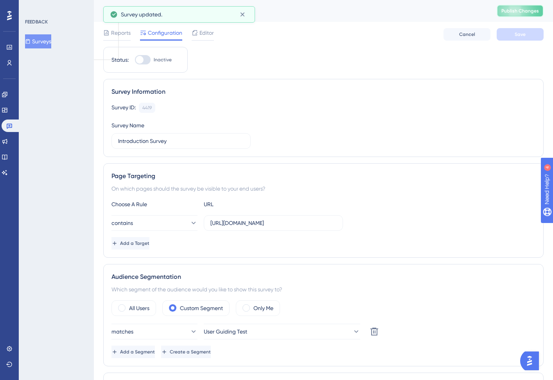
click at [519, 10] on button "Publish Changes" at bounding box center [519, 11] width 47 height 13
click at [13, 125] on link at bounding box center [11, 126] width 19 height 13
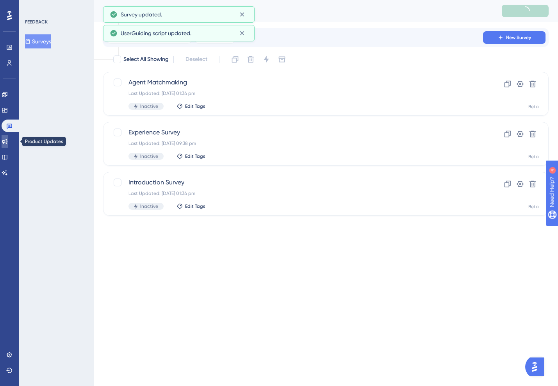
click at [8, 138] on icon at bounding box center [5, 141] width 6 height 6
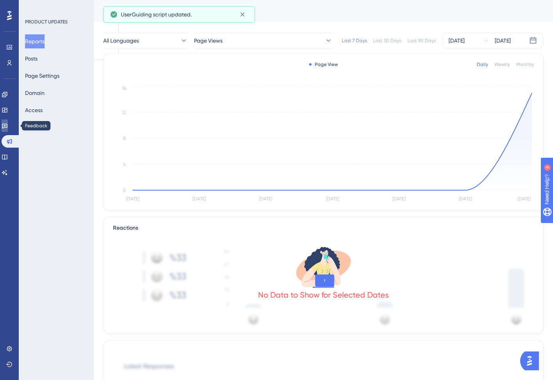
click at [6, 126] on icon at bounding box center [5, 126] width 6 height 6
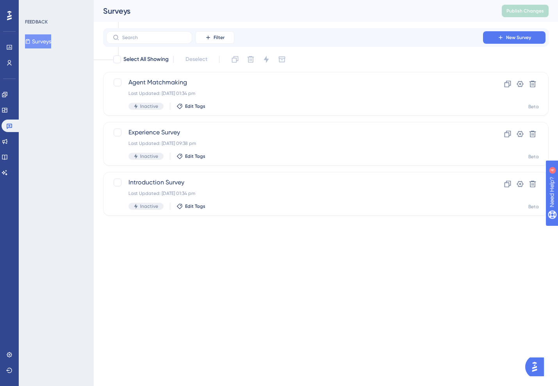
click at [8, 102] on div "Engagement Widgets Feedback Product Updates Knowledge Base AI Assistant" at bounding box center [10, 133] width 16 height 91
click at [8, 107] on icon at bounding box center [5, 110] width 6 height 6
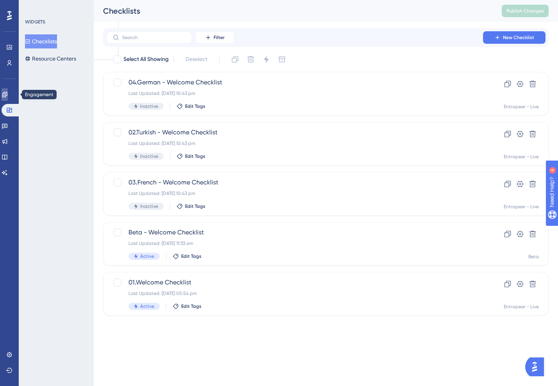
click at [8, 94] on icon at bounding box center [5, 94] width 6 height 6
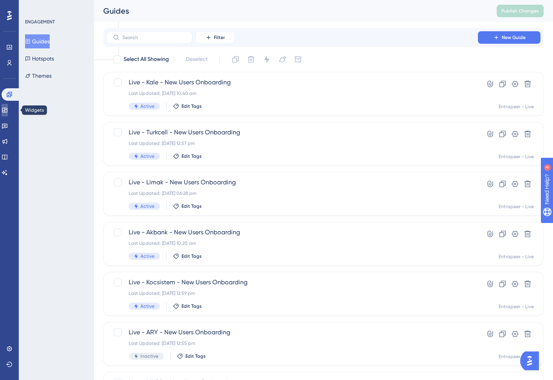
click at [8, 107] on icon at bounding box center [5, 110] width 6 height 6
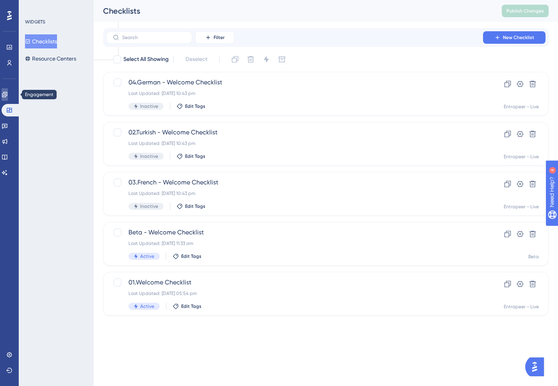
click at [8, 98] on link at bounding box center [5, 94] width 6 height 13
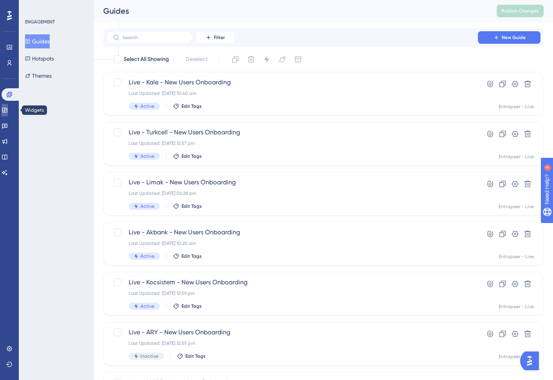
click at [7, 113] on link at bounding box center [5, 110] width 6 height 13
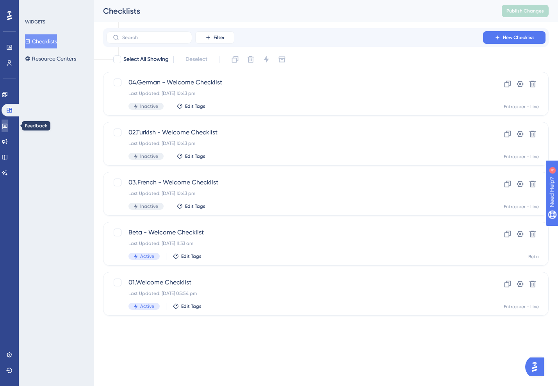
click at [6, 124] on icon at bounding box center [5, 126] width 6 height 6
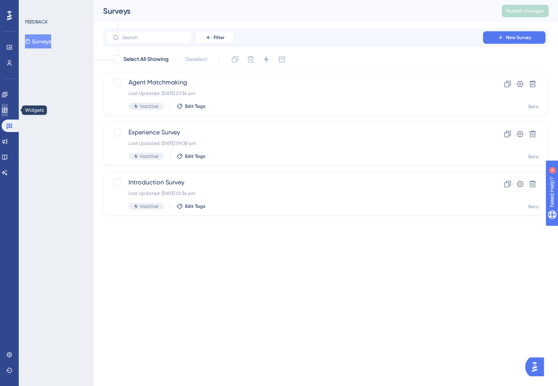
click at [8, 107] on icon at bounding box center [5, 110] width 6 height 6
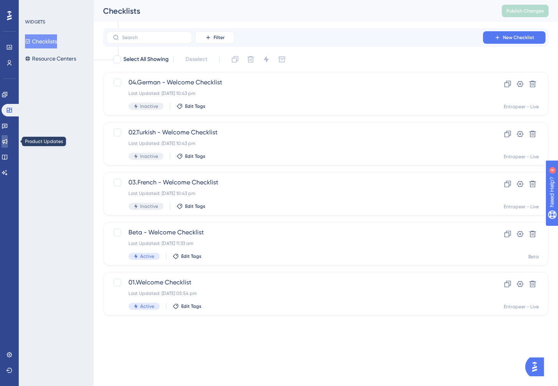
click at [8, 144] on icon at bounding box center [5, 141] width 6 height 6
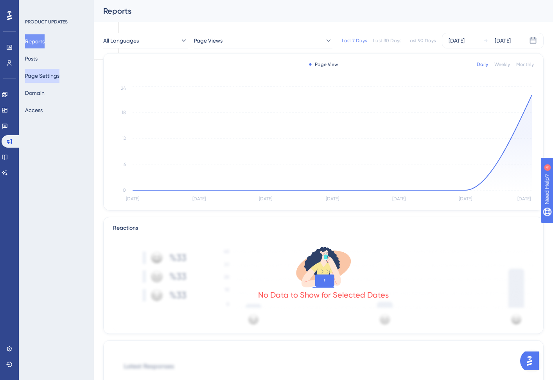
click at [41, 73] on button "Page Settings" at bounding box center [42, 76] width 34 height 14
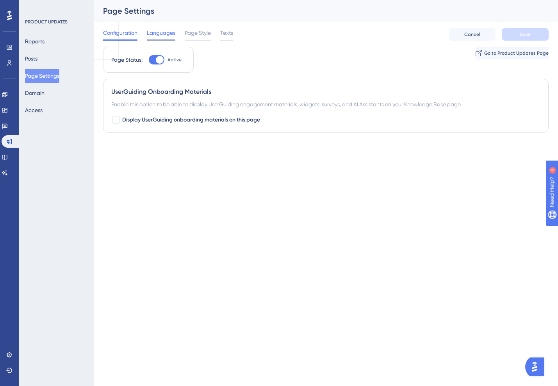
click at [156, 36] on span "Languages" at bounding box center [161, 32] width 29 height 9
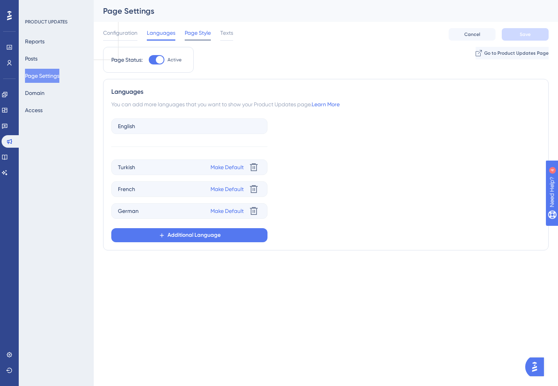
click at [191, 34] on span "Page Style" at bounding box center [198, 32] width 26 height 9
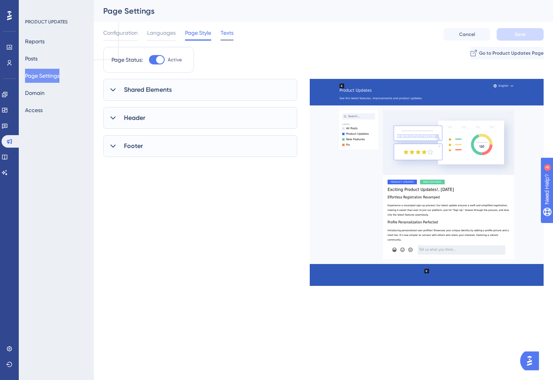
click at [223, 33] on span "Texts" at bounding box center [226, 32] width 13 height 9
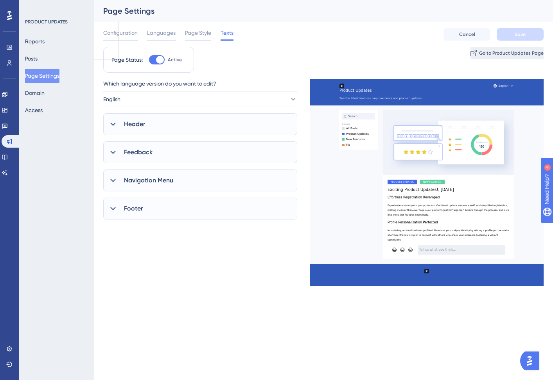
click at [483, 54] on span "Go to Product Updates Page" at bounding box center [511, 53] width 64 height 6
click at [168, 38] on div "Languages" at bounding box center [161, 34] width 29 height 13
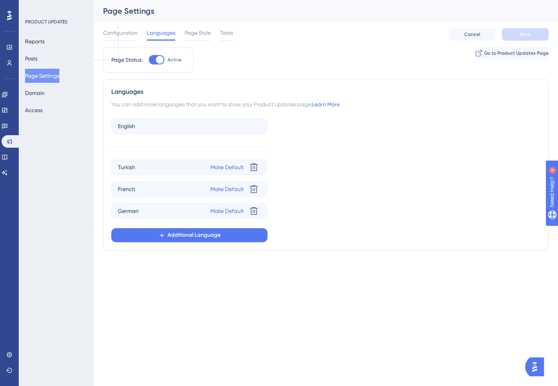
click at [160, 61] on div at bounding box center [160, 60] width 8 height 8
click at [149, 60] on input "Active" at bounding box center [149, 60] width 0 height 0
checkbox input "true"
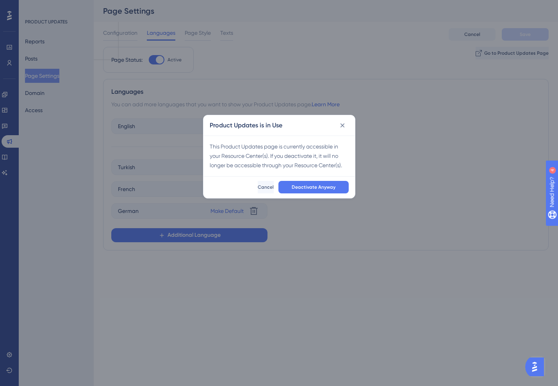
drag, startPoint x: 275, startPoint y: 155, endPoint x: 308, endPoint y: 156, distance: 32.9
click at [308, 156] on div "This Product Updates page is currently accessible in your Resource Center(s). I…" at bounding box center [279, 156] width 139 height 28
click at [345, 126] on icon at bounding box center [343, 126] width 8 height 8
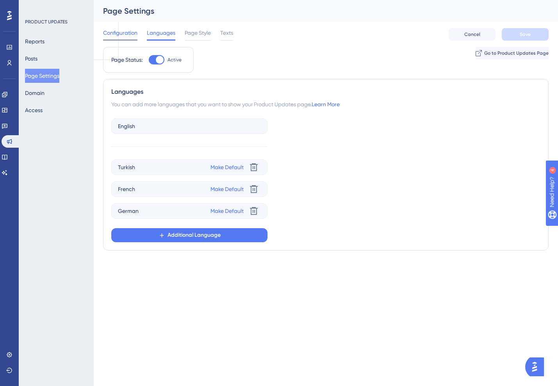
click at [119, 34] on span "Configuration" at bounding box center [120, 32] width 34 height 9
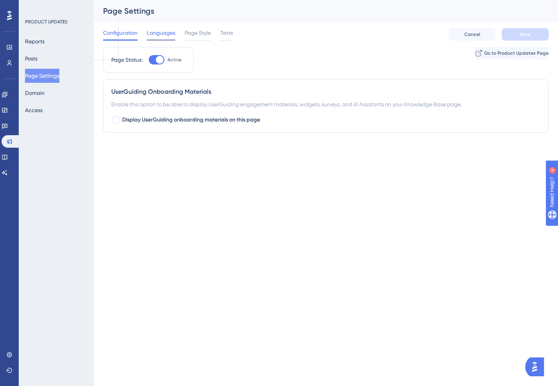
click at [170, 38] on div "Languages" at bounding box center [161, 34] width 29 height 13
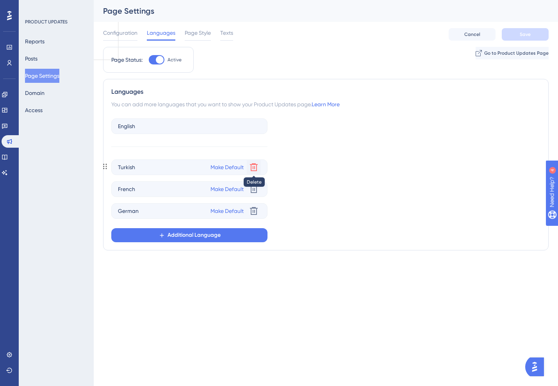
click at [252, 166] on icon at bounding box center [253, 167] width 9 height 9
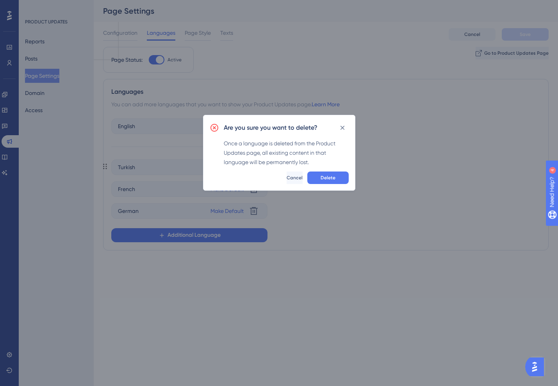
click at [333, 170] on div "Are you sure you want to delete? Once a language is deleted from the Product Up…" at bounding box center [279, 153] width 152 height 76
click at [330, 175] on span "Delete" at bounding box center [328, 178] width 15 height 6
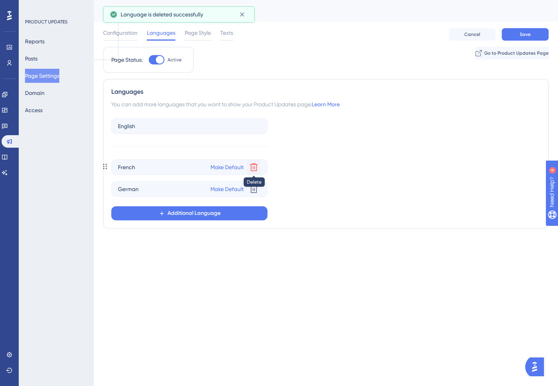
click at [253, 166] on icon at bounding box center [254, 167] width 8 height 8
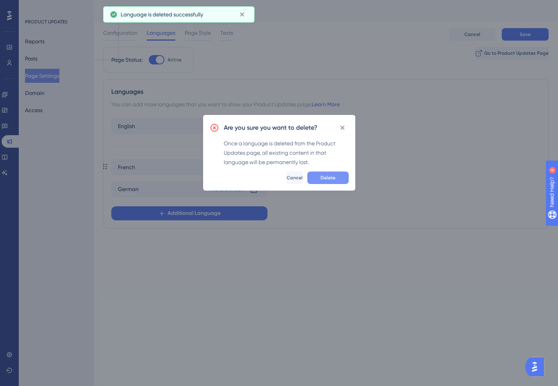
click at [328, 176] on span "Delete" at bounding box center [328, 178] width 15 height 6
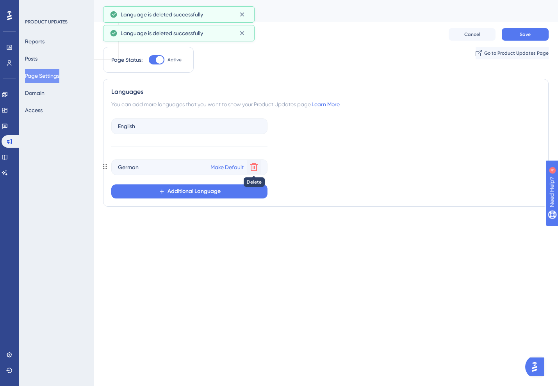
click at [258, 168] on icon at bounding box center [253, 167] width 9 height 9
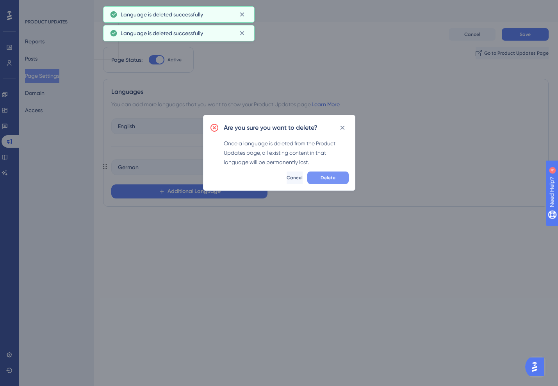
click at [321, 177] on span "Delete" at bounding box center [328, 178] width 15 height 6
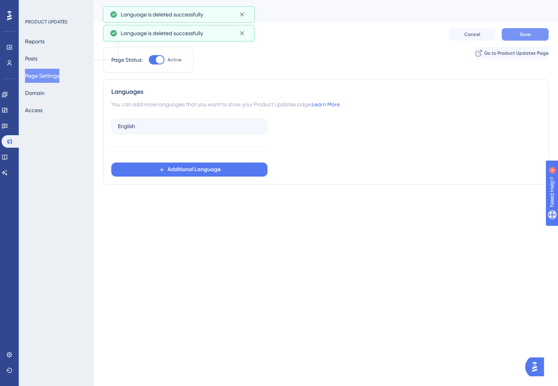
click at [525, 32] on span "Save" at bounding box center [525, 34] width 11 height 6
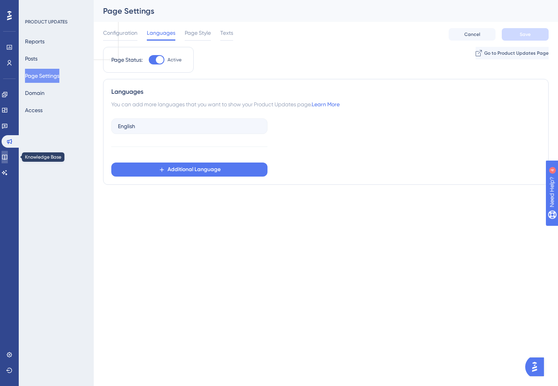
click at [7, 155] on icon at bounding box center [4, 157] width 5 height 5
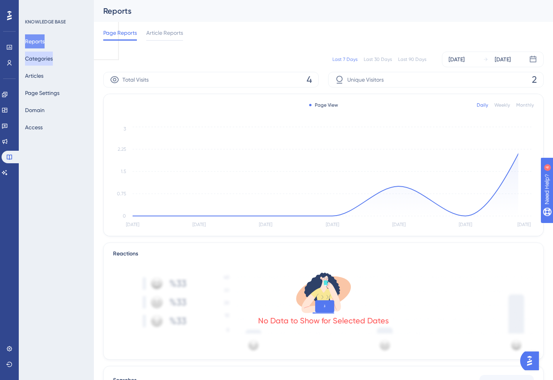
click at [40, 59] on button "Categories" at bounding box center [39, 59] width 28 height 14
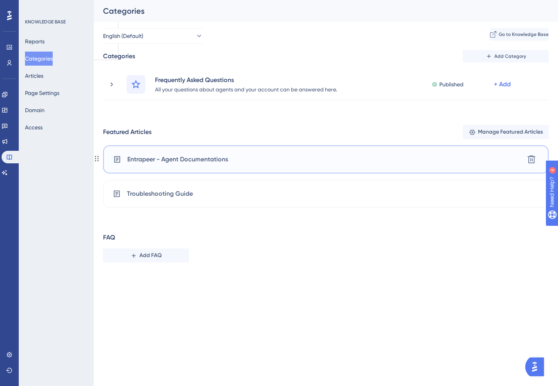
click at [205, 155] on span "Entrapeer - Agent Documentations" at bounding box center [177, 159] width 101 height 9
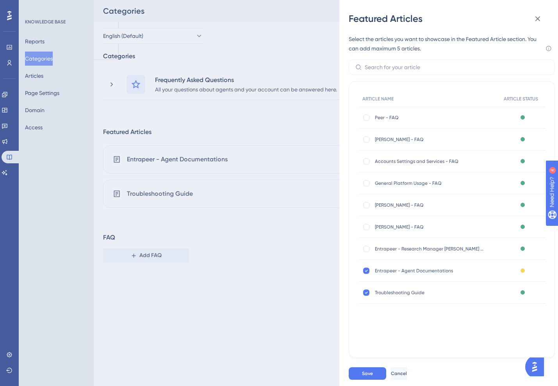
click at [204, 156] on div "Featured Articles Select the articles you want to showcase in the Featured Arti…" at bounding box center [279, 193] width 558 height 386
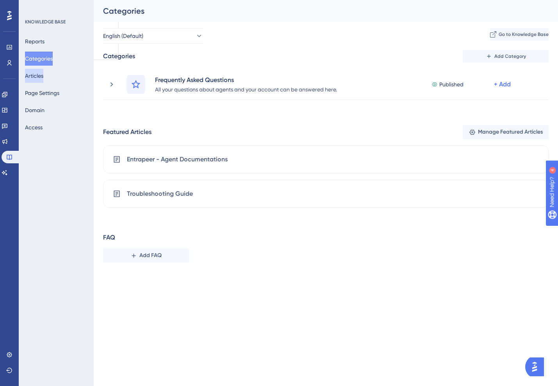
click at [40, 80] on button "Articles" at bounding box center [34, 76] width 18 height 14
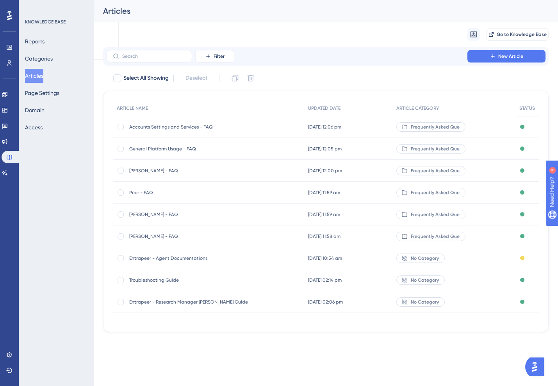
click at [177, 261] on div "Entrapeer - Agent Documentations Entrapeer - Agent Documentations" at bounding box center [191, 258] width 125 height 22
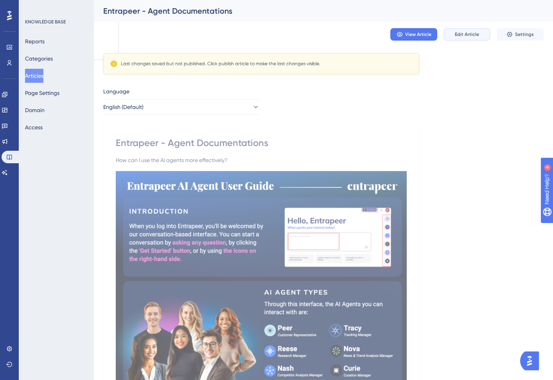
click at [455, 38] on button "Edit Article" at bounding box center [466, 34] width 47 height 13
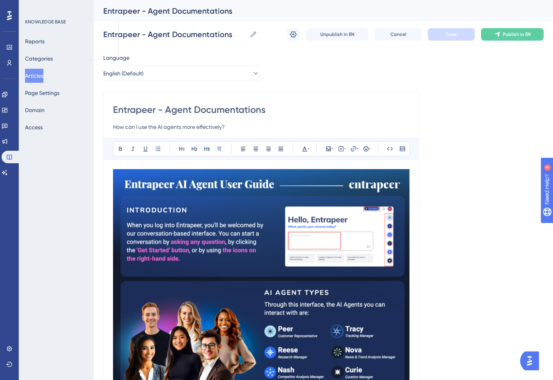
click at [200, 109] on input "Entrapeer - Agent Documentations" at bounding box center [261, 110] width 296 height 13
click at [204, 129] on input "How can I use the AI agents more effectively?" at bounding box center [261, 126] width 296 height 9
click at [208, 107] on input "Entrapeer - Agent Documentations" at bounding box center [261, 110] width 296 height 13
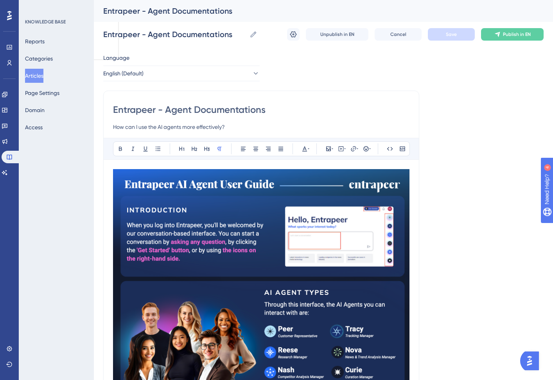
click at [208, 107] on input "Entrapeer - Agent Documentations" at bounding box center [261, 110] width 296 height 13
click at [220, 150] on icon at bounding box center [219, 149] width 6 height 6
click at [224, 111] on input "Entrapeer - Agent Documentations" at bounding box center [261, 110] width 296 height 13
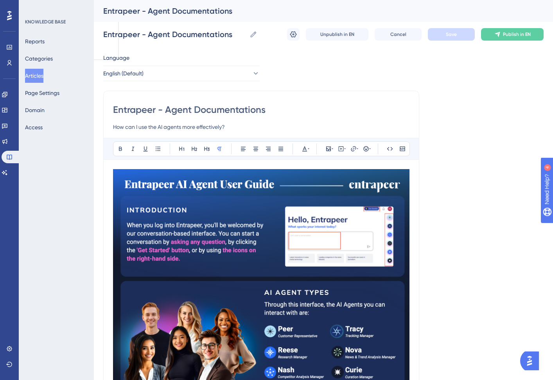
click at [224, 111] on input "Entrapeer - Agent Documentations" at bounding box center [261, 110] width 296 height 13
click at [210, 150] on button at bounding box center [206, 148] width 11 height 11
click at [190, 109] on input "Entrapeer - Agent Documentations" at bounding box center [261, 110] width 296 height 13
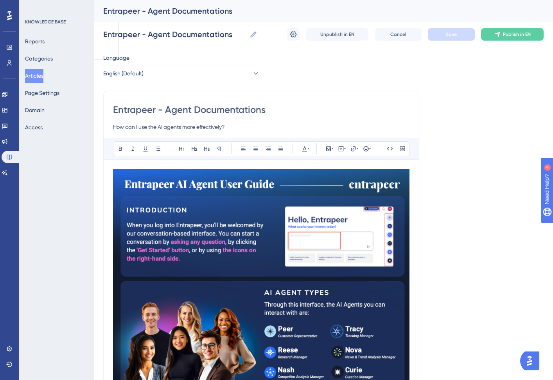
click at [192, 120] on div "Entrapeer - Agent Documentations How can I use the AI agents more effectively?" at bounding box center [261, 118] width 296 height 28
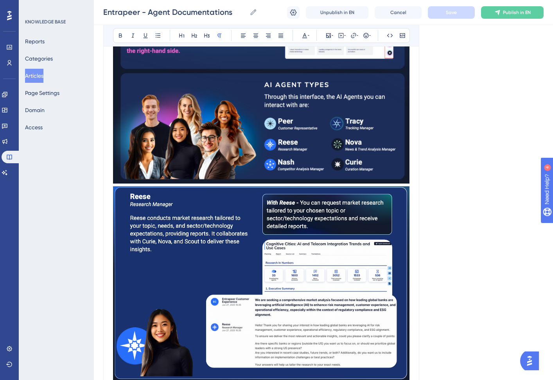
scroll to position [187, 0]
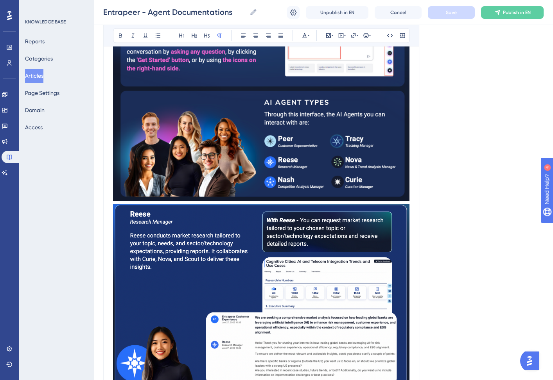
click at [40, 78] on button "Articles" at bounding box center [34, 76] width 18 height 14
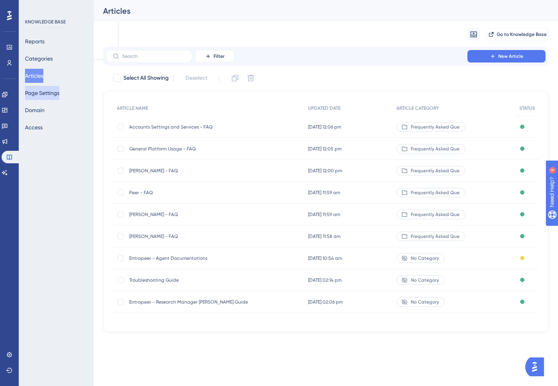
click at [46, 91] on button "Page Settings" at bounding box center [42, 93] width 34 height 14
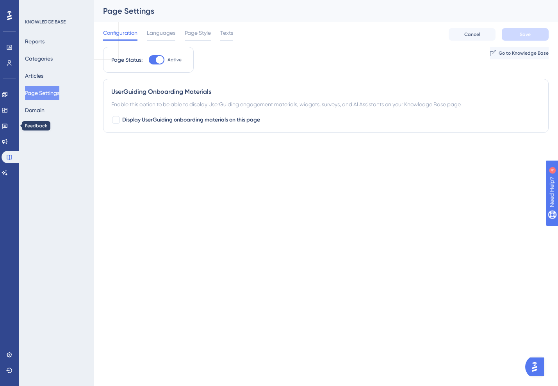
click at [9, 135] on div "Engagement Widgets Feedback Product Updates Knowledge Base AI Assistant" at bounding box center [10, 133] width 16 height 91
click at [7, 141] on icon at bounding box center [4, 141] width 5 height 5
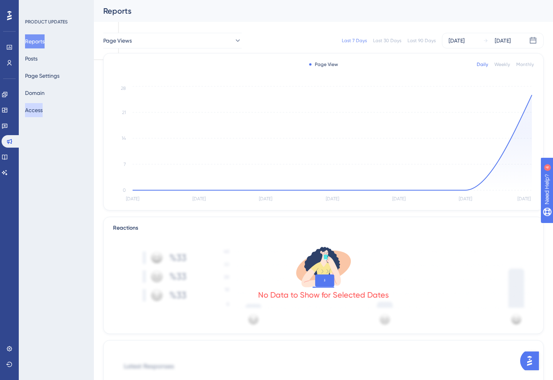
click at [40, 109] on button "Access" at bounding box center [34, 110] width 18 height 14
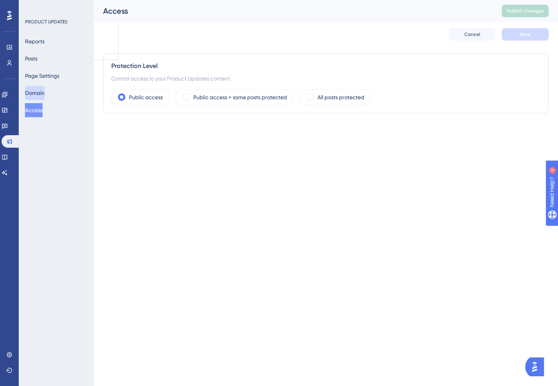
click at [39, 95] on button "Domain" at bounding box center [35, 93] width 20 height 14
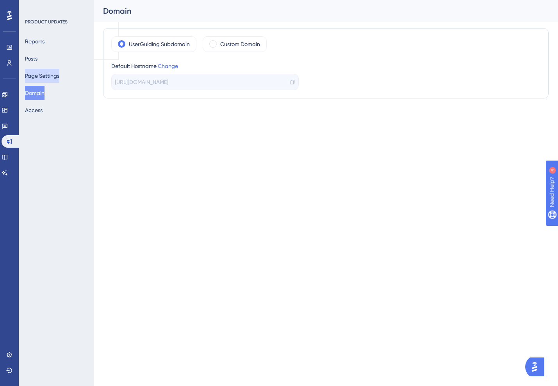
click at [45, 77] on button "Page Settings" at bounding box center [42, 76] width 34 height 14
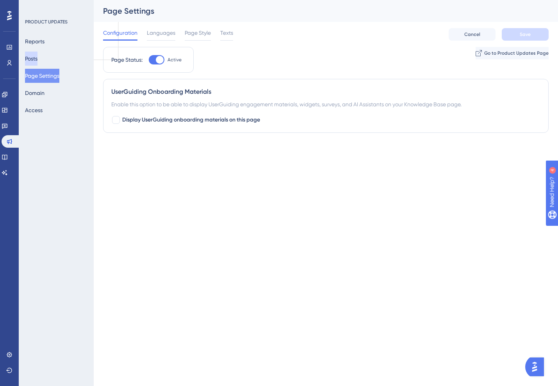
click at [36, 56] on button "Posts" at bounding box center [31, 59] width 13 height 14
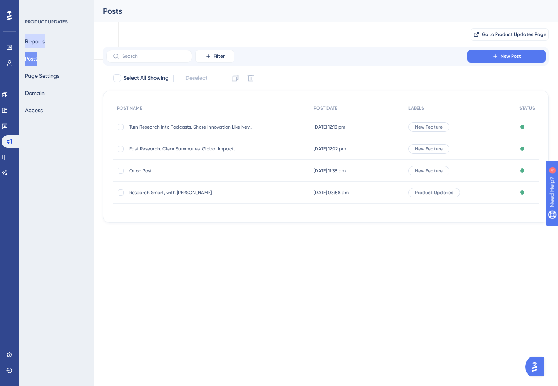
click at [38, 42] on button "Reports" at bounding box center [35, 41] width 20 height 14
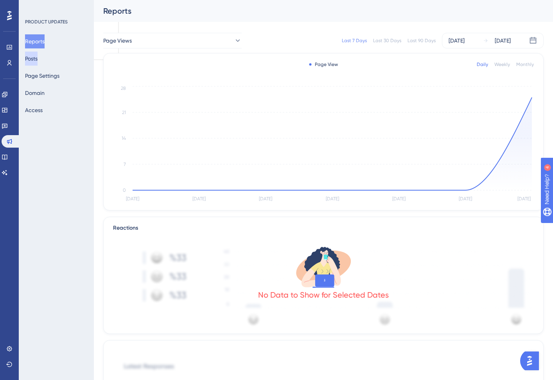
click at [36, 56] on button "Posts" at bounding box center [31, 59] width 13 height 14
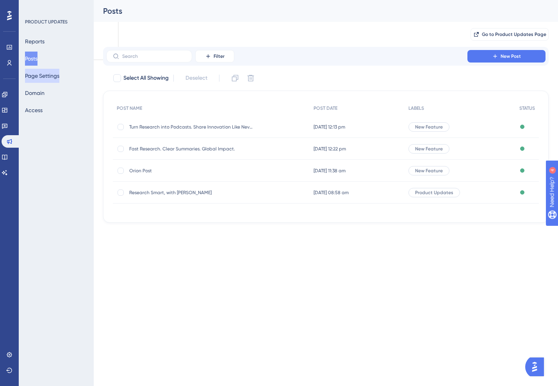
click at [36, 74] on button "Page Settings" at bounding box center [42, 76] width 34 height 14
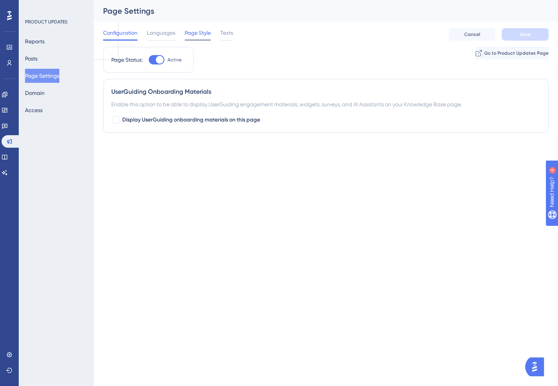
click at [194, 34] on span "Page Style" at bounding box center [198, 32] width 26 height 9
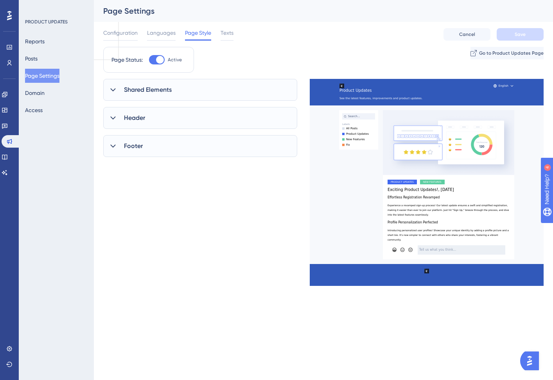
click at [171, 34] on span "Languages" at bounding box center [161, 32] width 29 height 9
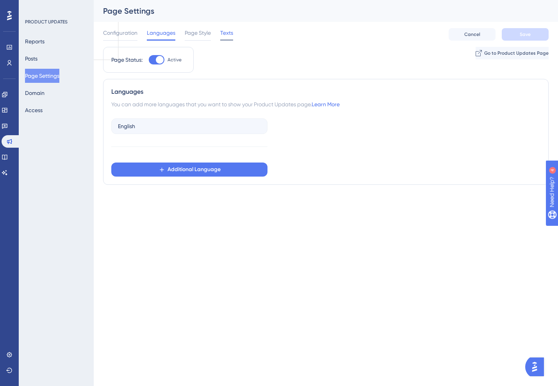
click at [227, 35] on span "Texts" at bounding box center [226, 32] width 13 height 9
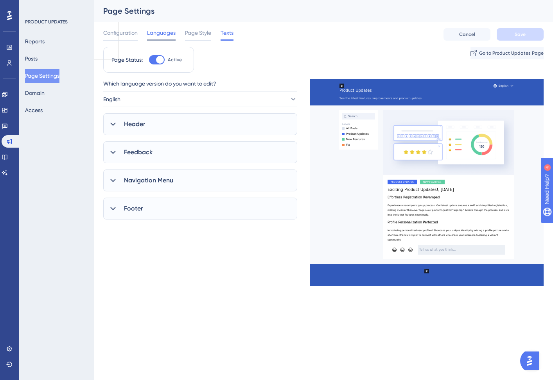
click at [156, 32] on span "Languages" at bounding box center [161, 32] width 29 height 9
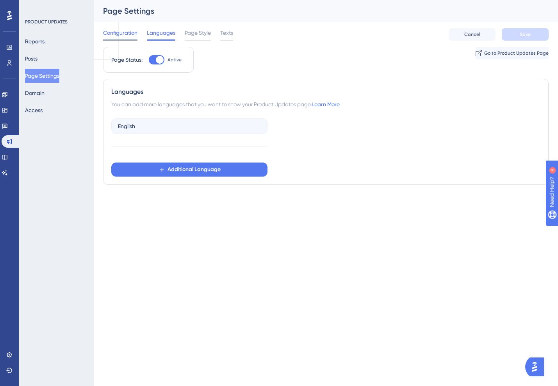
click at [127, 36] on span "Configuration" at bounding box center [120, 32] width 34 height 9
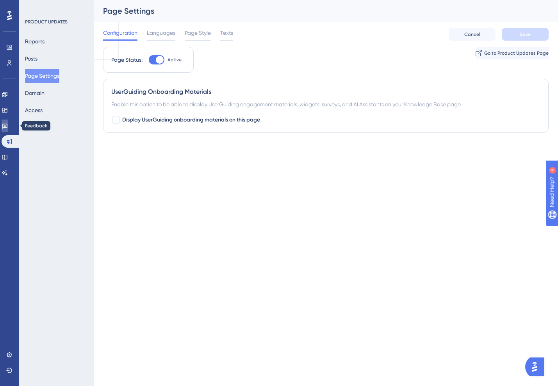
click at [7, 128] on icon at bounding box center [4, 126] width 5 height 5
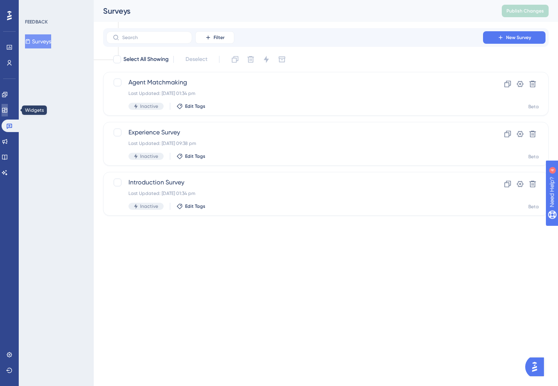
click at [7, 112] on icon at bounding box center [4, 110] width 5 height 5
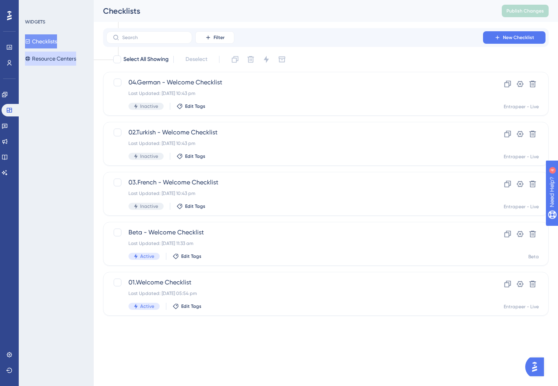
click at [60, 58] on button "Resource Centers" at bounding box center [50, 59] width 51 height 14
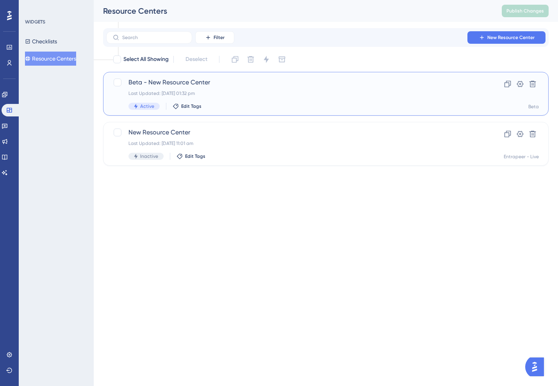
click at [161, 89] on div "Beta - New Resource Center Last Updated: [DATE] 01:32 pm Active Edit Tags" at bounding box center [295, 94] width 333 height 32
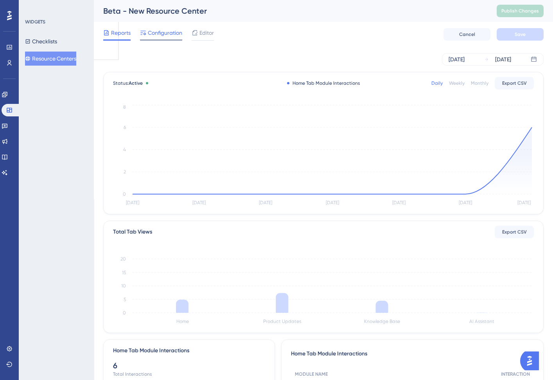
click at [171, 35] on span "Configuration" at bounding box center [165, 32] width 34 height 9
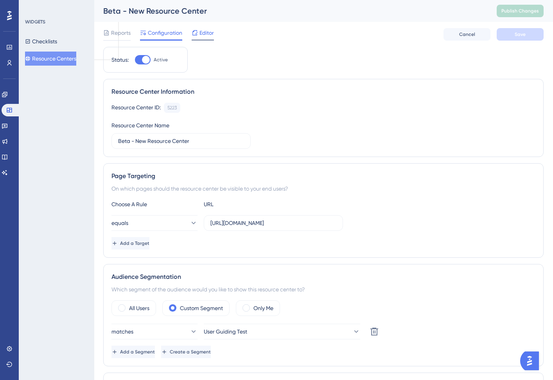
click at [198, 35] on div "Editor" at bounding box center [203, 32] width 22 height 9
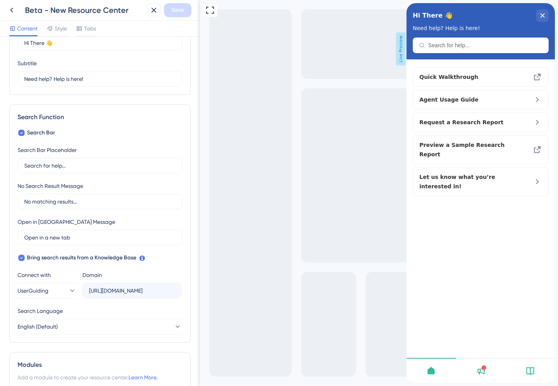
scroll to position [59, 0]
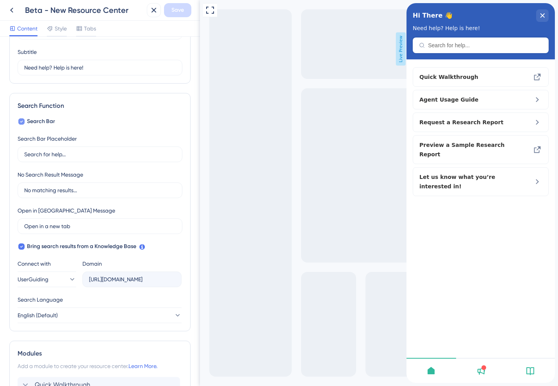
click at [42, 118] on span "Search Bar" at bounding box center [41, 121] width 28 height 9
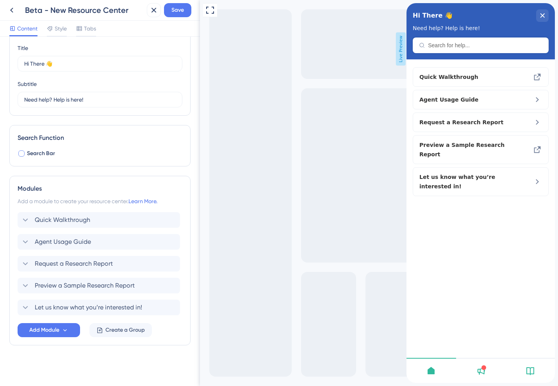
scroll to position [27, 0]
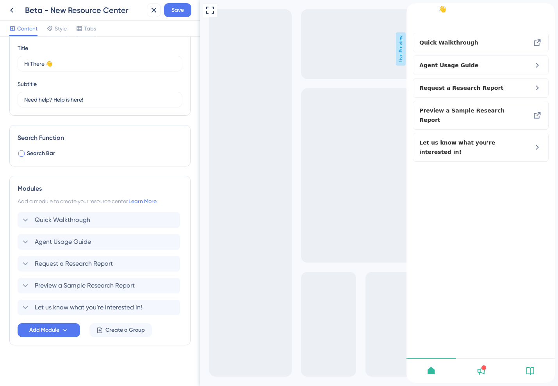
click at [23, 155] on div at bounding box center [21, 153] width 6 height 6
checkbox input "true"
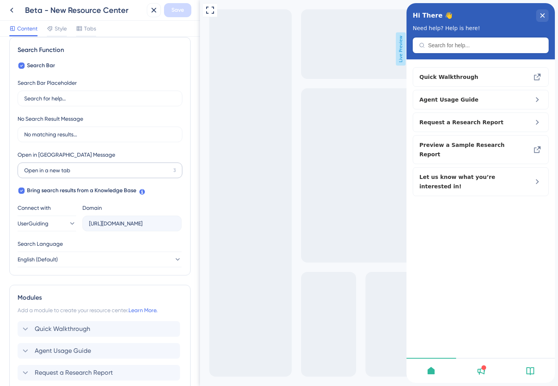
scroll to position [117, 0]
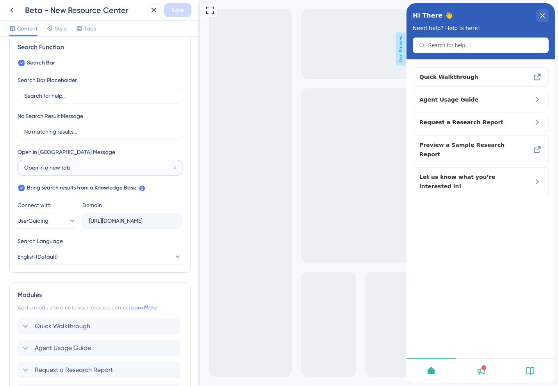
click at [69, 165] on input "Open in a new tab" at bounding box center [97, 167] width 146 height 9
click at [87, 153] on div "Open in New Tab Message Open in a new tab 3" at bounding box center [100, 161] width 165 height 28
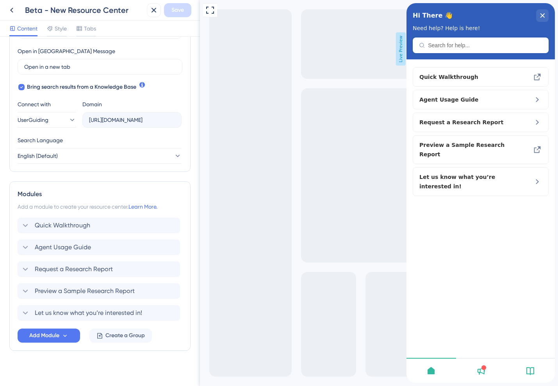
scroll to position [222, 0]
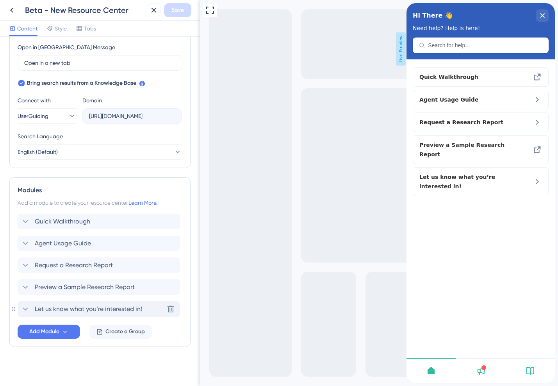
click at [40, 308] on span "Let us know what you’re interested in!" at bounding box center [88, 308] width 107 height 9
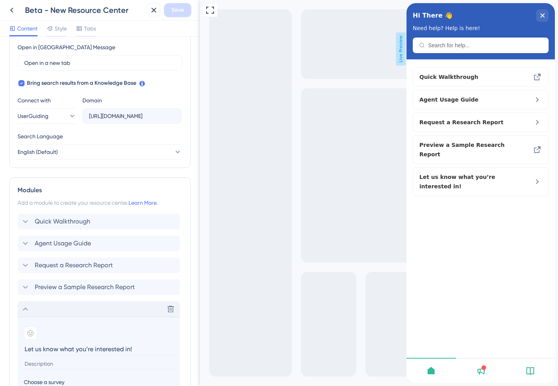
click at [32, 307] on div "Delete" at bounding box center [99, 309] width 163 height 16
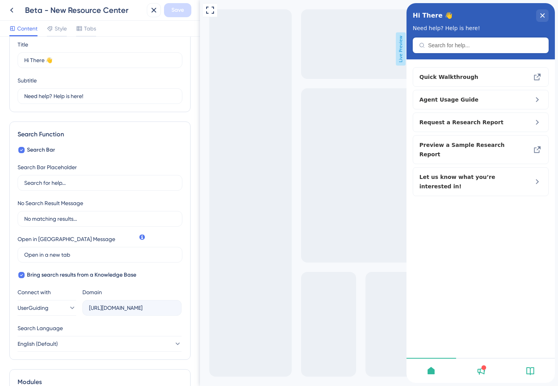
scroll to position [0, 0]
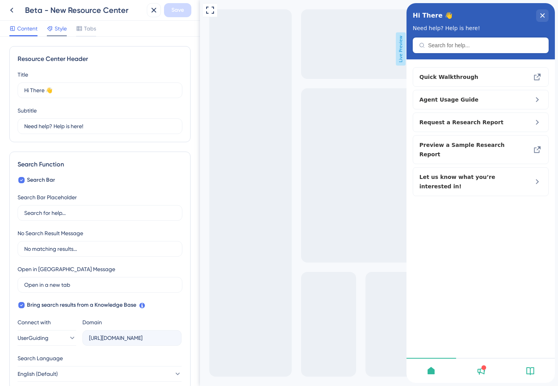
click at [58, 27] on span "Style" at bounding box center [61, 28] width 12 height 9
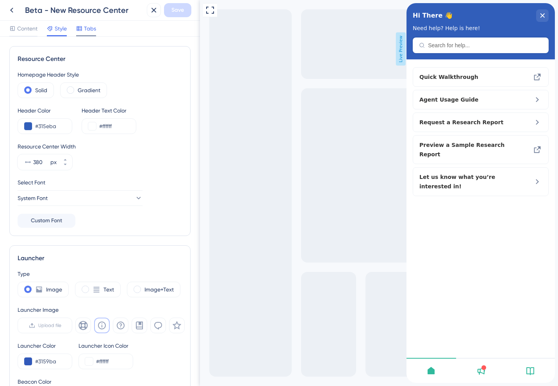
click at [86, 28] on span "Tabs" at bounding box center [90, 28] width 12 height 9
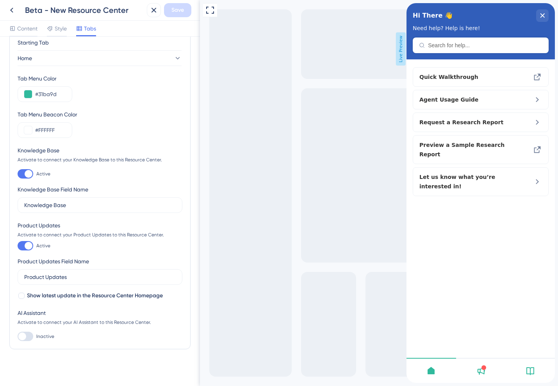
scroll to position [20, 0]
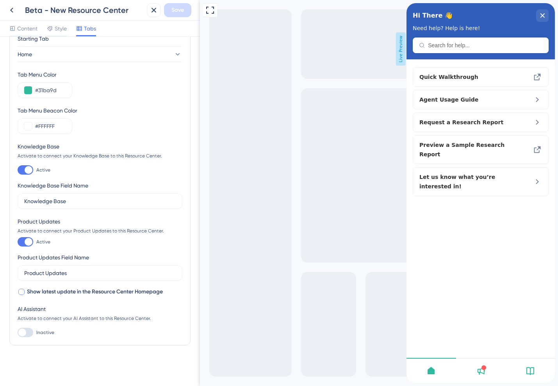
click at [49, 292] on span "Show latest update in the Resource Center Homepage" at bounding box center [95, 291] width 136 height 9
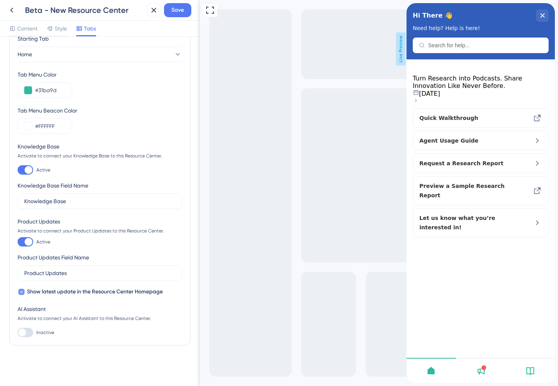
click at [49, 292] on span "Show latest update in the Resource Center Homepage" at bounding box center [95, 291] width 136 height 9
checkbox input "false"
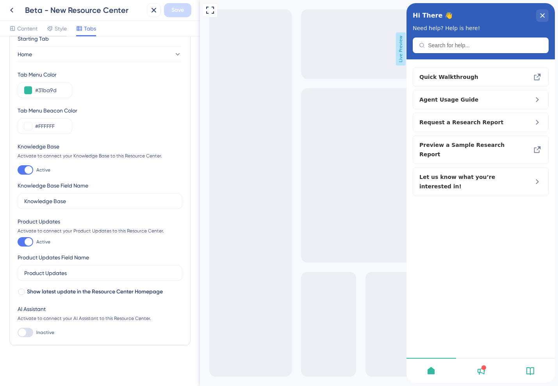
click at [23, 243] on div at bounding box center [26, 241] width 16 height 9
click at [18, 242] on input "Active" at bounding box center [17, 242] width 0 height 0
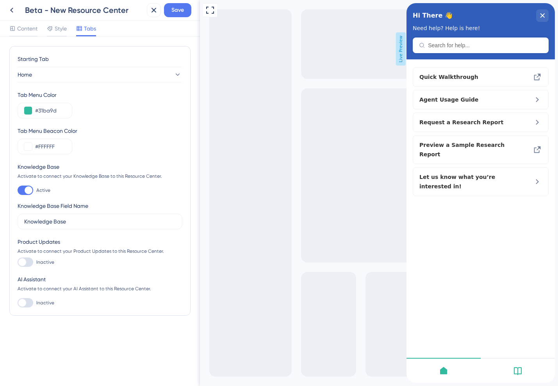
click at [24, 258] on div at bounding box center [26, 262] width 16 height 9
click at [18, 262] on input "Inactive" at bounding box center [17, 262] width 0 height 0
checkbox input "true"
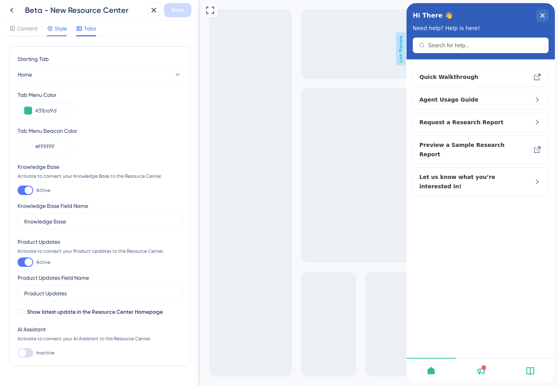
click at [60, 28] on span "Style" at bounding box center [61, 28] width 12 height 9
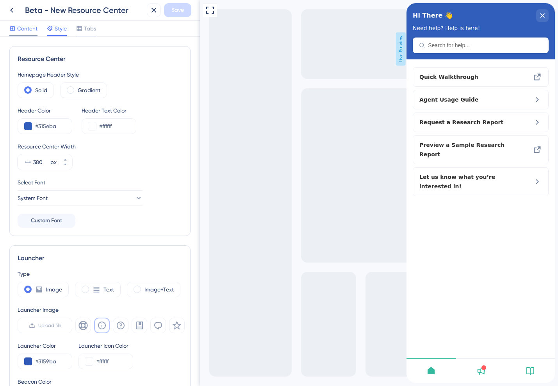
click at [13, 30] on icon at bounding box center [12, 28] width 6 height 6
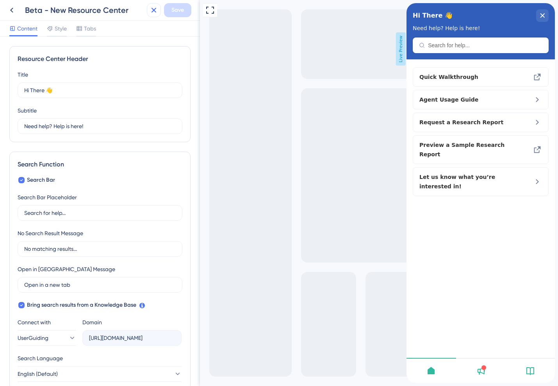
click at [149, 8] on icon at bounding box center [153, 9] width 9 height 9
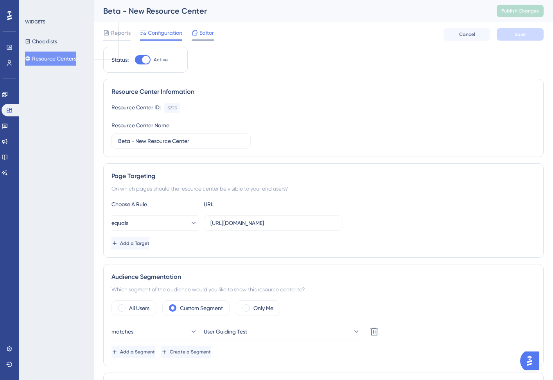
click at [204, 35] on span "Editor" at bounding box center [206, 32] width 14 height 9
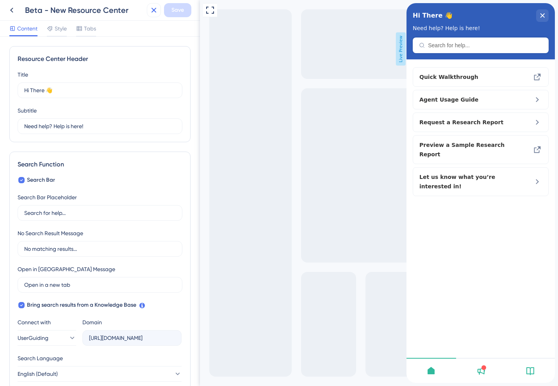
click at [154, 9] on icon at bounding box center [154, 10] width 5 height 5
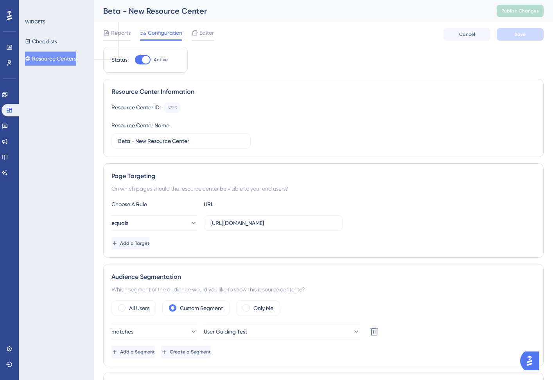
click at [47, 58] on button "Resource Centers" at bounding box center [50, 59] width 51 height 14
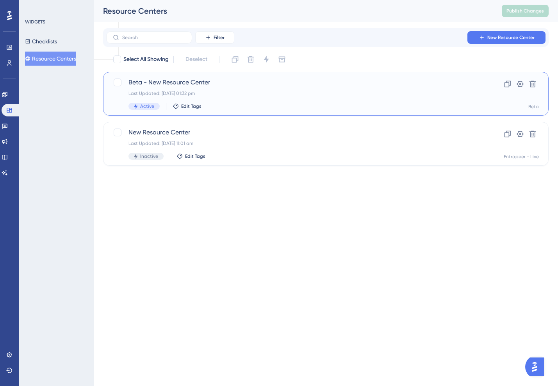
click at [156, 84] on span "Beta - New Resource Center" at bounding box center [295, 82] width 333 height 9
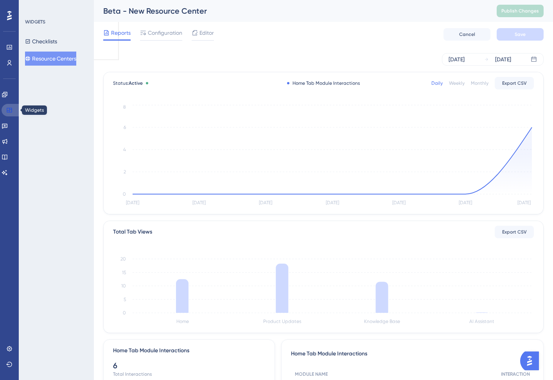
click at [11, 109] on icon at bounding box center [9, 110] width 6 height 6
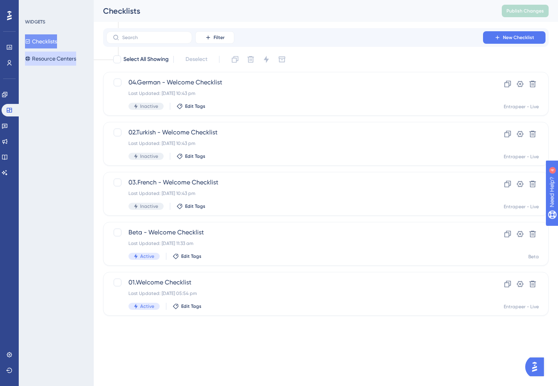
click at [51, 59] on button "Resource Centers" at bounding box center [50, 59] width 51 height 14
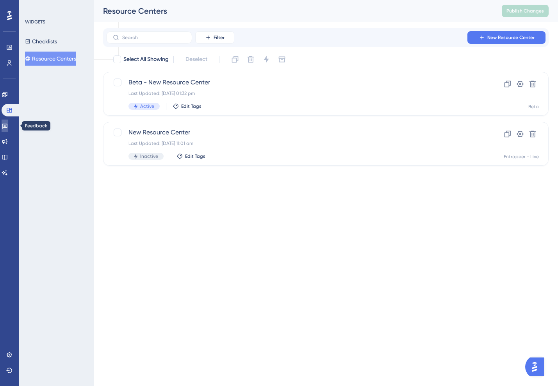
click at [6, 124] on link at bounding box center [5, 126] width 6 height 13
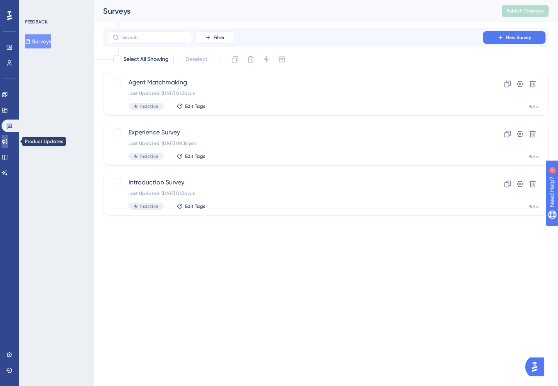
click at [7, 137] on link at bounding box center [5, 141] width 6 height 13
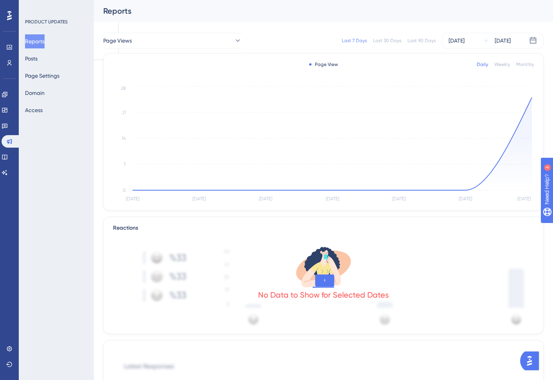
click at [7, 118] on div "Engagement Widgets Feedback Product Updates Knowledge Base AI Assistant" at bounding box center [10, 133] width 16 height 91
click at [8, 113] on link at bounding box center [5, 110] width 6 height 13
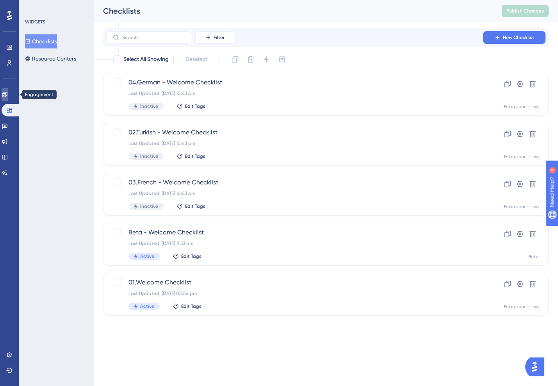
click at [8, 91] on link at bounding box center [5, 94] width 6 height 13
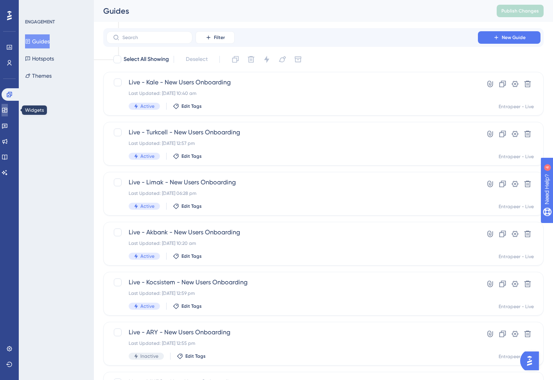
click at [7, 111] on icon at bounding box center [4, 110] width 5 height 5
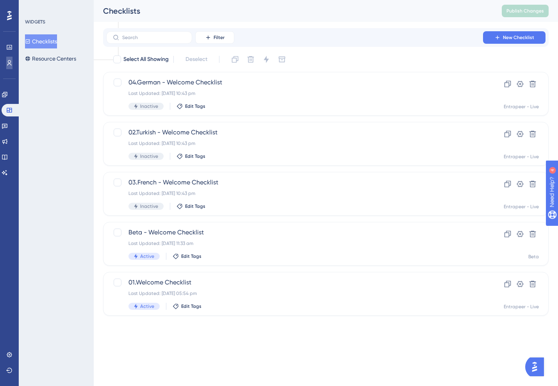
click at [11, 63] on icon at bounding box center [9, 63] width 6 height 6
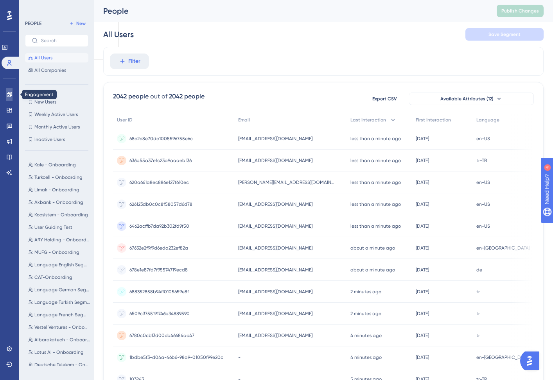
click at [8, 94] on icon at bounding box center [9, 94] width 6 height 6
click at [8, 110] on icon at bounding box center [9, 110] width 6 height 6
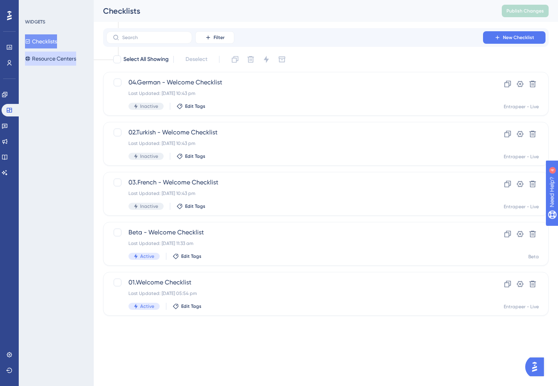
click at [46, 64] on button "Resource Centers" at bounding box center [50, 59] width 51 height 14
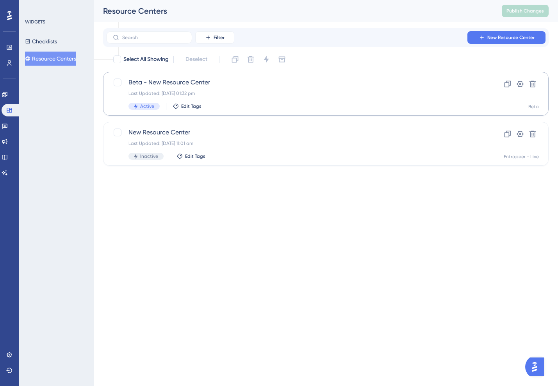
click at [171, 90] on div "Last Updated: [DATE] 01:32 pm" at bounding box center [295, 93] width 333 height 6
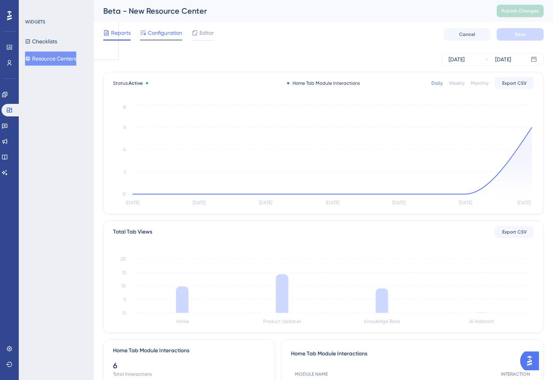
click at [176, 37] on span "Configuration" at bounding box center [165, 32] width 34 height 9
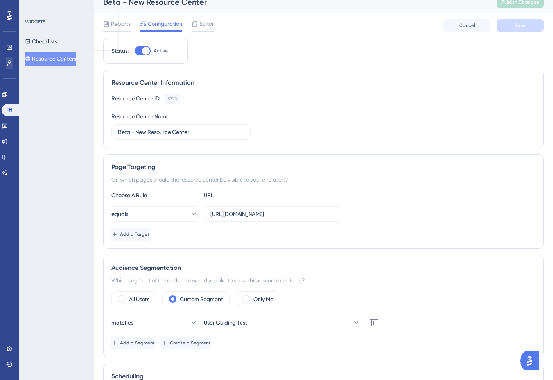
scroll to position [45, 0]
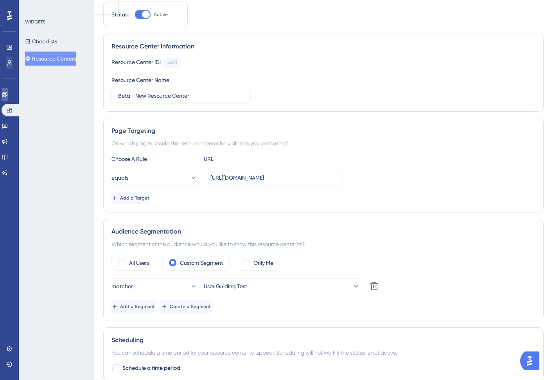
click at [7, 97] on icon at bounding box center [4, 94] width 5 height 5
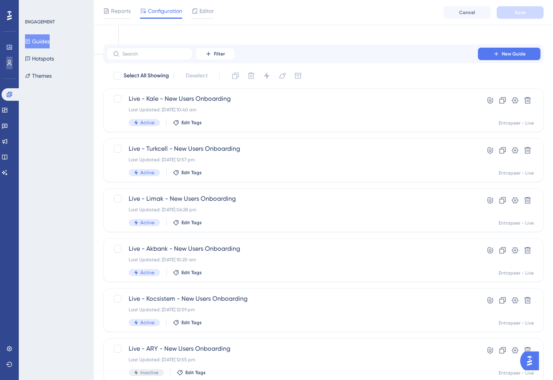
click at [7, 64] on icon at bounding box center [9, 63] width 6 height 6
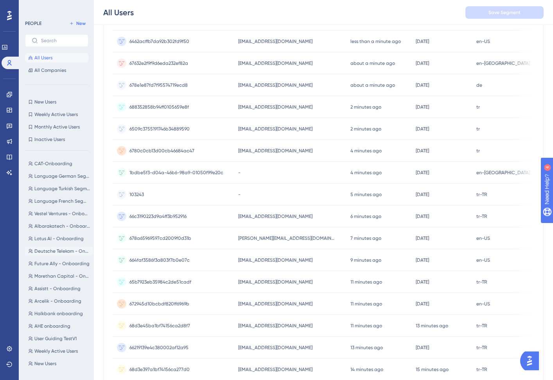
scroll to position [103, 0]
click at [50, 202] on span "User Guiding Test" at bounding box center [53, 201] width 38 height 6
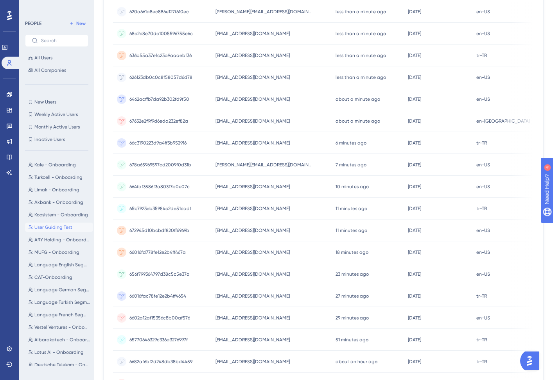
scroll to position [0, 0]
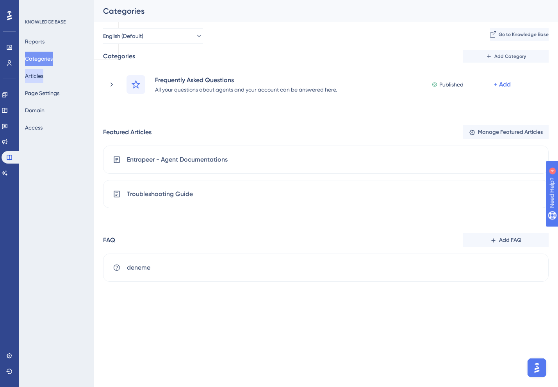
click at [39, 75] on button "Articles" at bounding box center [34, 76] width 18 height 14
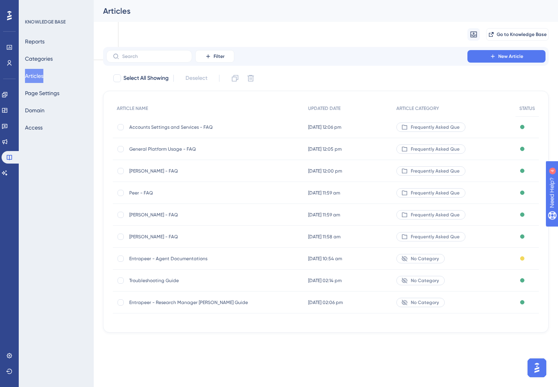
click at [141, 132] on div "Accounts Settings and Services - FAQ Accounts Settings and Services - FAQ" at bounding box center [191, 127] width 125 height 22
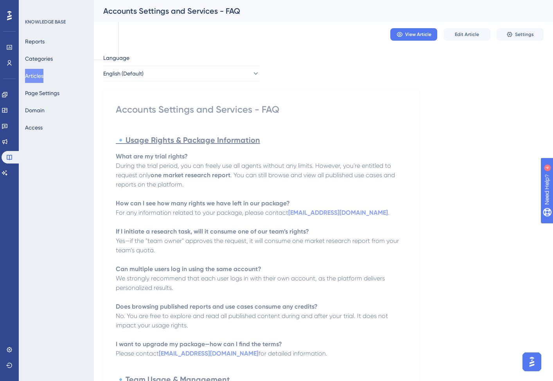
click at [20, 75] on div "KNOWLEDGE BASE Reports Categories Articles Page Settings Domain Access" at bounding box center [56, 190] width 75 height 381
click at [33, 75] on button "Articles" at bounding box center [34, 76] width 18 height 14
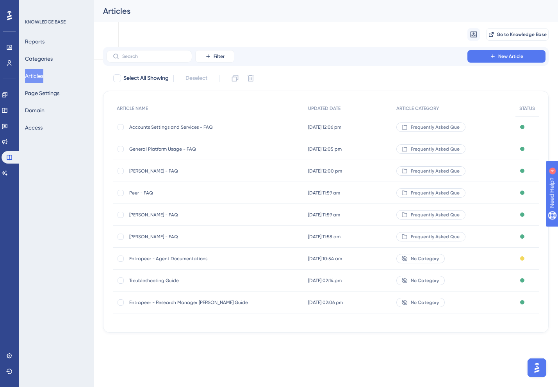
click at [155, 146] on span "General Platform Usage - FAQ" at bounding box center [191, 149] width 125 height 6
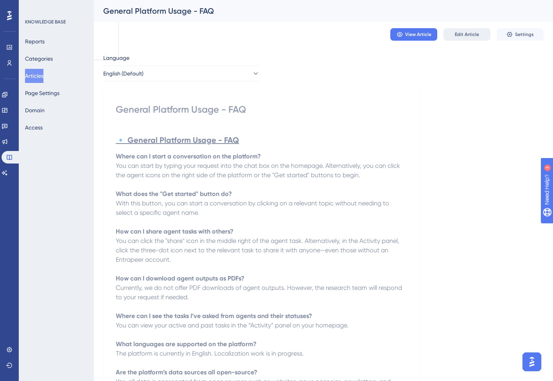
click at [459, 34] on span "Edit Article" at bounding box center [467, 34] width 24 height 6
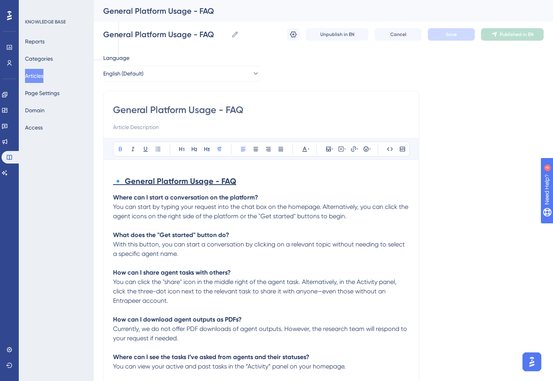
click at [208, 202] on p "Where can I start a conversation on the platform? You can start by typing your …" at bounding box center [261, 207] width 296 height 28
click at [211, 197] on strong "Where can I start a conversation on the platform?" at bounding box center [185, 196] width 145 height 7
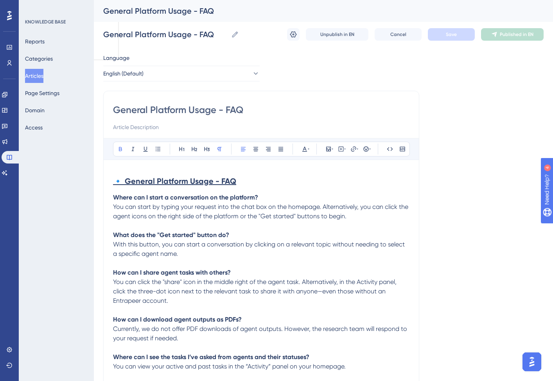
click at [211, 197] on strong "Where can I start a conversation on the platform?" at bounding box center [185, 196] width 145 height 7
copy p "Where can I start a conversation on the platform?"
click at [195, 203] on span "You can start by typing your request into the chat box on the homepage. Alterna…" at bounding box center [261, 211] width 297 height 17
drag, startPoint x: 258, startPoint y: 195, endPoint x: 114, endPoint y: 201, distance: 144.4
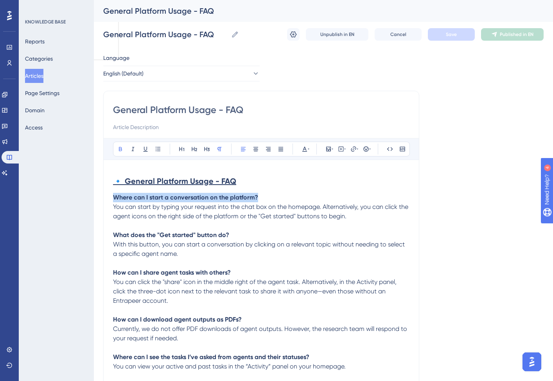
click at [114, 201] on p "Where can I start a conversation on the platform? You can start by typing your …" at bounding box center [261, 207] width 296 height 28
copy strong "Where can I start a conversation on the platform?"
click at [234, 218] on span "You can start by typing your request into the chat box on the homepage. Alterna…" at bounding box center [261, 211] width 297 height 17
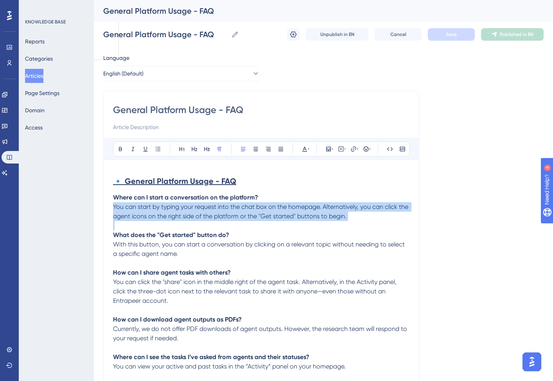
click at [234, 218] on span "You can start by typing your request into the chat box on the homepage. Alterna…" at bounding box center [261, 211] width 297 height 17
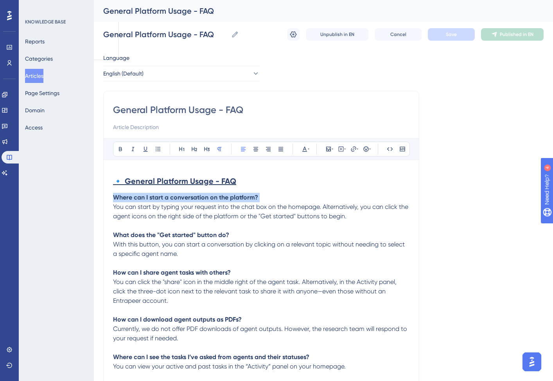
copy p "Where can I start a conversation on the platform?"
click at [224, 207] on span "You can start by typing your request into the chat box on the homepage. Alterna…" at bounding box center [261, 211] width 297 height 17
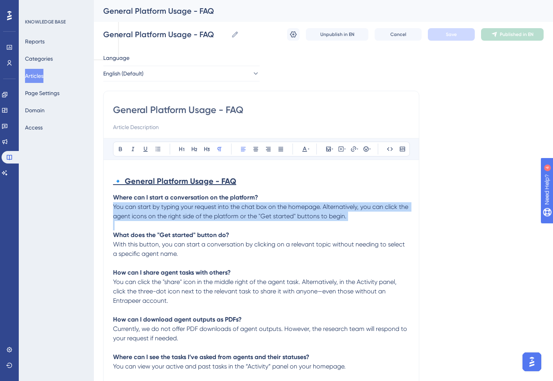
click at [224, 207] on span "You can start by typing your request into the chat box on the homepage. Alterna…" at bounding box center [261, 211] width 297 height 17
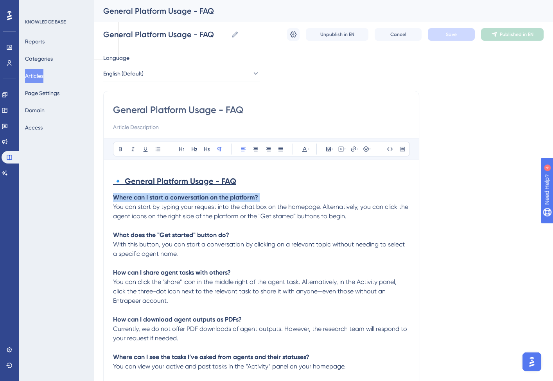
copy p "Where can I start a conversation on the platform?"
click at [273, 211] on p "Where can I start a conversation on the platform? You can start by typing your …" at bounding box center [261, 207] width 296 height 28
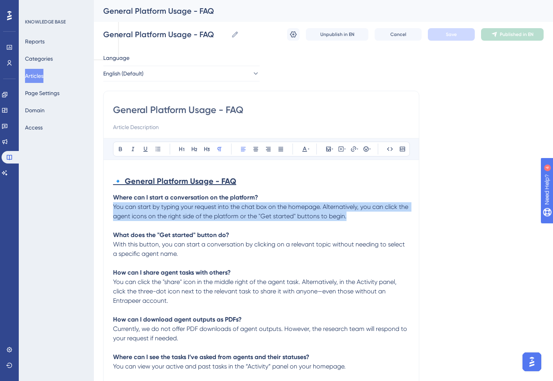
drag, startPoint x: 305, startPoint y: 215, endPoint x: 102, endPoint y: 209, distance: 203.3
copy span "You can start by typing your request into the chat box on the homepage. Alterna…"
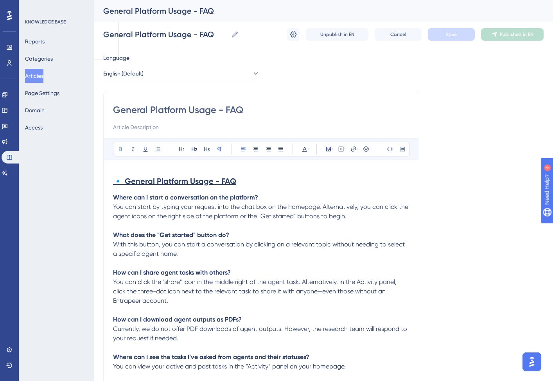
click at [211, 235] on strong "What does the "Get started" button do?" at bounding box center [171, 234] width 116 height 7
copy p "What does the "Get started" button do?"
click at [202, 239] on p "What does the "Get started" button do? With this button, you can start a conver…" at bounding box center [261, 244] width 296 height 28
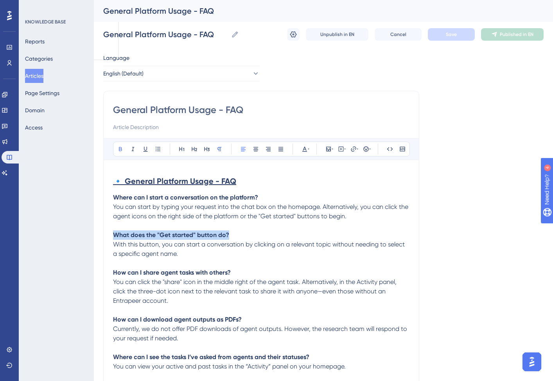
drag, startPoint x: 237, startPoint y: 235, endPoint x: 105, endPoint y: 236, distance: 132.5
copy strong "What does the "Get started" button do?"
click at [304, 242] on span "With this button, you can start a conversation by clicking on a relevant topic …" at bounding box center [259, 248] width 293 height 17
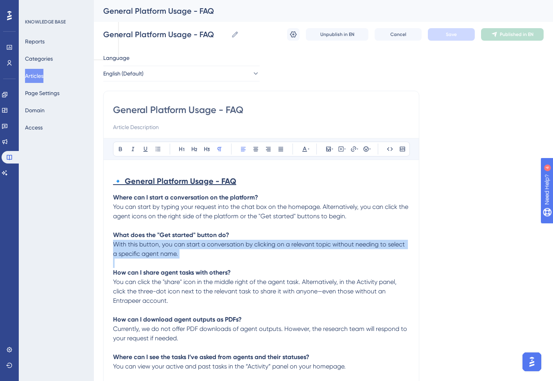
click at [304, 242] on span "With this button, you can start a conversation by clicking on a relevant topic …" at bounding box center [259, 248] width 293 height 17
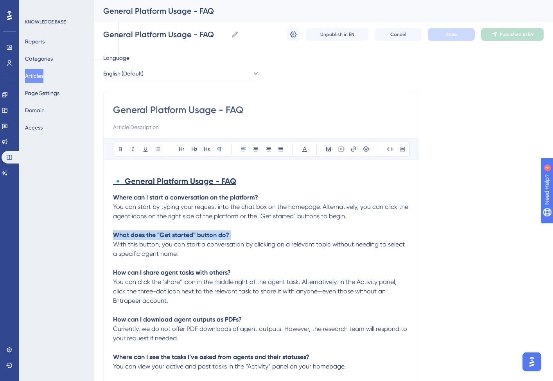
copy p "What does the "Get started" button do?"
click at [214, 243] on span "With this button, you can start a conversation by clicking on a relevant topic …" at bounding box center [259, 248] width 293 height 17
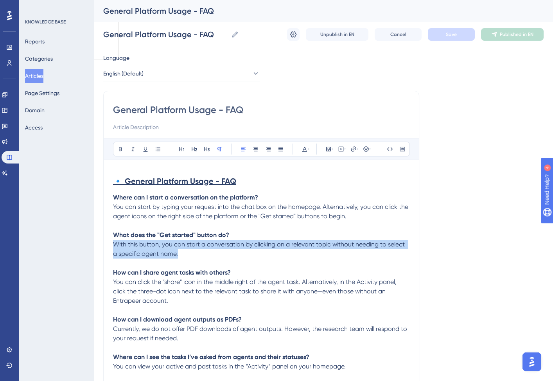
drag, startPoint x: 184, startPoint y: 254, endPoint x: 102, endPoint y: 243, distance: 82.9
copy span "With this button, you can start a conversation by clicking on a relevant topic …"
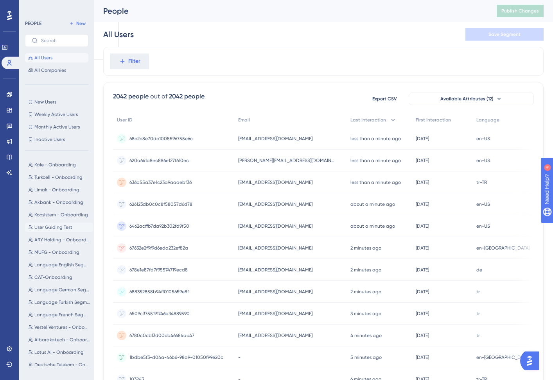
click at [45, 229] on span "User Guiding Test" at bounding box center [53, 227] width 38 height 6
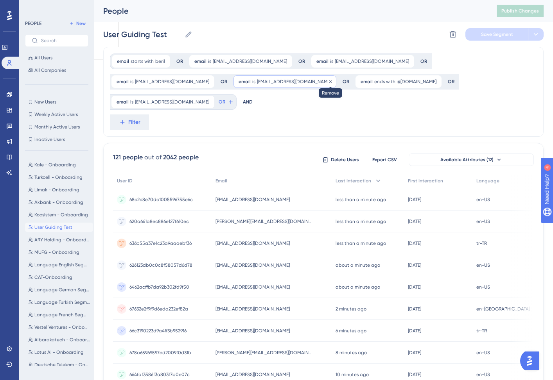
click at [328, 82] on icon at bounding box center [330, 81] width 5 height 5
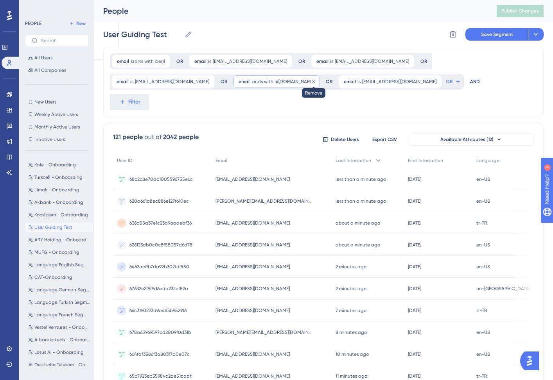
click at [312, 82] on icon at bounding box center [313, 81] width 2 height 2
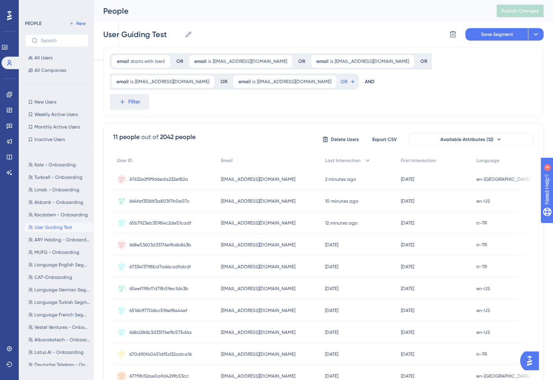
click at [365, 81] on div "AND" at bounding box center [370, 82] width 10 height 16
click at [339, 86] on button "OR" at bounding box center [347, 81] width 17 height 13
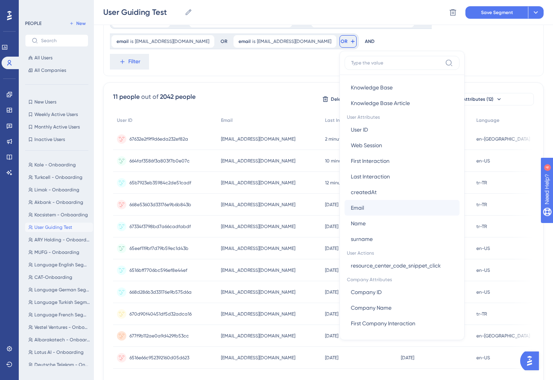
scroll to position [320, 0]
click at [344, 205] on button "Email Email" at bounding box center [401, 207] width 115 height 16
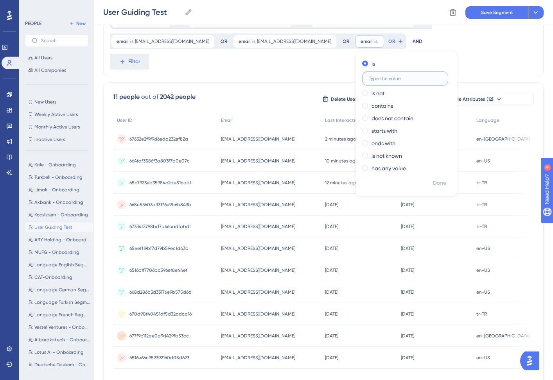
paste input "cuneyt@entrapeer.com"
type input "cuneyt@entrapeer.com"
click at [428, 184] on button "Done" at bounding box center [439, 183] width 22 height 14
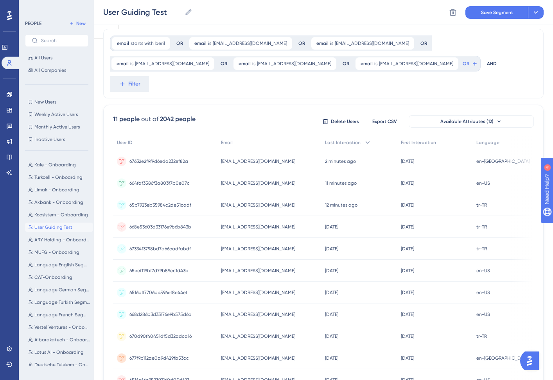
scroll to position [0, 0]
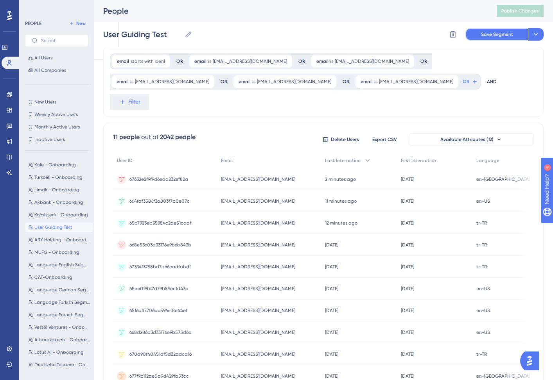
click at [494, 33] on span "Save Segment" at bounding box center [497, 34] width 32 height 6
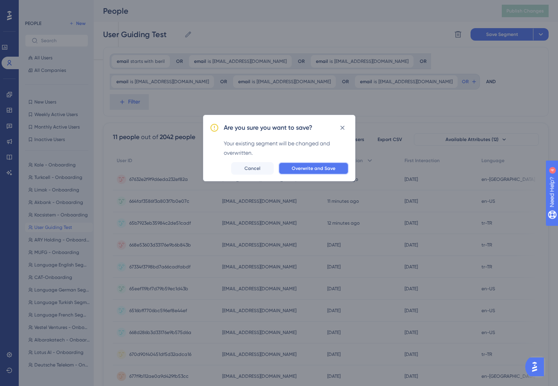
click at [327, 164] on button "Overwrite and Save" at bounding box center [314, 168] width 70 height 13
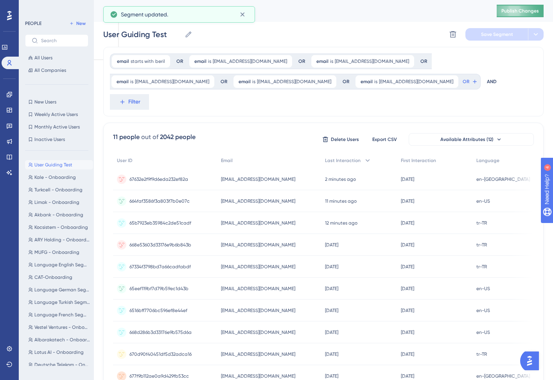
click at [519, 12] on span "Publish Changes" at bounding box center [520, 11] width 38 height 6
click at [12, 95] on icon at bounding box center [9, 94] width 5 height 5
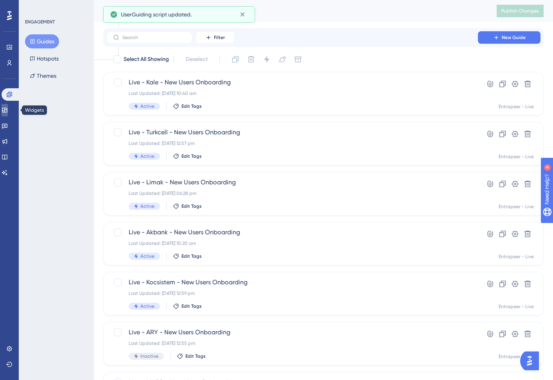
click at [8, 112] on link at bounding box center [5, 110] width 6 height 13
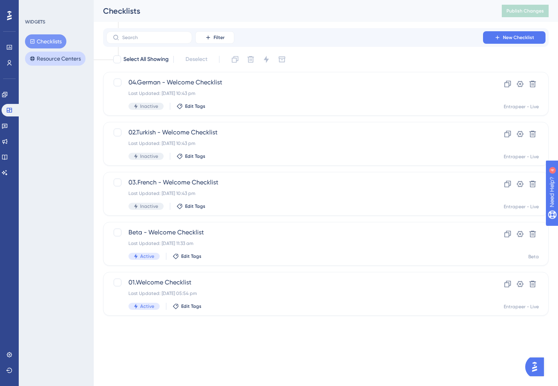
click at [51, 57] on button "Resource Centers" at bounding box center [55, 59] width 61 height 14
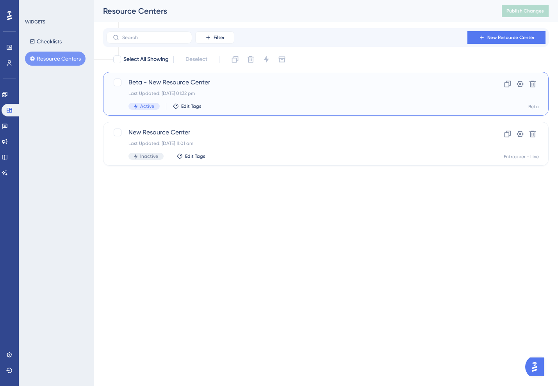
click at [189, 92] on div "Last Updated: [DATE] 01:32 pm" at bounding box center [295, 93] width 333 height 6
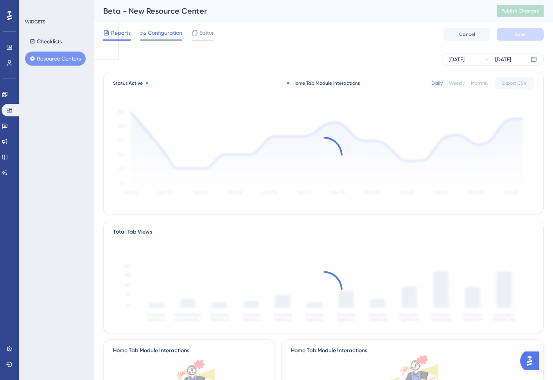
click at [169, 35] on span "Configuration" at bounding box center [165, 32] width 34 height 9
